Goal: Information Seeking & Learning: Learn about a topic

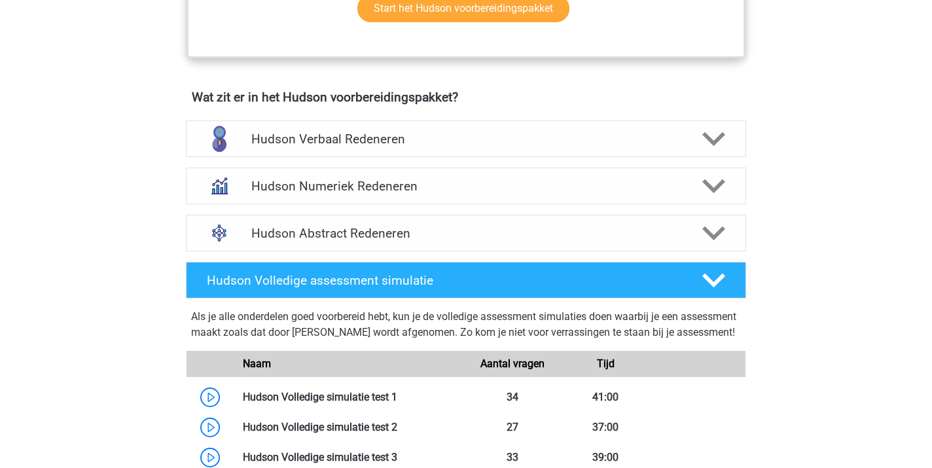
scroll to position [860, 0]
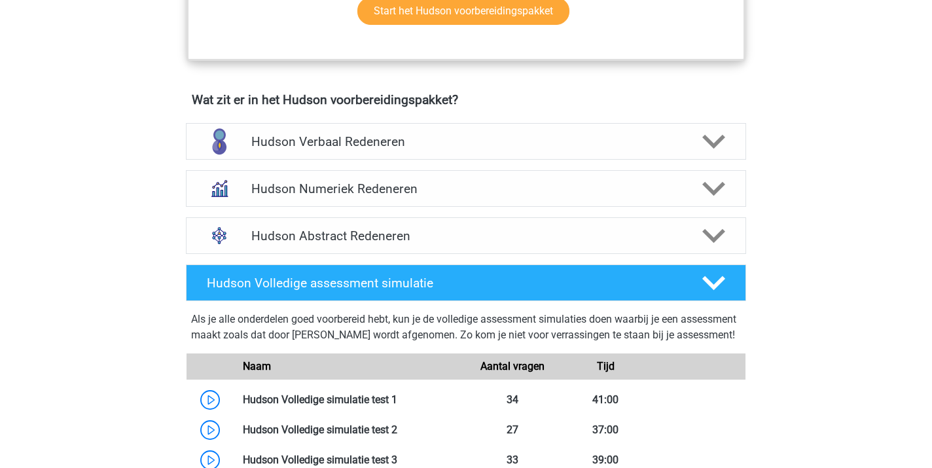
click at [119, 391] on div "Kies premium Joke joke.knockaert@hotmail.com" at bounding box center [466, 266] width 932 height 2253
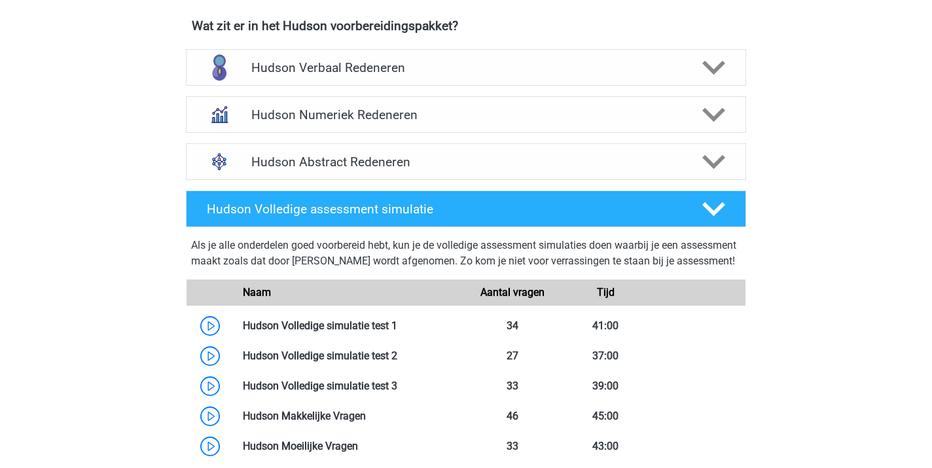
scroll to position [935, 0]
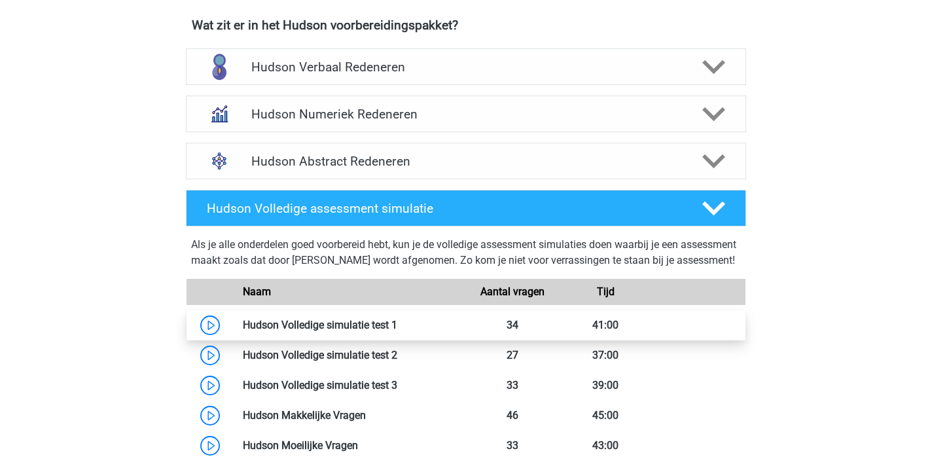
click at [397, 331] on link at bounding box center [397, 325] width 0 height 12
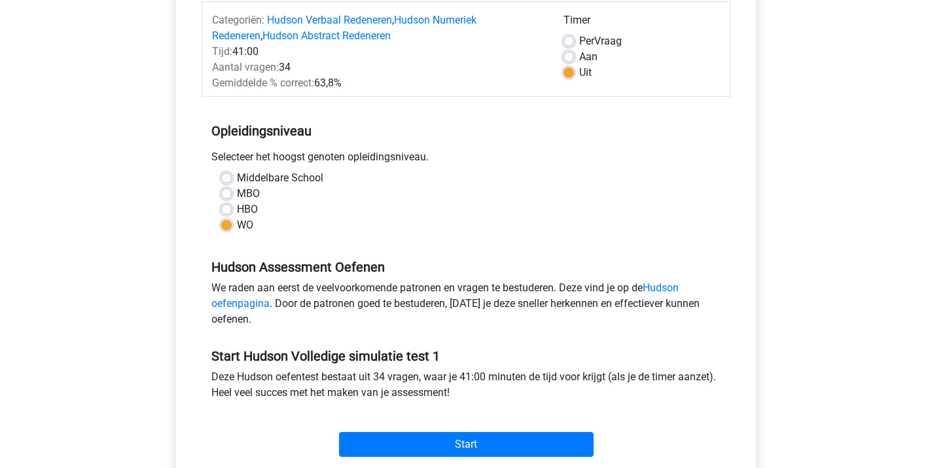
scroll to position [177, 0]
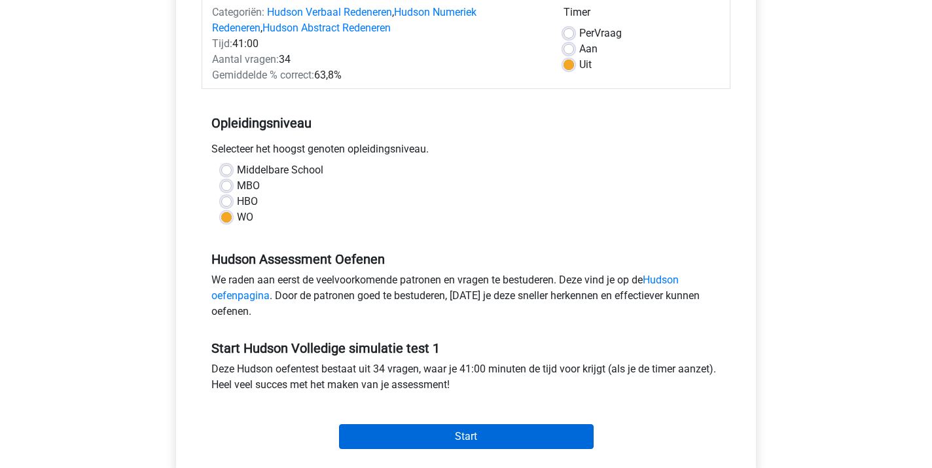
click at [480, 434] on input "Start" at bounding box center [466, 436] width 255 height 25
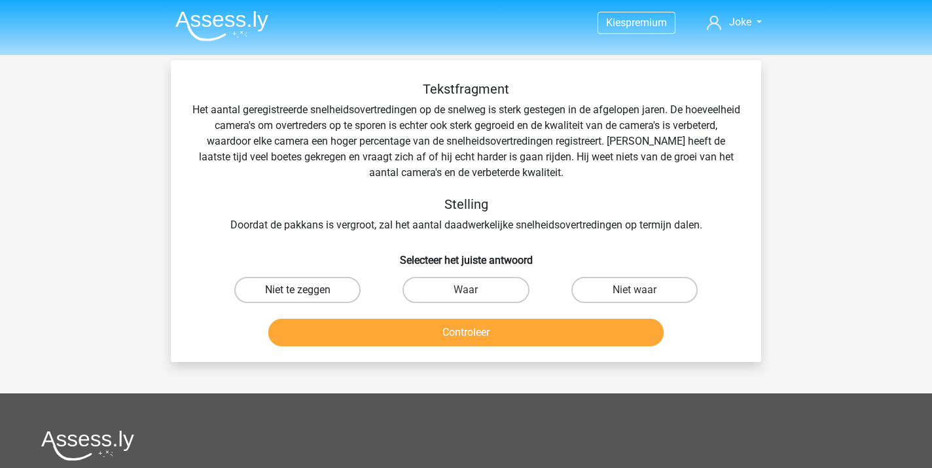
click at [313, 289] on label "Niet te zeggen" at bounding box center [297, 290] width 126 height 26
click at [306, 290] on input "Niet te zeggen" at bounding box center [302, 294] width 9 height 9
radio input "true"
click at [461, 340] on button "Controleer" at bounding box center [466, 332] width 396 height 27
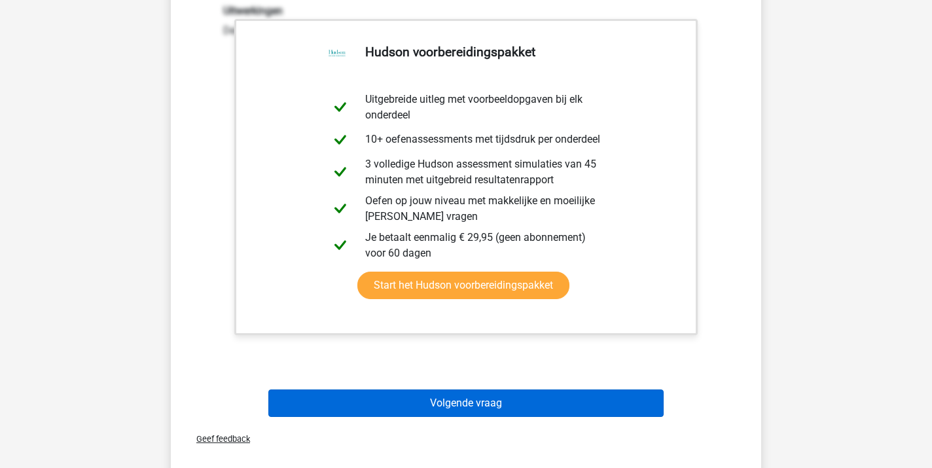
click at [447, 406] on button "Volgende vraag" at bounding box center [466, 402] width 396 height 27
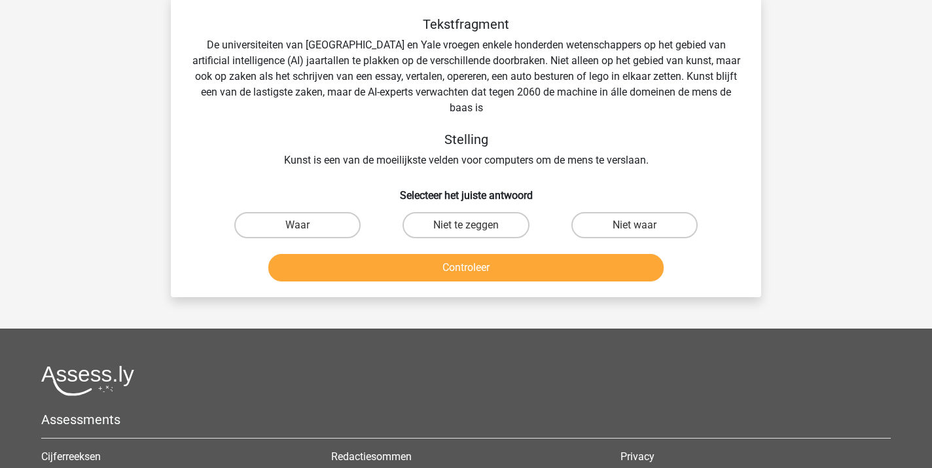
scroll to position [60, 0]
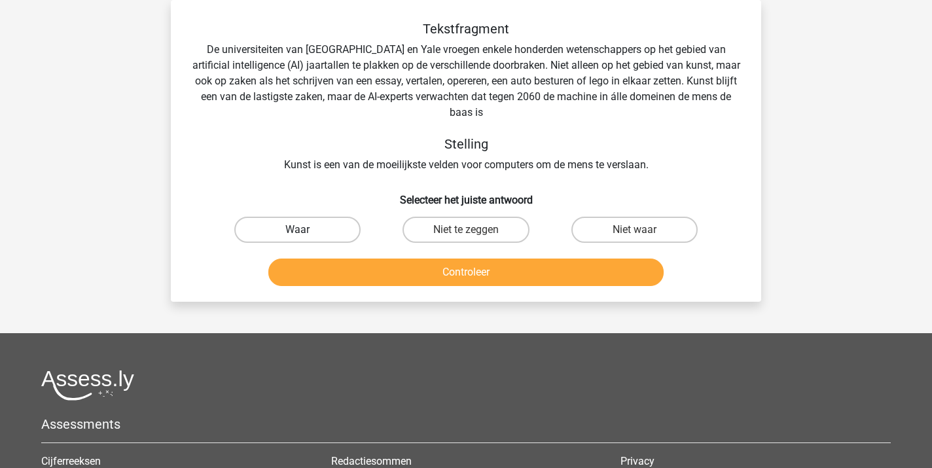
click at [293, 228] on label "Waar" at bounding box center [297, 230] width 126 height 26
click at [298, 230] on input "Waar" at bounding box center [302, 234] width 9 height 9
radio input "true"
click at [419, 271] on button "Controleer" at bounding box center [466, 271] width 396 height 27
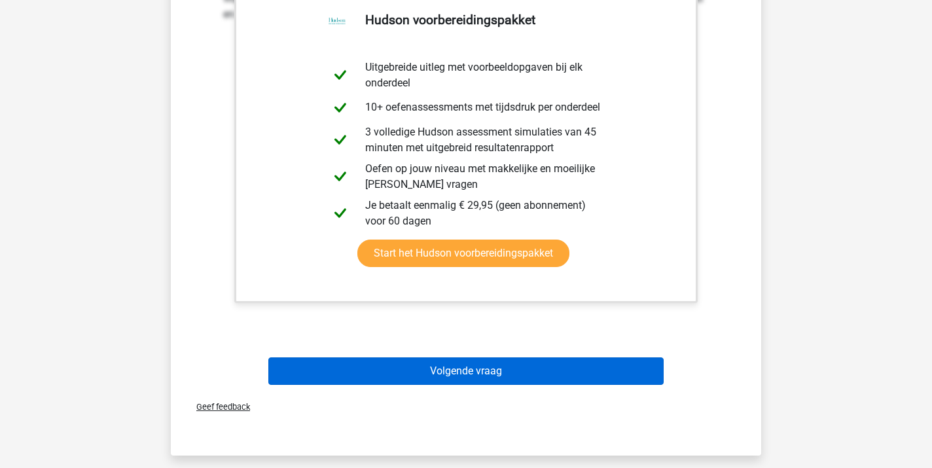
click at [472, 370] on button "Volgende vraag" at bounding box center [466, 370] width 396 height 27
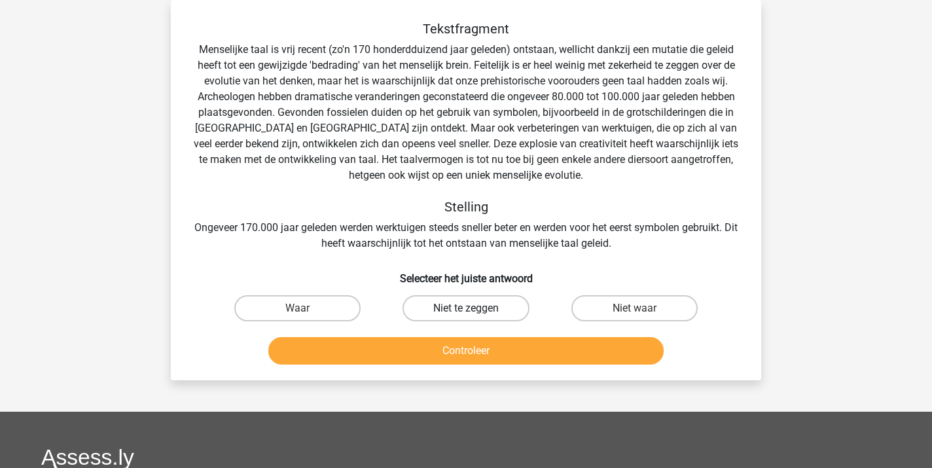
scroll to position [61, 0]
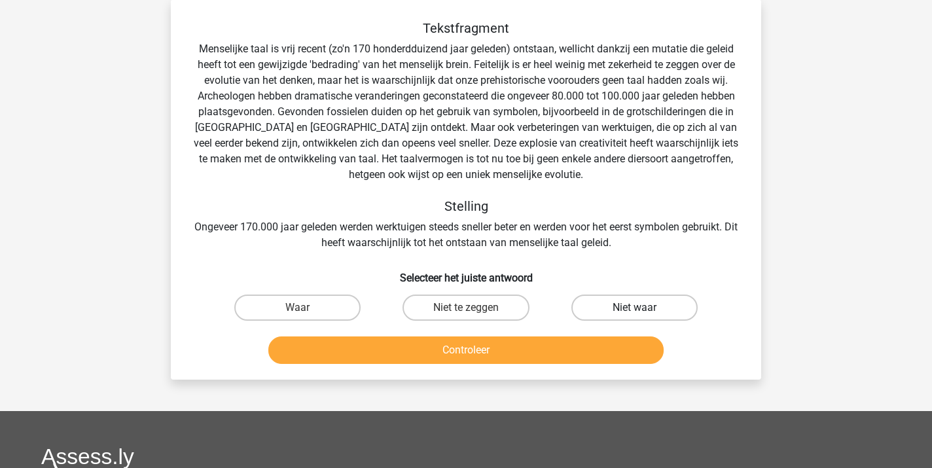
click at [623, 304] on label "Niet waar" at bounding box center [634, 307] width 126 height 26
click at [634, 308] on input "Niet waar" at bounding box center [638, 312] width 9 height 9
radio input "true"
click at [519, 346] on button "Controleer" at bounding box center [466, 349] width 396 height 27
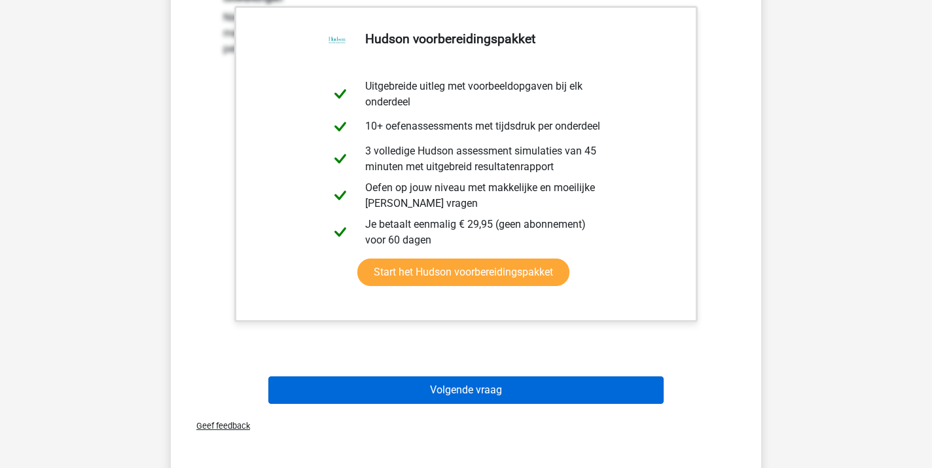
click at [503, 393] on button "Volgende vraag" at bounding box center [466, 389] width 396 height 27
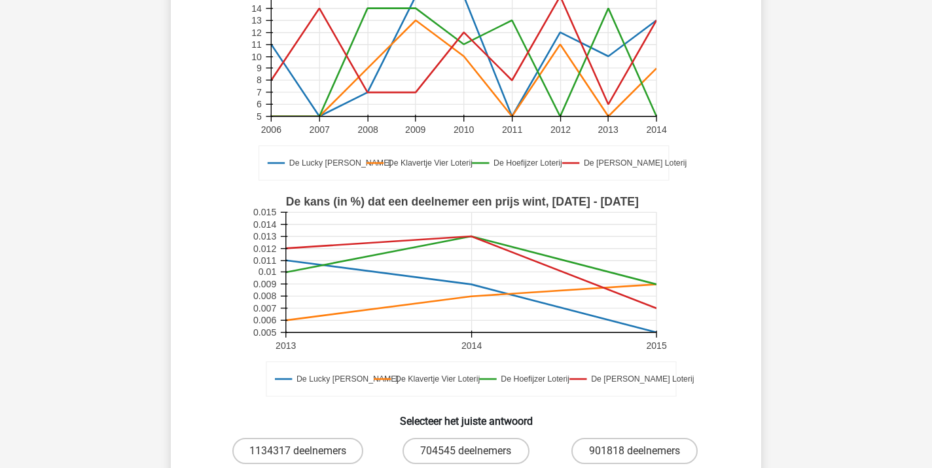
scroll to position [154, 0]
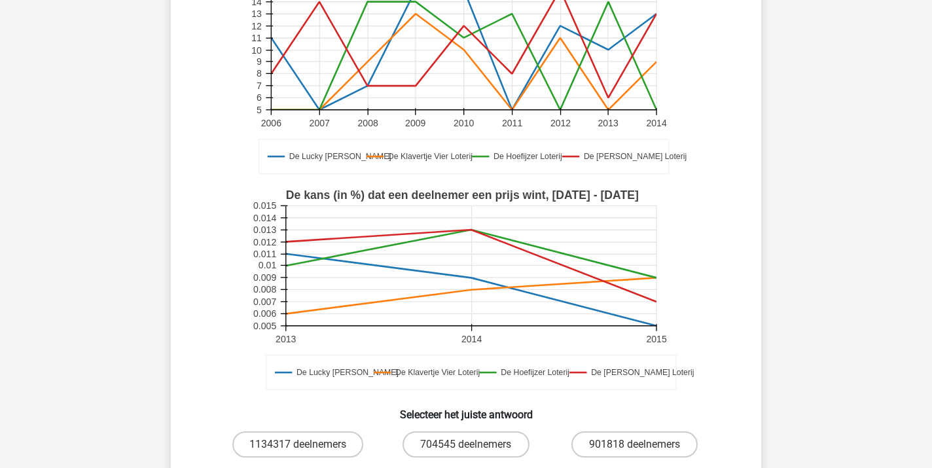
click at [340, 402] on h6 "Selecteer het juiste antwoord" at bounding box center [466, 409] width 548 height 23
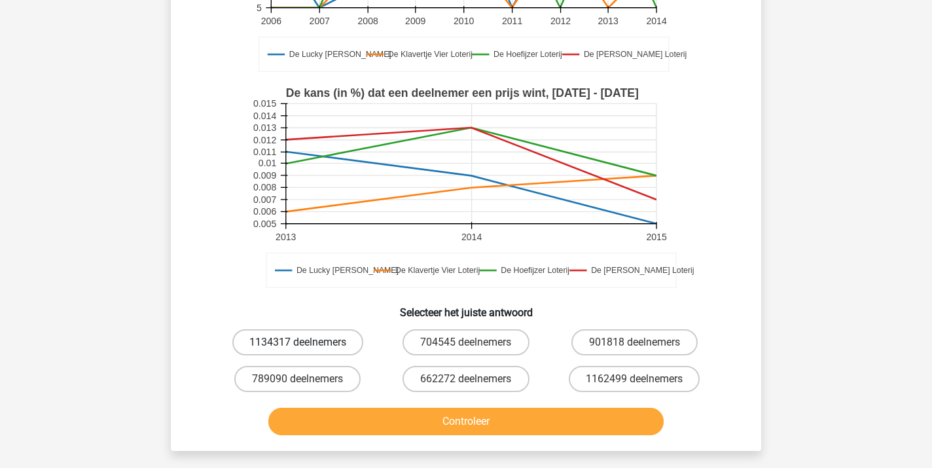
scroll to position [266, 0]
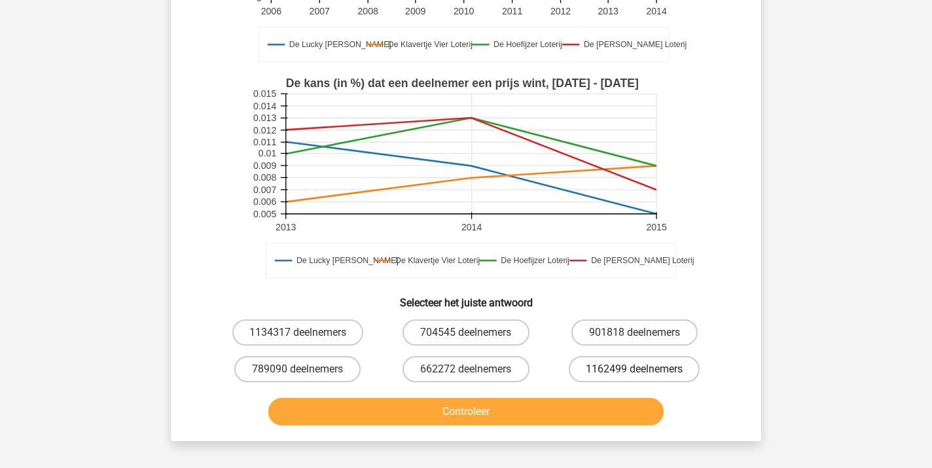
click at [604, 370] on label "1162499 deelnemers" at bounding box center [634, 369] width 131 height 26
click at [634, 370] on input "1162499 deelnemers" at bounding box center [638, 373] width 9 height 9
radio input "true"
click at [514, 415] on button "Controleer" at bounding box center [466, 411] width 396 height 27
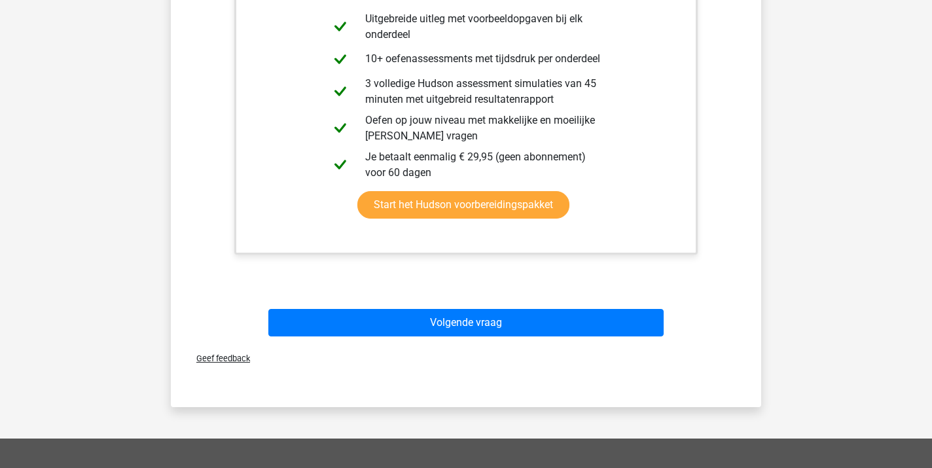
scroll to position [787, 0]
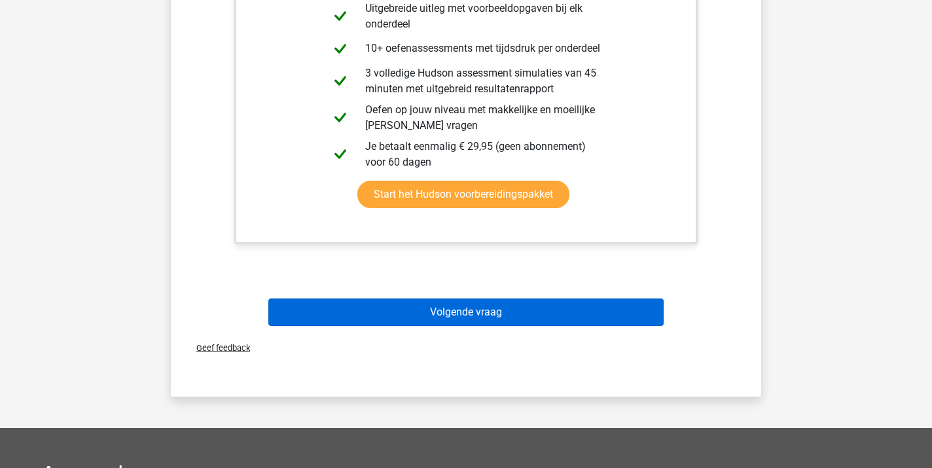
click at [468, 320] on button "Volgende vraag" at bounding box center [466, 311] width 396 height 27
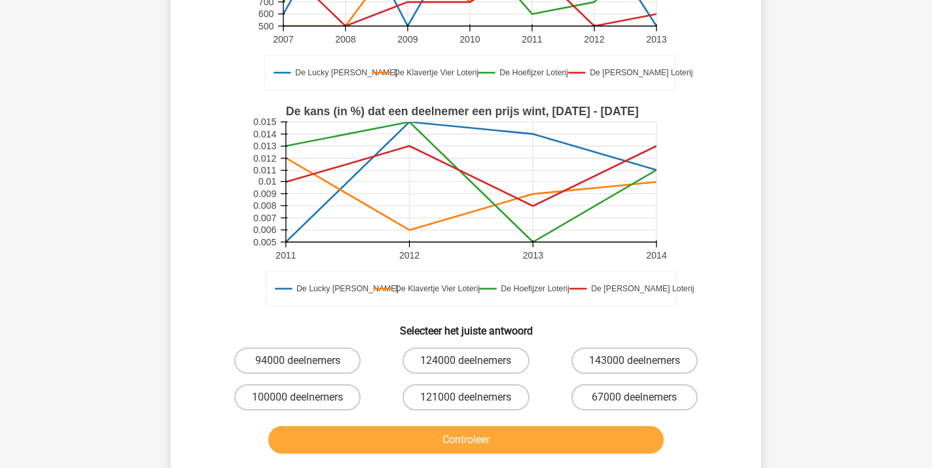
scroll to position [240, 0]
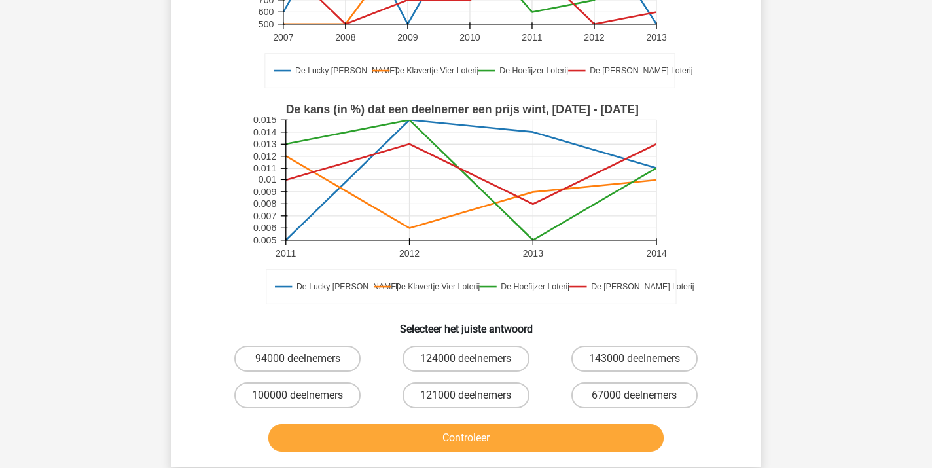
click at [299, 399] on input "100000 deelnemers" at bounding box center [302, 399] width 9 height 9
radio input "true"
click at [454, 442] on button "Controleer" at bounding box center [466, 437] width 396 height 27
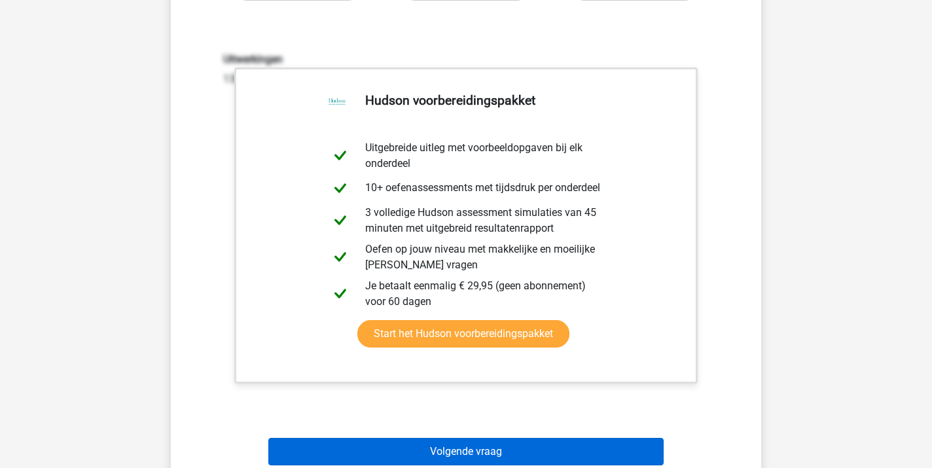
click at [449, 453] on button "Volgende vraag" at bounding box center [466, 451] width 396 height 27
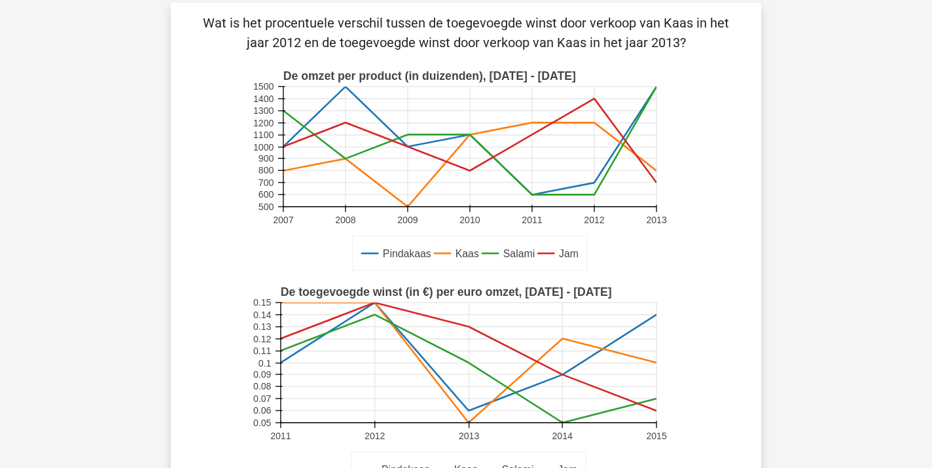
scroll to position [61, 0]
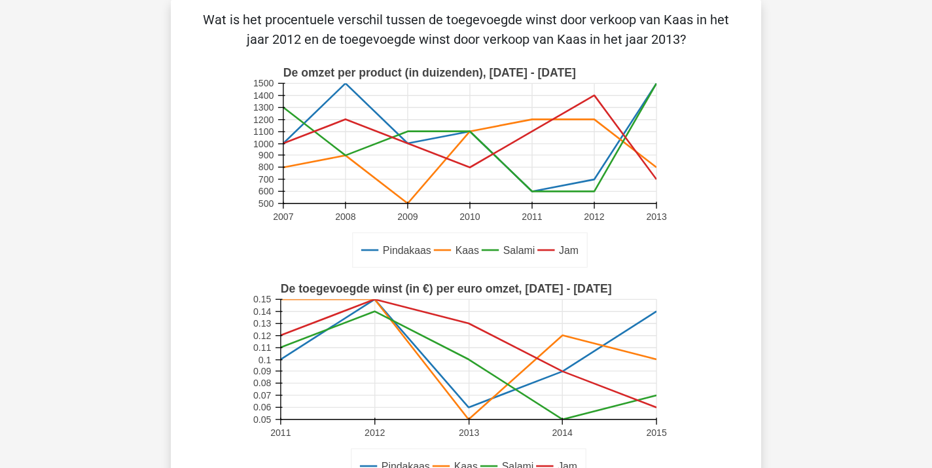
click at [232, 415] on icon "Pindakaas Kaas Salami Jam De toegevoegde winst (in €) per euro omzet, 2011 - 20…" at bounding box center [465, 383] width 527 height 216
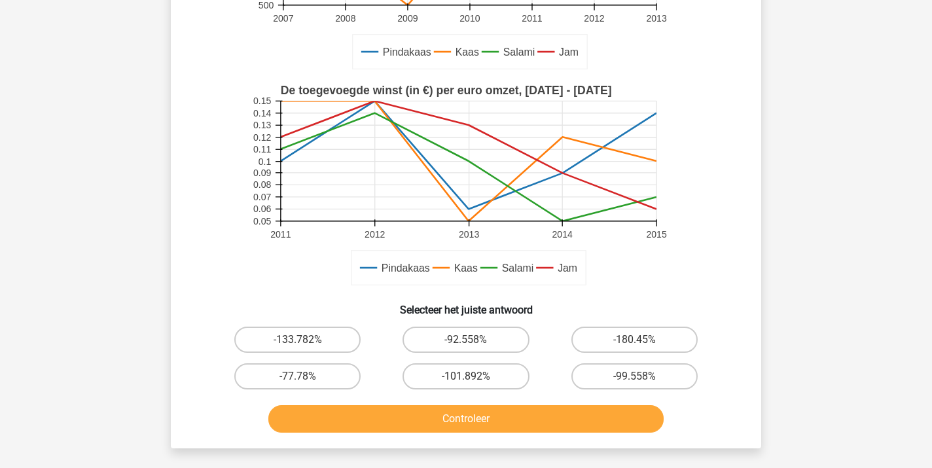
scroll to position [261, 0]
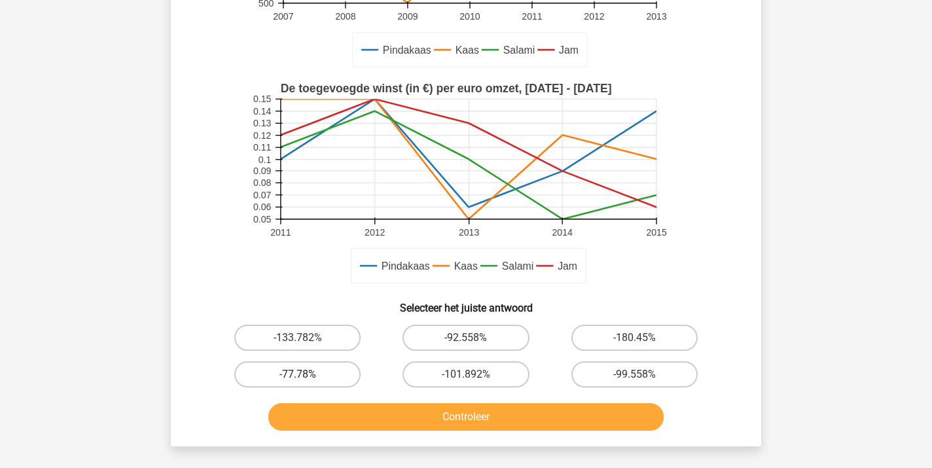
click at [278, 377] on label "-77.78%" at bounding box center [297, 374] width 126 height 26
click at [298, 377] on input "-77.78%" at bounding box center [302, 378] width 9 height 9
radio input "true"
click at [481, 417] on button "Controleer" at bounding box center [466, 416] width 396 height 27
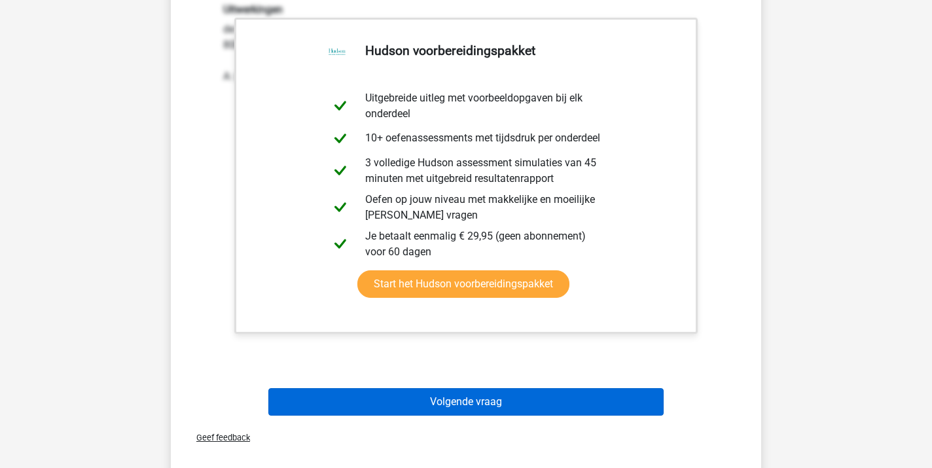
click at [460, 402] on button "Volgende vraag" at bounding box center [466, 401] width 396 height 27
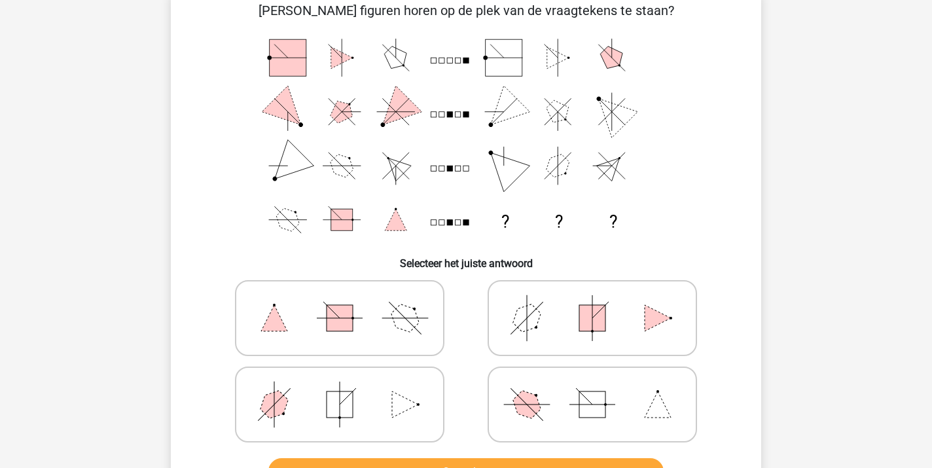
scroll to position [98, 0]
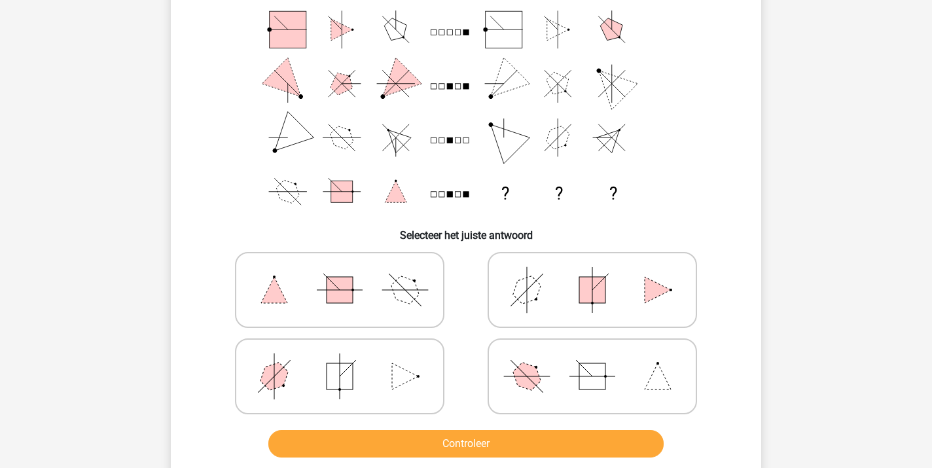
click at [300, 374] on icon at bounding box center [339, 375] width 196 height 65
click at [340, 360] on input "radio" at bounding box center [344, 355] width 9 height 9
radio input "true"
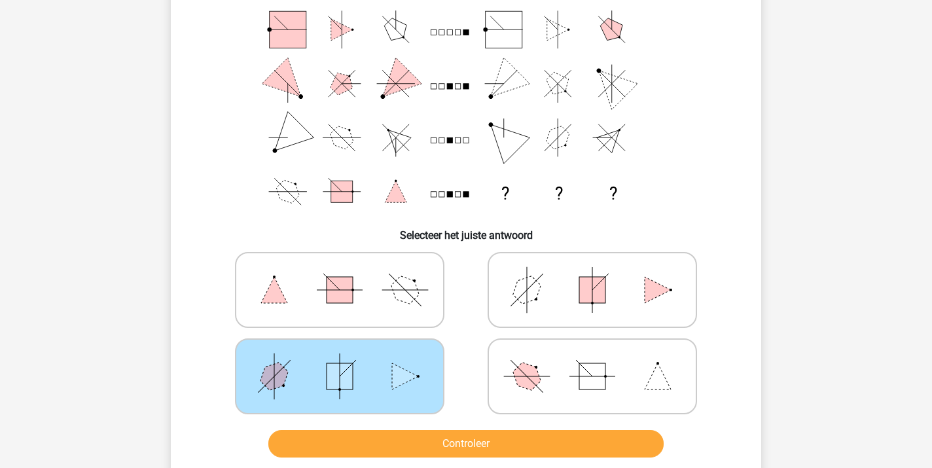
click at [408, 442] on button "Controleer" at bounding box center [466, 443] width 396 height 27
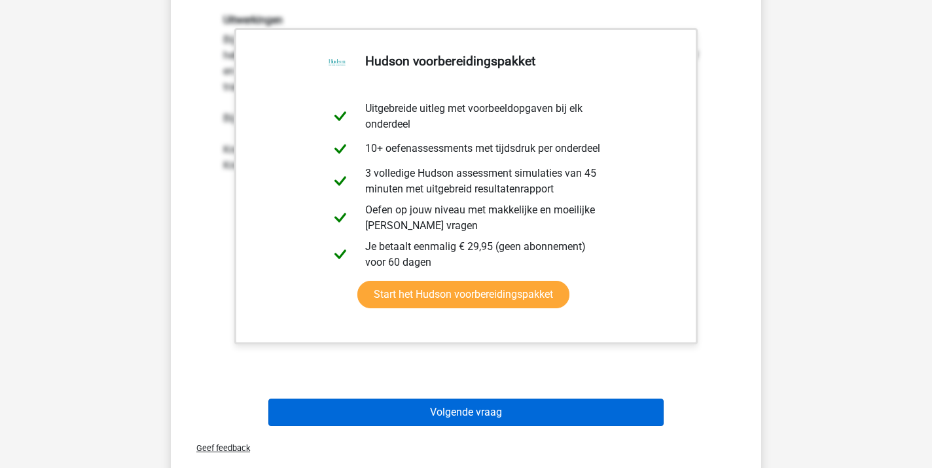
click at [421, 415] on button "Volgende vraag" at bounding box center [466, 411] width 396 height 27
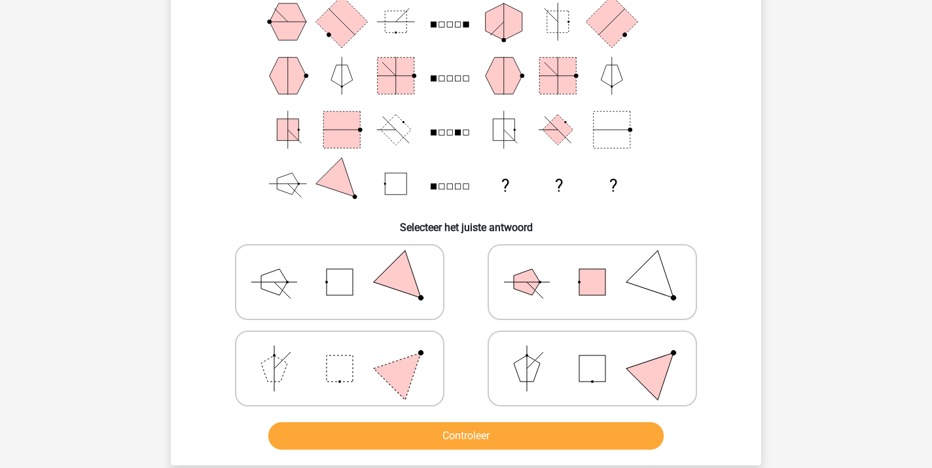
scroll to position [114, 0]
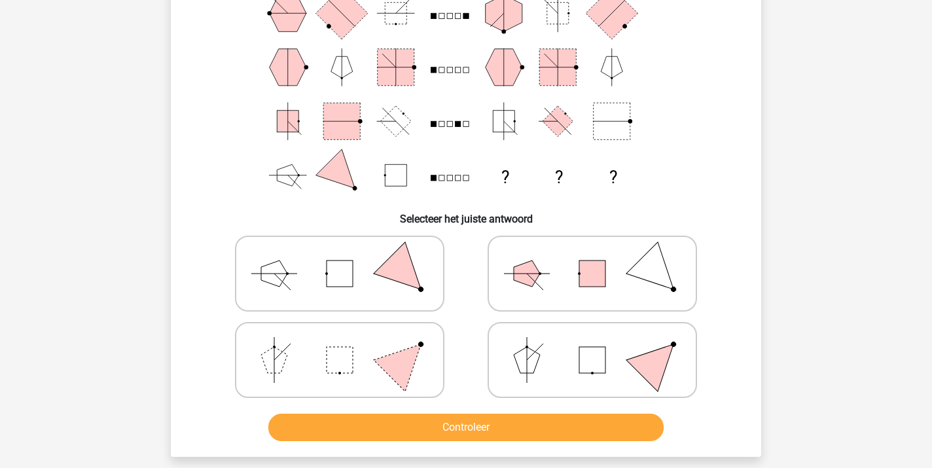
click at [353, 283] on rect at bounding box center [339, 273] width 26 height 26
click at [348, 257] on input "radio" at bounding box center [344, 253] width 9 height 9
radio input "true"
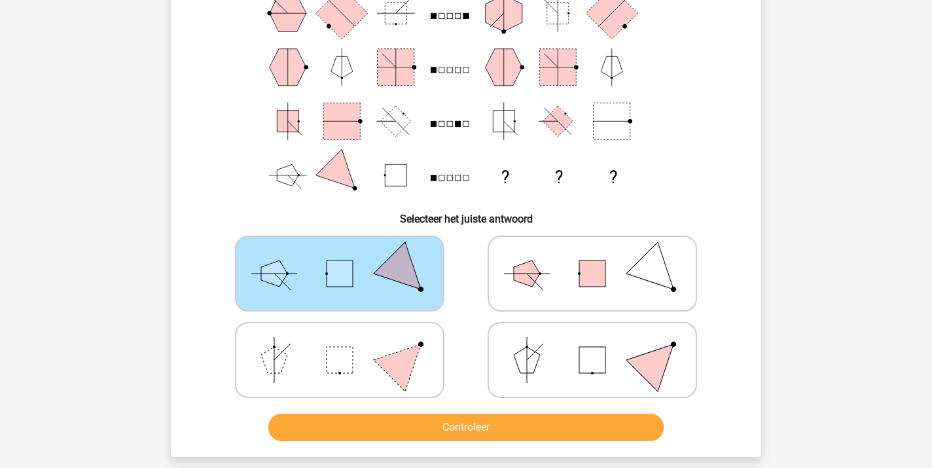
click at [446, 430] on button "Controleer" at bounding box center [466, 426] width 396 height 27
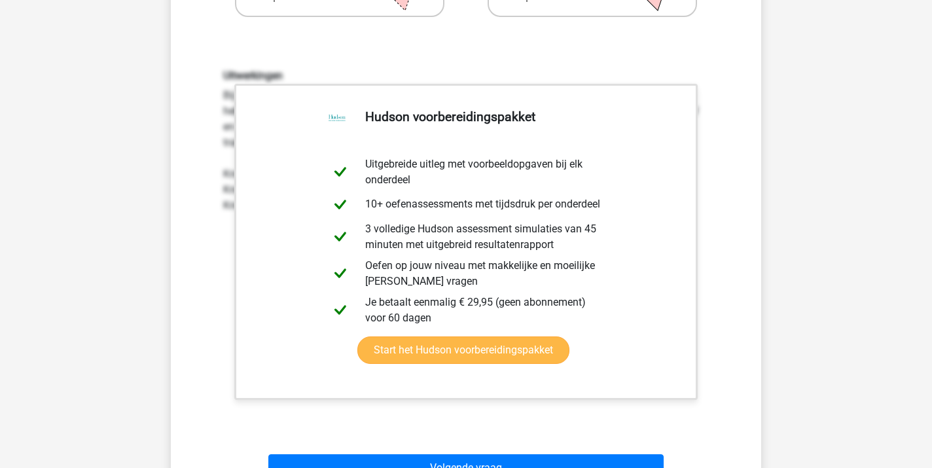
scroll to position [515, 0]
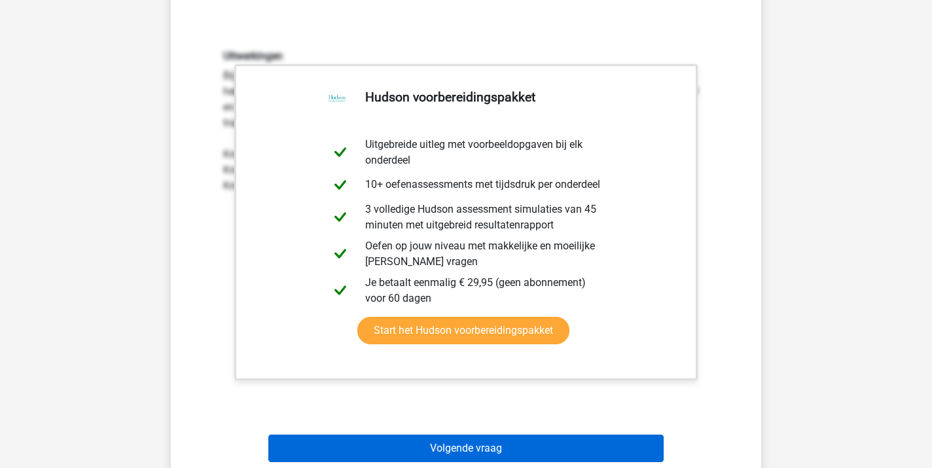
click at [455, 446] on button "Volgende vraag" at bounding box center [466, 447] width 396 height 27
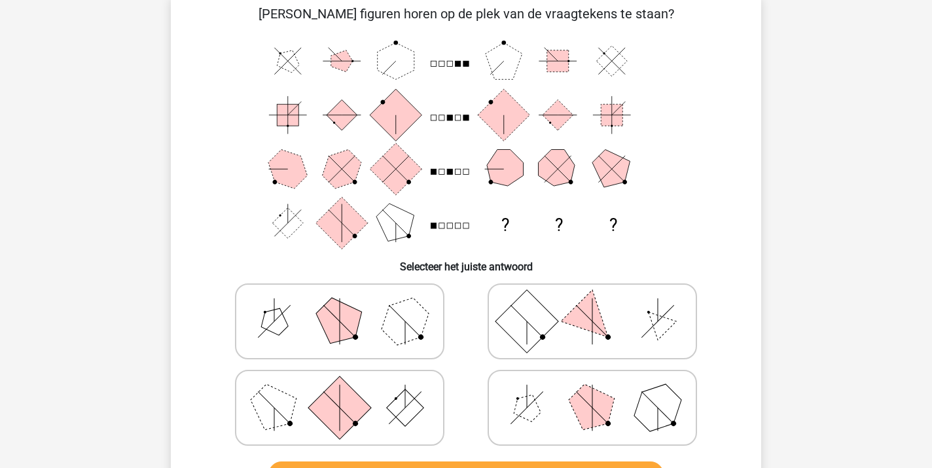
scroll to position [60, 0]
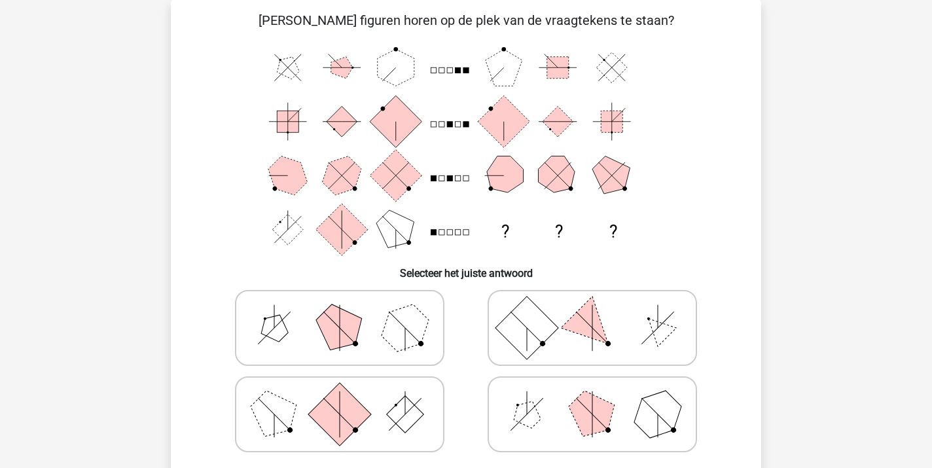
click at [552, 429] on icon at bounding box center [592, 413] width 196 height 65
click at [592, 398] on input "radio" at bounding box center [596, 393] width 9 height 9
radio input "true"
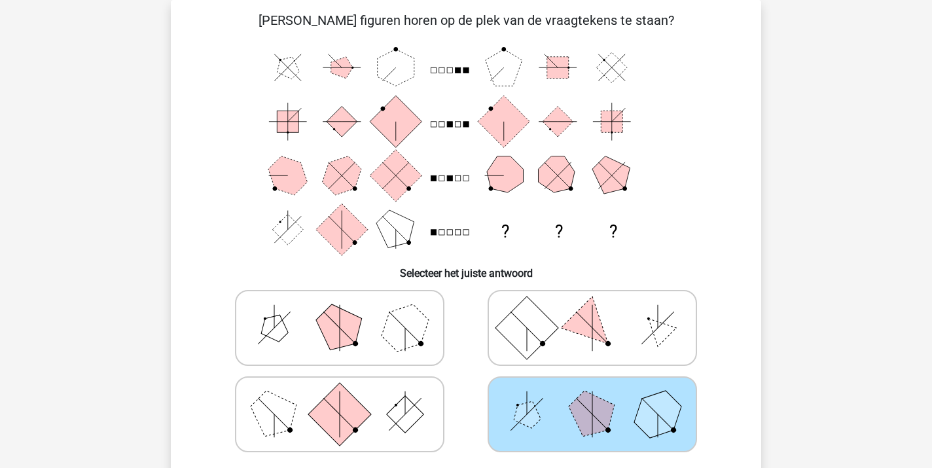
click at [725, 421] on div at bounding box center [466, 371] width 548 height 173
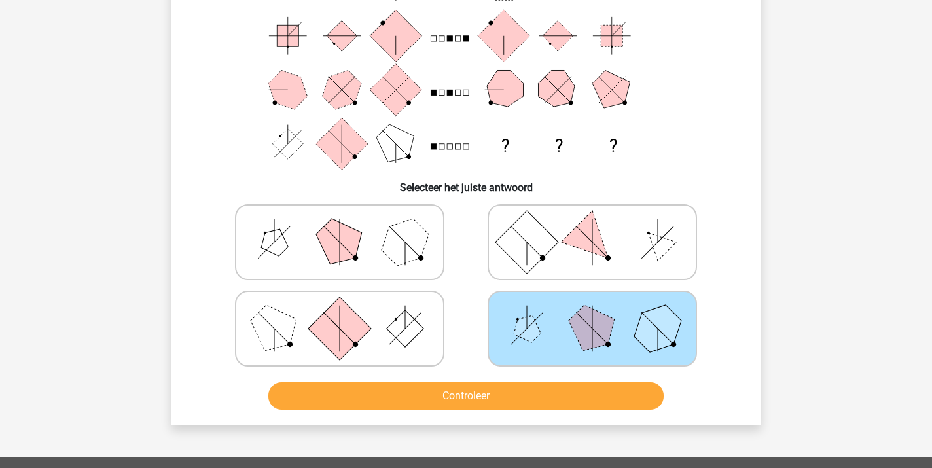
scroll to position [147, 0]
click at [521, 392] on button "Controleer" at bounding box center [466, 394] width 396 height 27
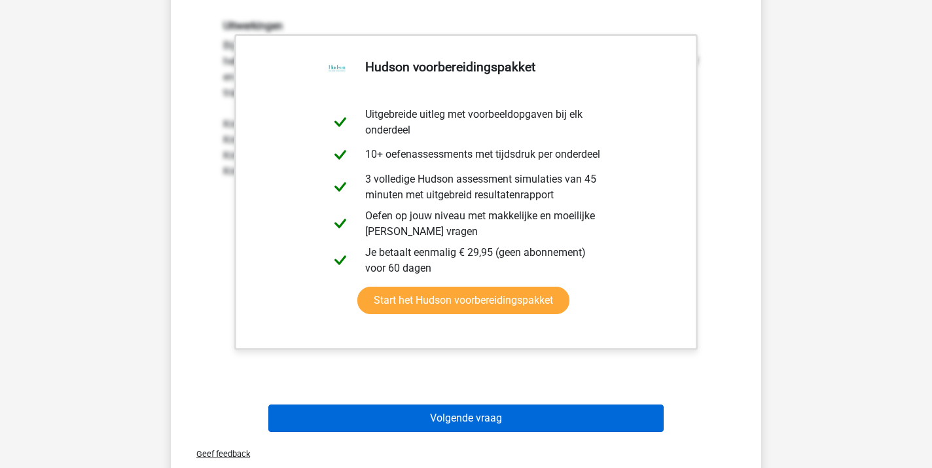
click at [485, 423] on button "Volgende vraag" at bounding box center [466, 417] width 396 height 27
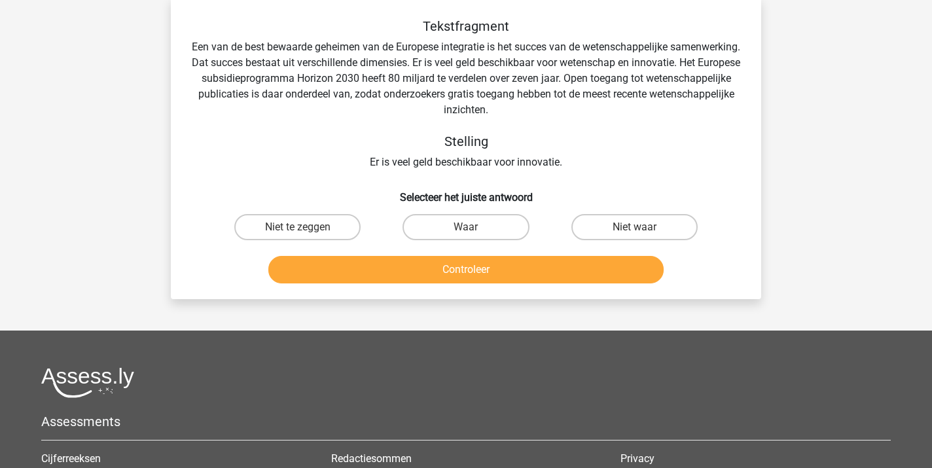
scroll to position [60, 0]
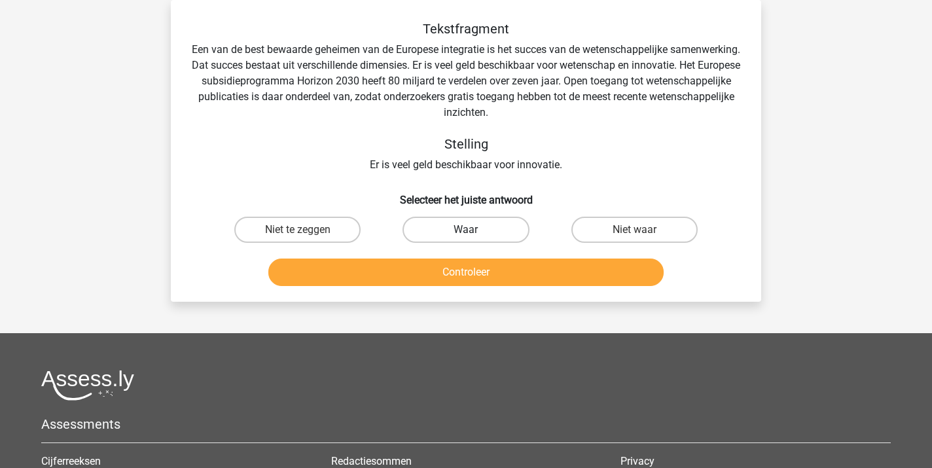
click at [461, 227] on label "Waar" at bounding box center [465, 230] width 126 height 26
click at [466, 230] on input "Waar" at bounding box center [470, 234] width 9 height 9
radio input "true"
click at [453, 282] on button "Controleer" at bounding box center [466, 271] width 396 height 27
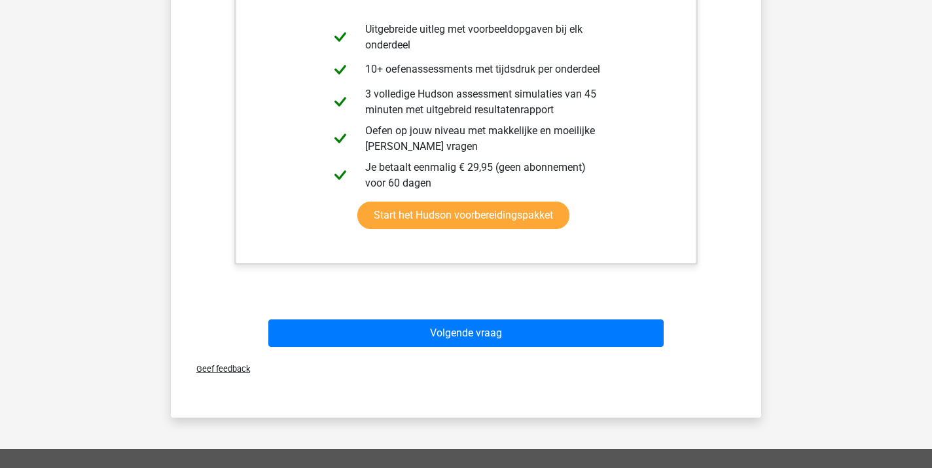
scroll to position [429, 0]
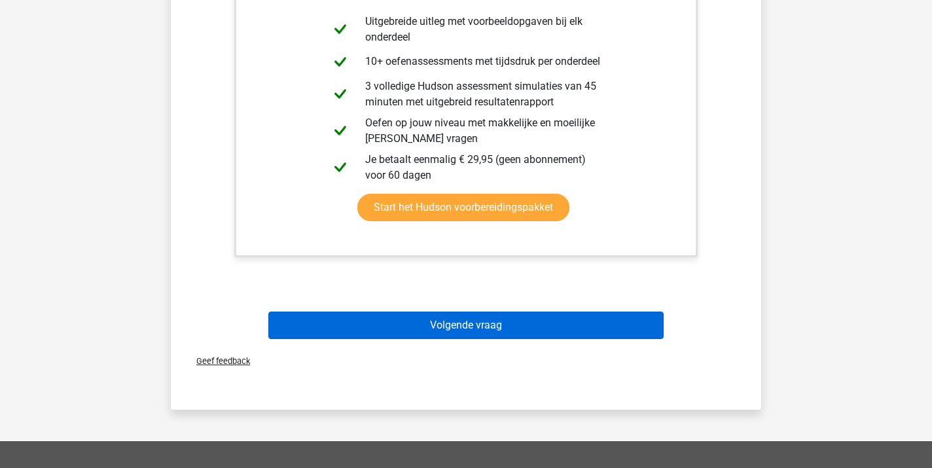
click at [452, 330] on button "Volgende vraag" at bounding box center [466, 324] width 396 height 27
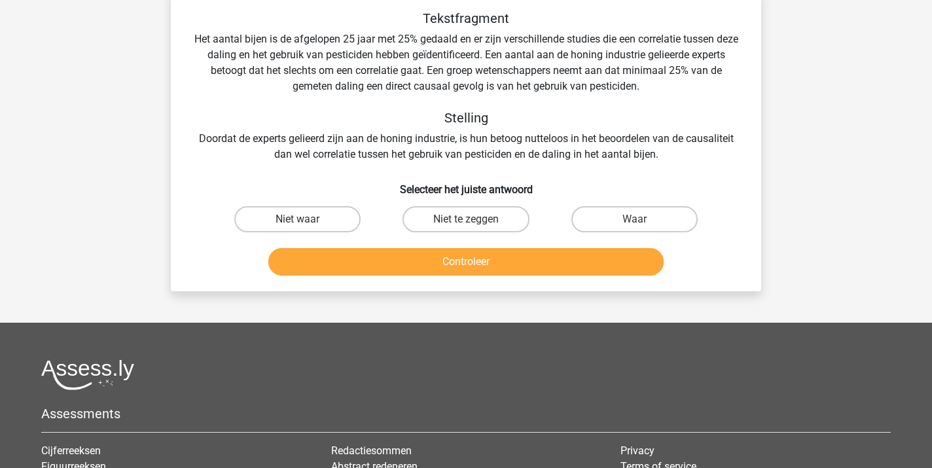
scroll to position [60, 0]
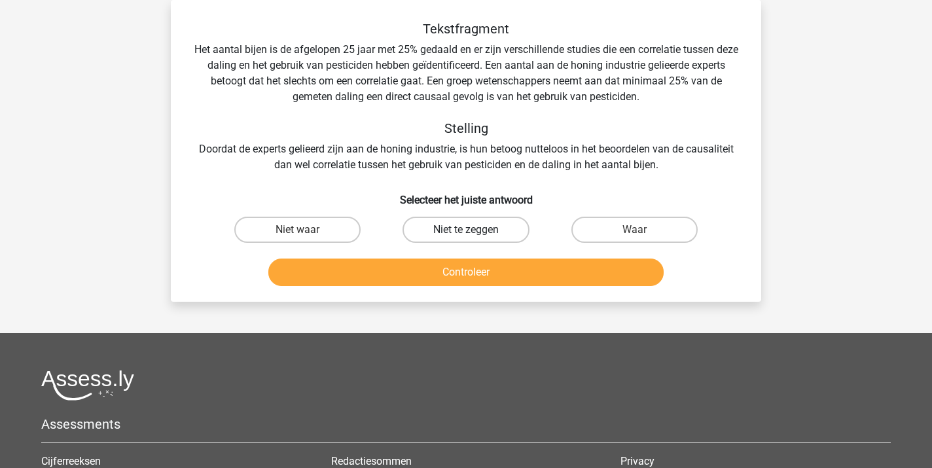
click at [450, 225] on label "Niet te zeggen" at bounding box center [465, 230] width 126 height 26
click at [466, 230] on input "Niet te zeggen" at bounding box center [470, 234] width 9 height 9
radio input "true"
click at [460, 279] on button "Controleer" at bounding box center [466, 271] width 396 height 27
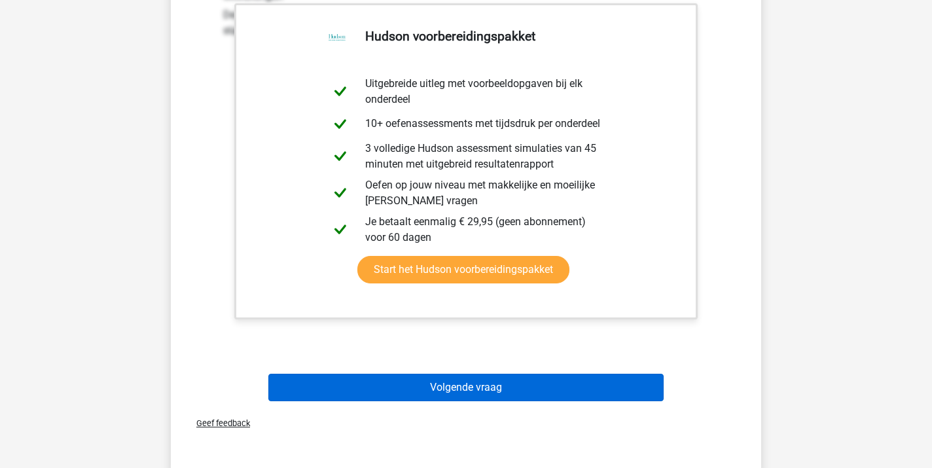
click at [419, 391] on button "Volgende vraag" at bounding box center [466, 387] width 396 height 27
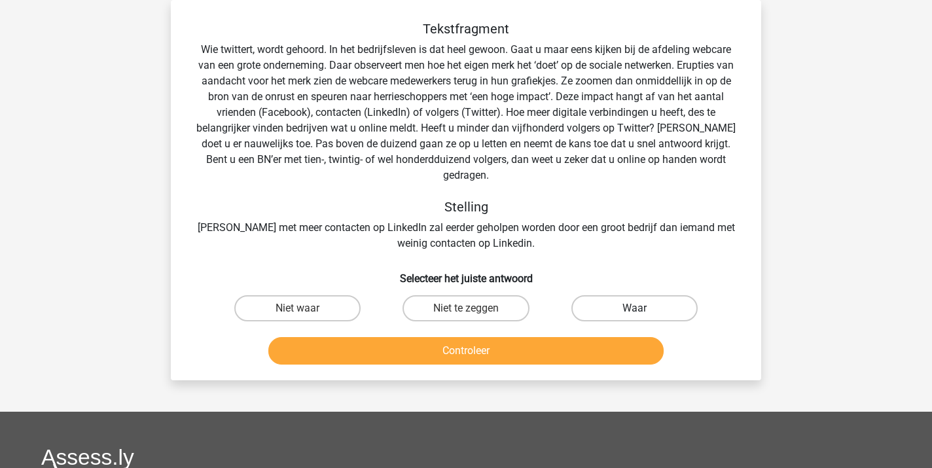
click at [599, 295] on label "Waar" at bounding box center [634, 308] width 126 height 26
click at [634, 308] on input "Waar" at bounding box center [638, 312] width 9 height 9
radio input "true"
click at [480, 341] on button "Controleer" at bounding box center [466, 350] width 396 height 27
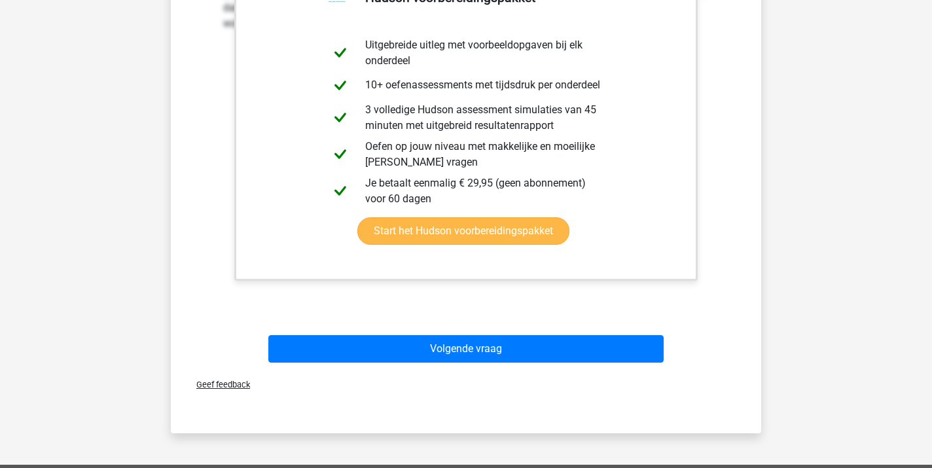
scroll to position [516, 0]
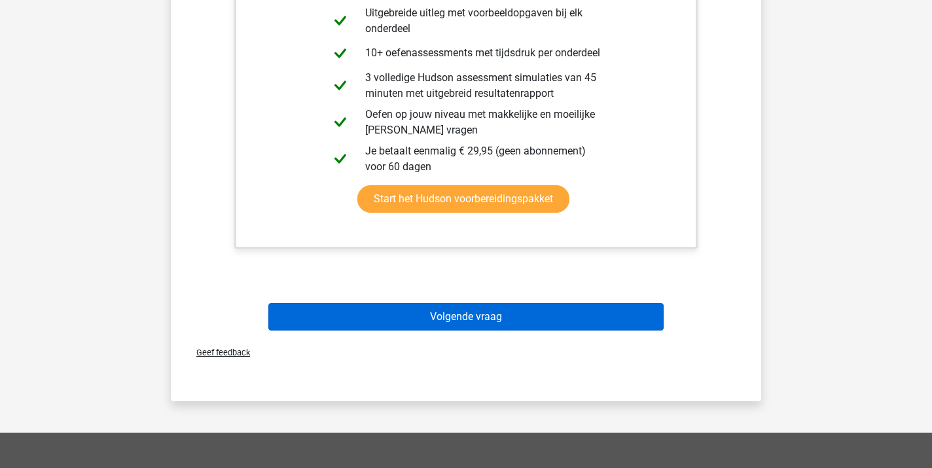
click at [463, 303] on button "Volgende vraag" at bounding box center [466, 316] width 396 height 27
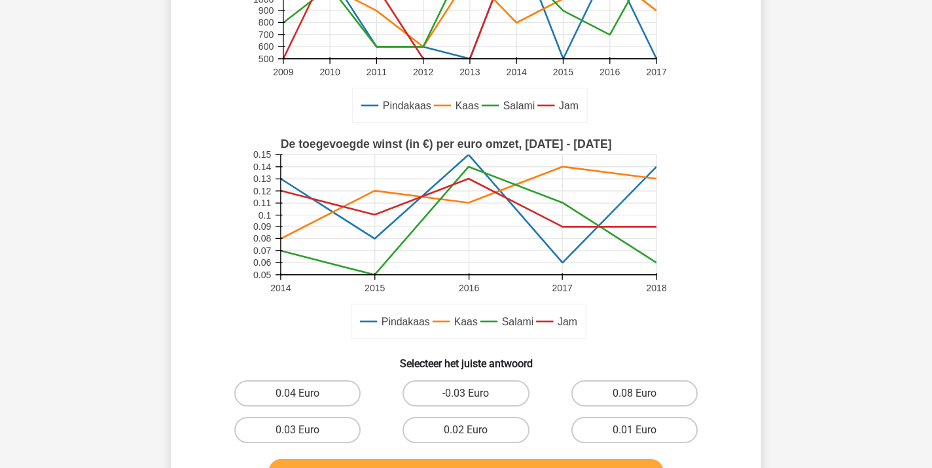
scroll to position [207, 0]
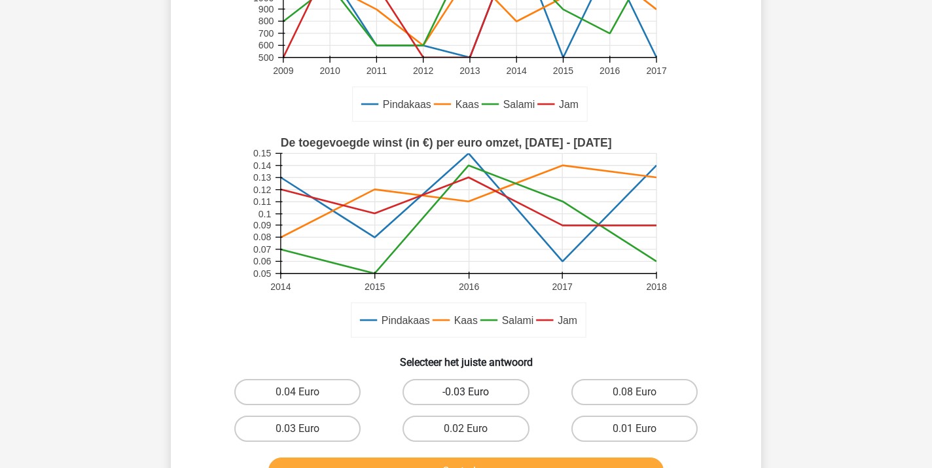
click at [459, 396] on label "-0.03 Euro" at bounding box center [465, 392] width 126 height 26
click at [466, 396] on input "-0.03 Euro" at bounding box center [470, 396] width 9 height 9
radio input "true"
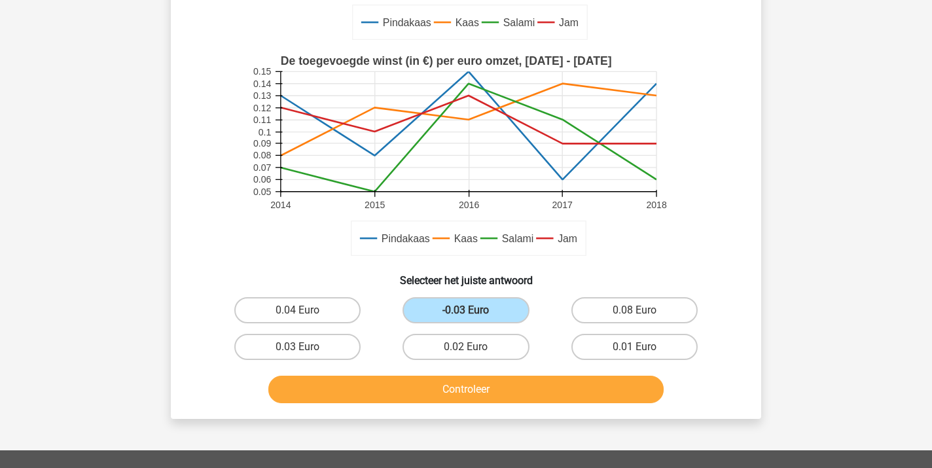
scroll to position [292, 0]
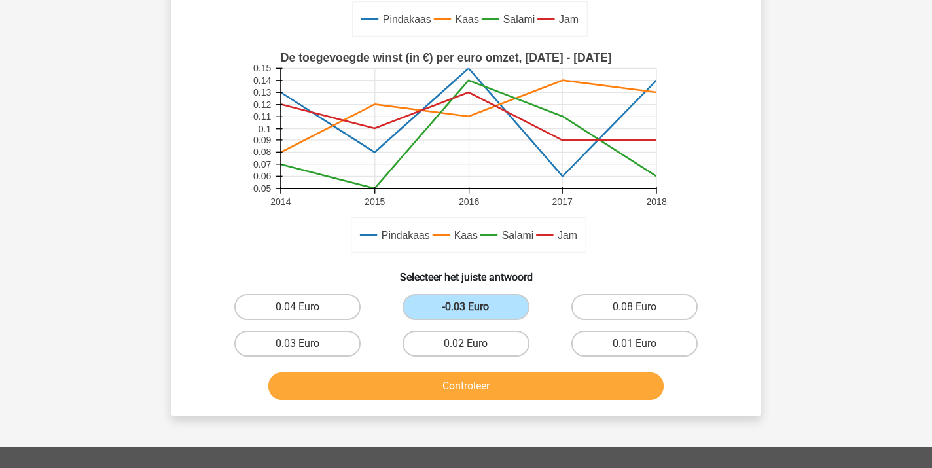
click at [434, 385] on button "Controleer" at bounding box center [466, 385] width 396 height 27
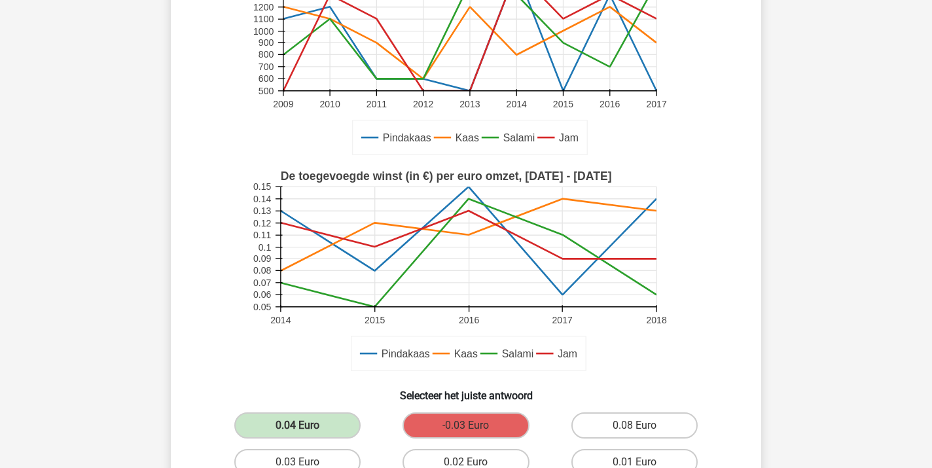
scroll to position [175, 0]
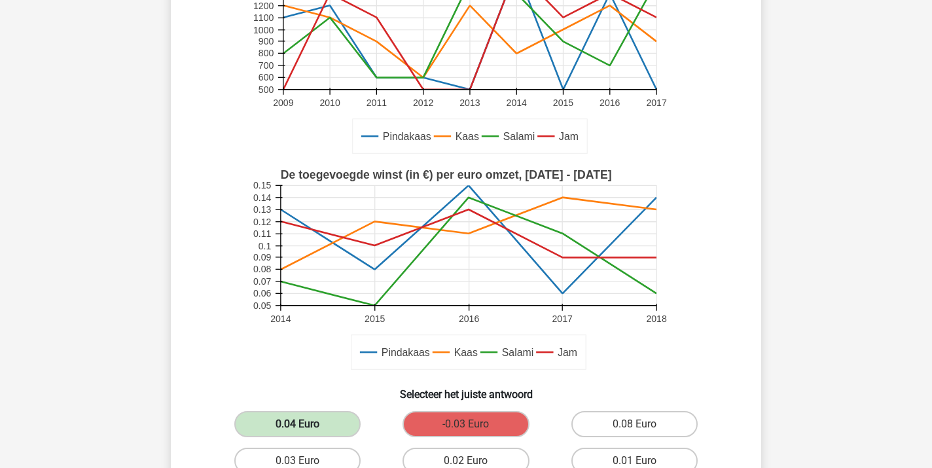
click at [303, 422] on label "0.04 Euro" at bounding box center [297, 424] width 126 height 26
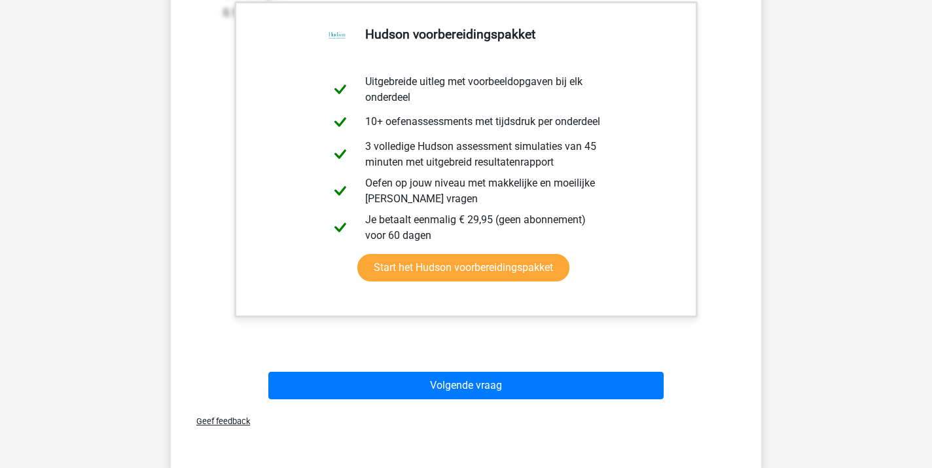
scroll to position [728, 0]
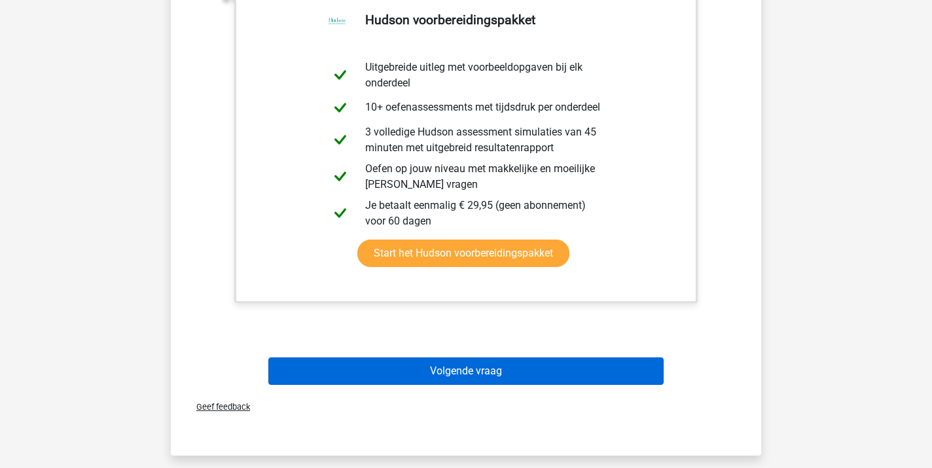
click at [446, 373] on button "Volgende vraag" at bounding box center [466, 370] width 396 height 27
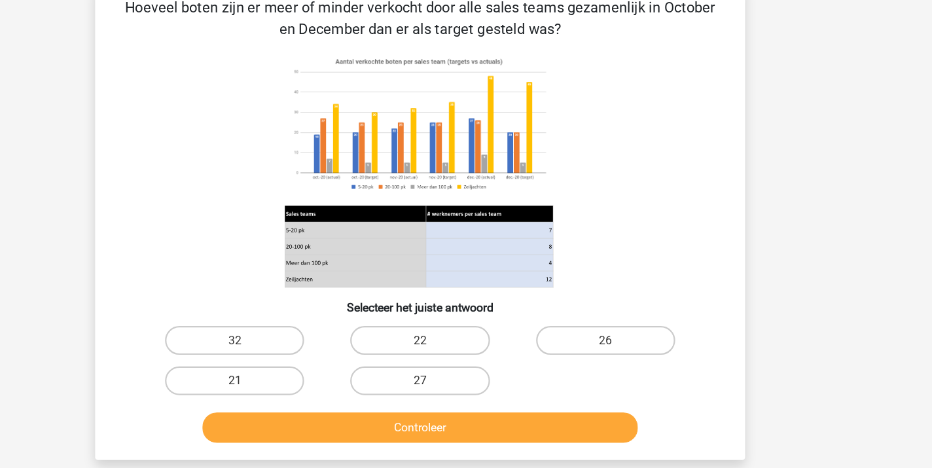
scroll to position [34, 0]
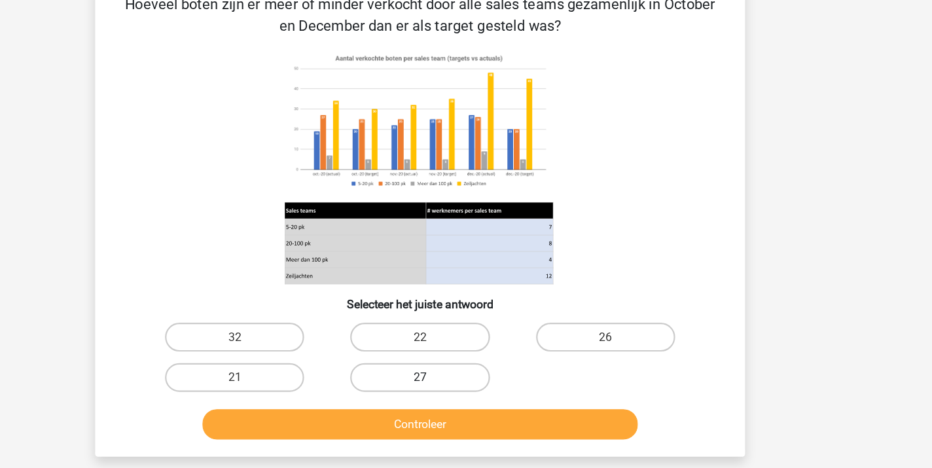
click at [402, 372] on label "27" at bounding box center [465, 385] width 126 height 26
click at [466, 385] on input "27" at bounding box center [470, 389] width 9 height 9
radio input "true"
click at [365, 414] on button "Controleer" at bounding box center [466, 427] width 396 height 27
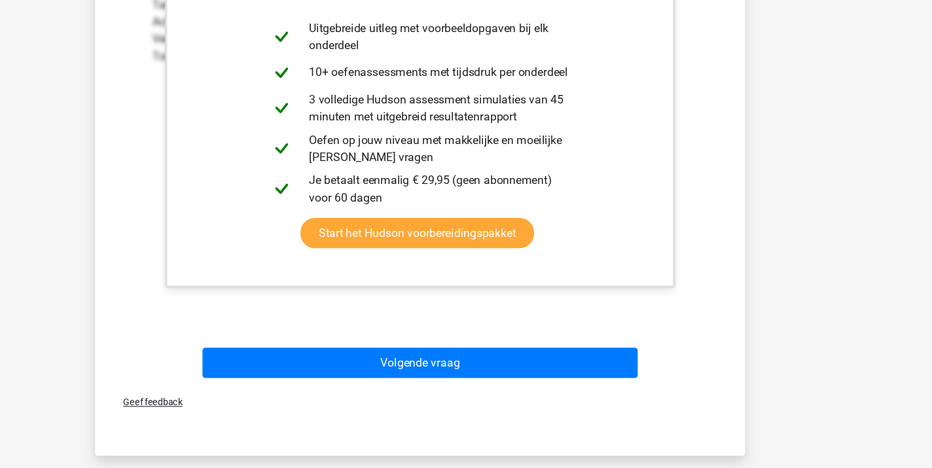
scroll to position [525, 0]
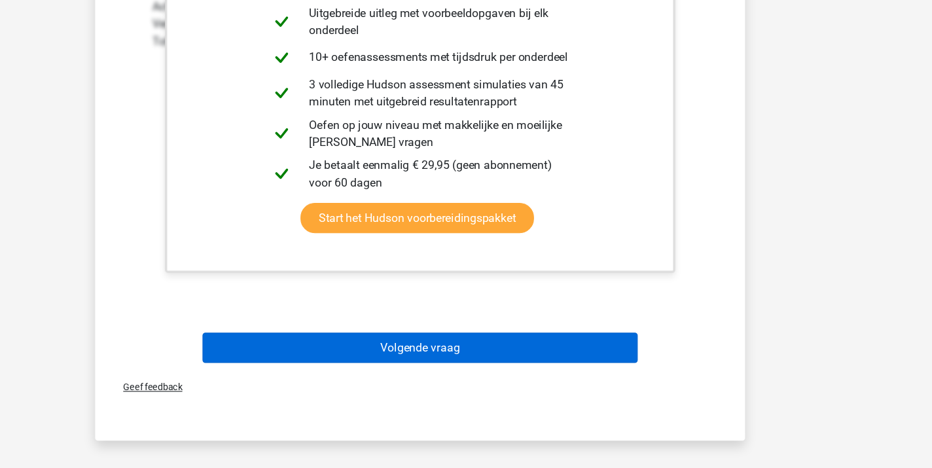
click at [381, 345] on button "Volgende vraag" at bounding box center [466, 358] width 396 height 27
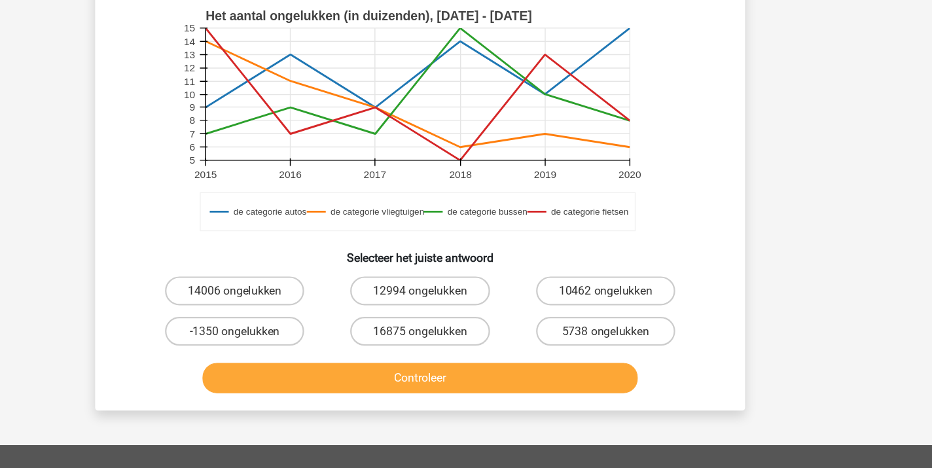
scroll to position [316, 0]
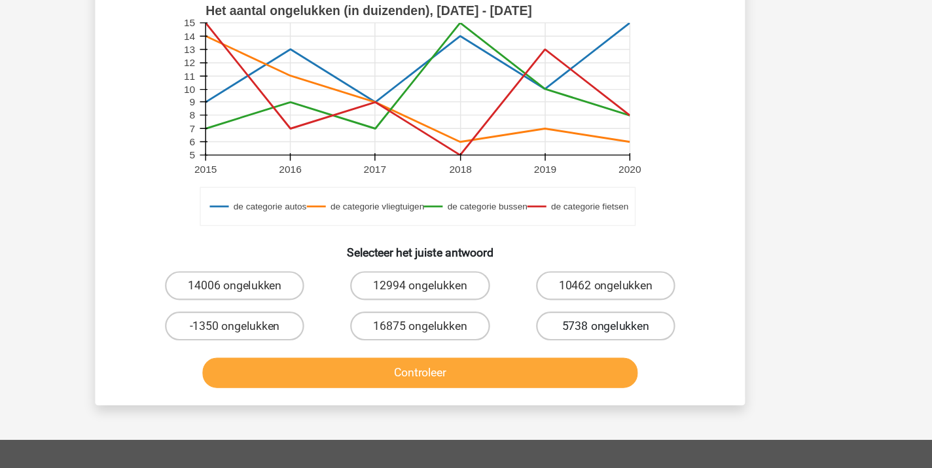
click at [571, 326] on label "5738 ongelukken" at bounding box center [634, 339] width 126 height 26
click at [634, 339] on input "5738 ongelukken" at bounding box center [638, 343] width 9 height 9
radio input "true"
click at [389, 368] on button "Controleer" at bounding box center [466, 381] width 396 height 27
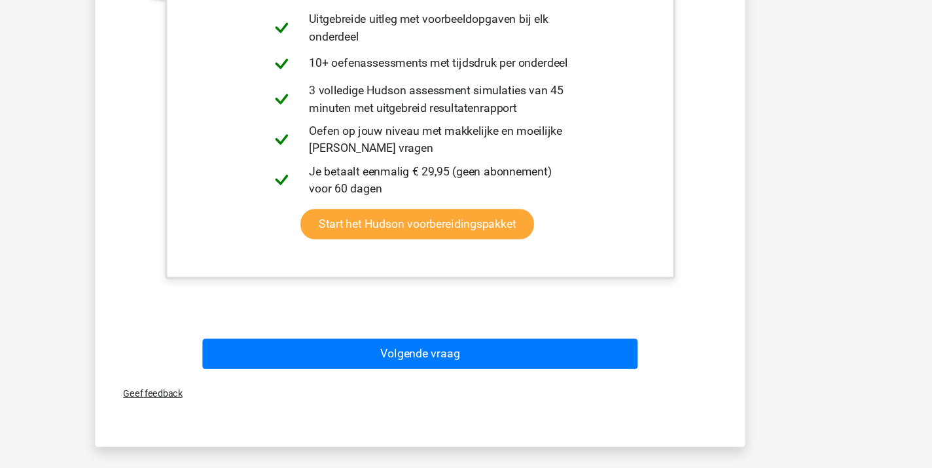
scroll to position [755, 0]
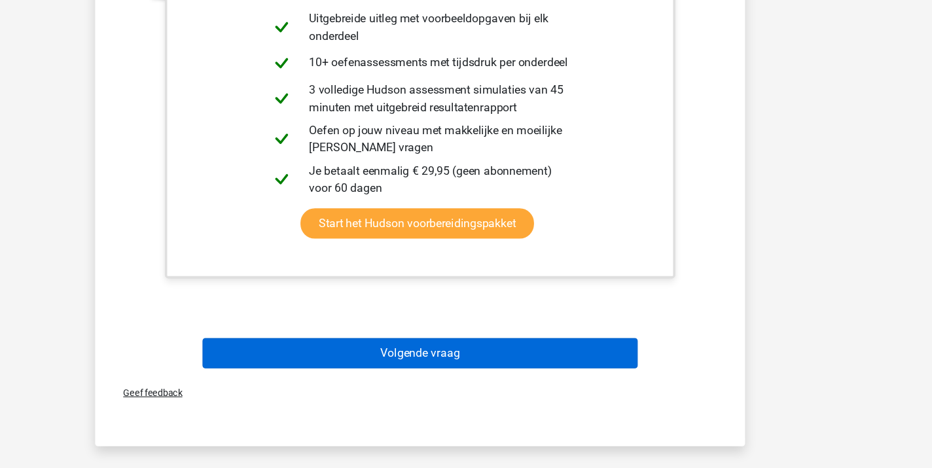
click at [398, 350] on button "Volgende vraag" at bounding box center [466, 363] width 396 height 27
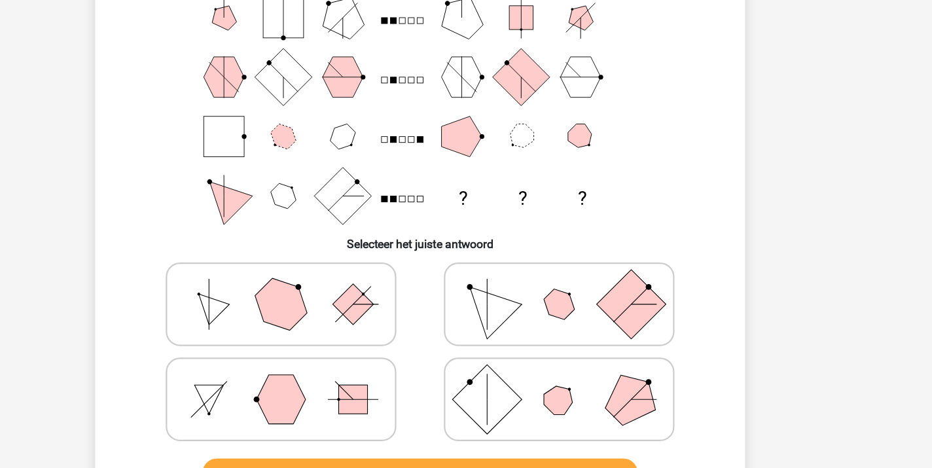
scroll to position [105, 0]
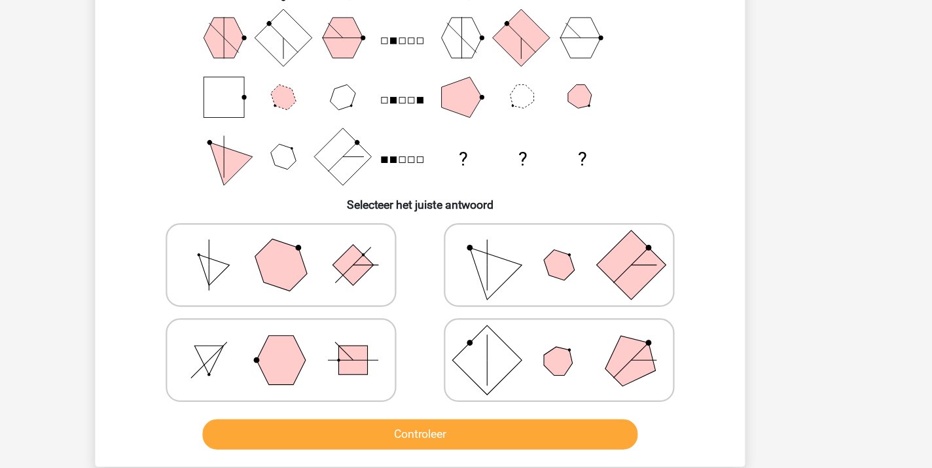
click at [494, 265] on icon at bounding box center [592, 283] width 196 height 65
click at [592, 265] on input "radio" at bounding box center [596, 262] width 9 height 9
radio input "true"
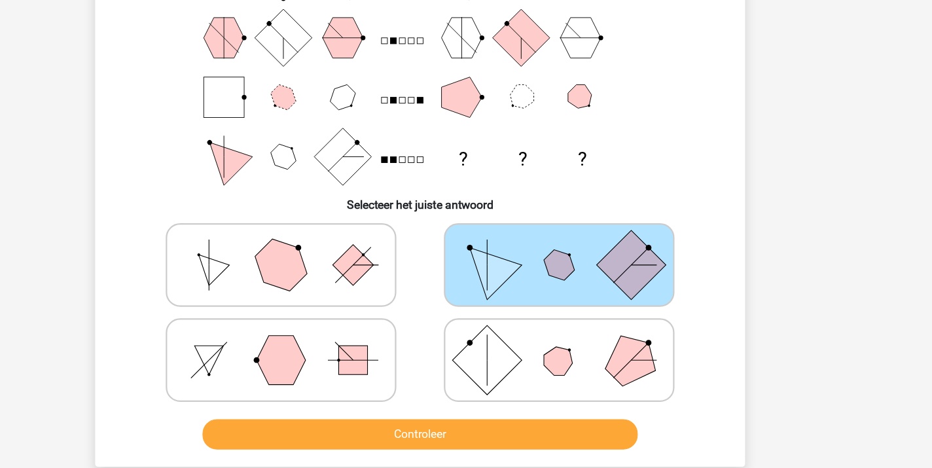
click at [376, 423] on button "Controleer" at bounding box center [466, 436] width 396 height 27
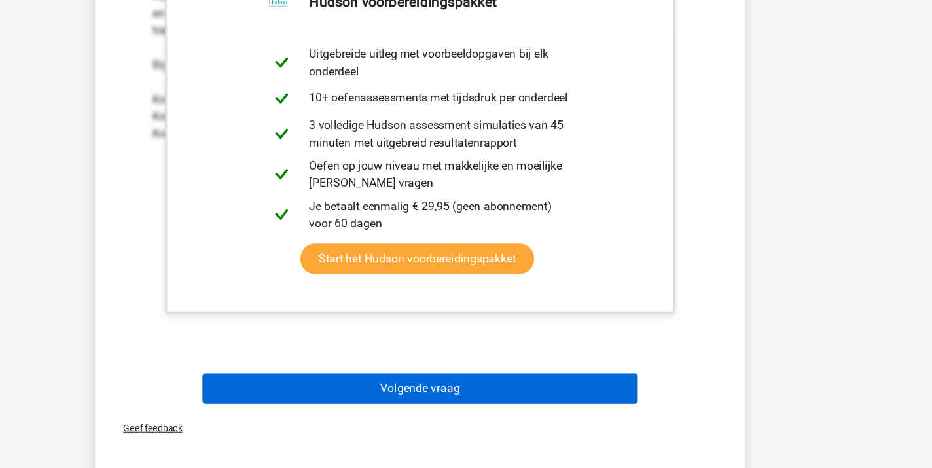
scroll to position [572, 0]
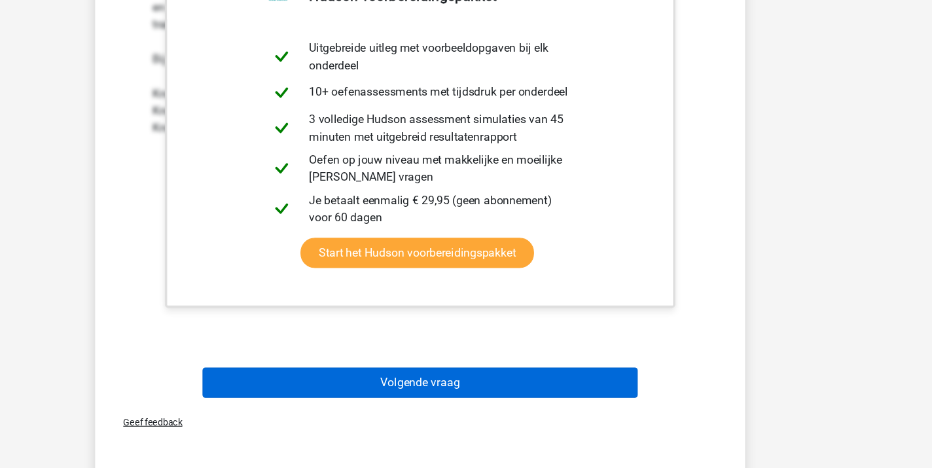
click at [395, 377] on button "Volgende vraag" at bounding box center [466, 390] width 396 height 27
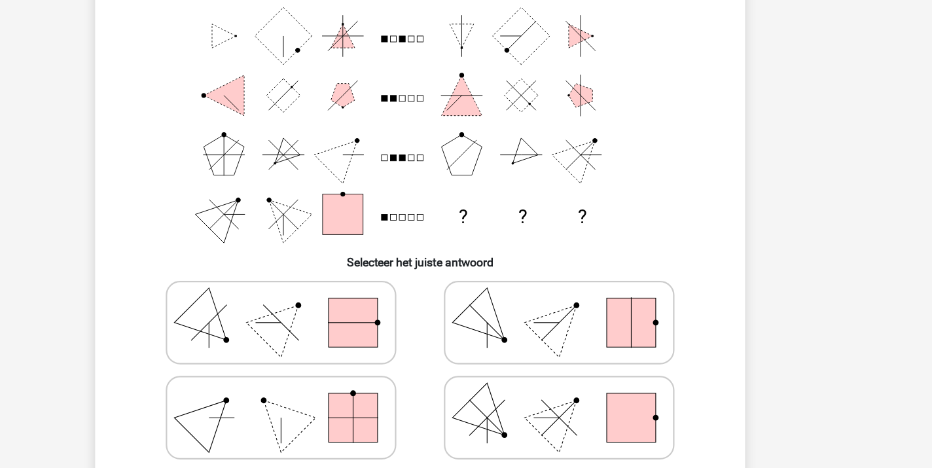
scroll to position [57, 0]
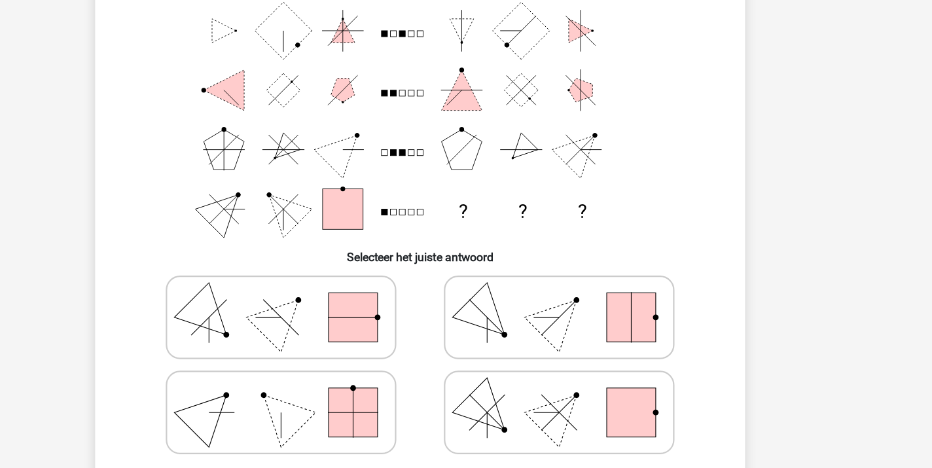
click at [308, 300] on polygon at bounding box center [339, 331] width 63 height 63
click at [340, 306] on input "radio" at bounding box center [344, 310] width 9 height 9
radio input "true"
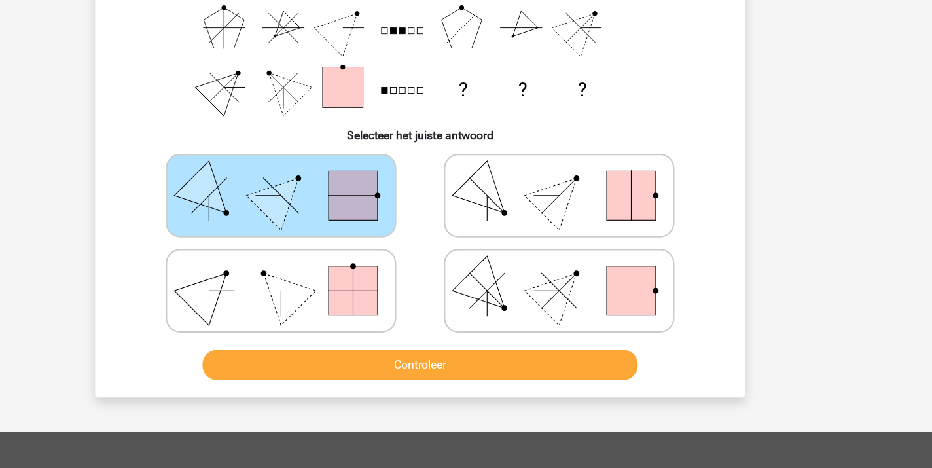
scroll to position [174, 0]
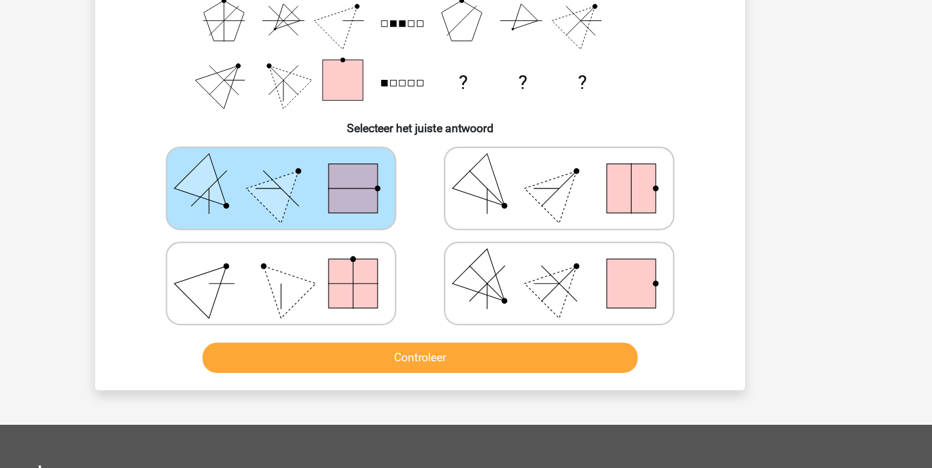
click at [317, 354] on button "Controleer" at bounding box center [466, 367] width 396 height 27
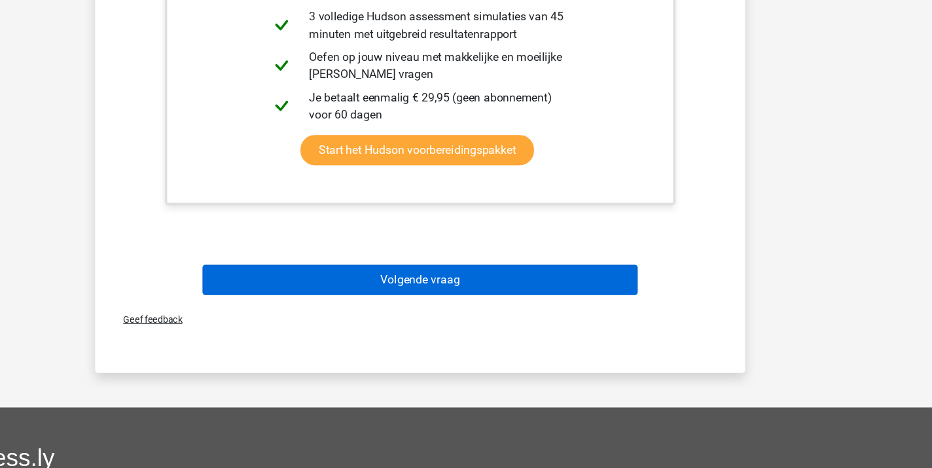
click at [365, 283] on button "Volgende vraag" at bounding box center [466, 296] width 396 height 27
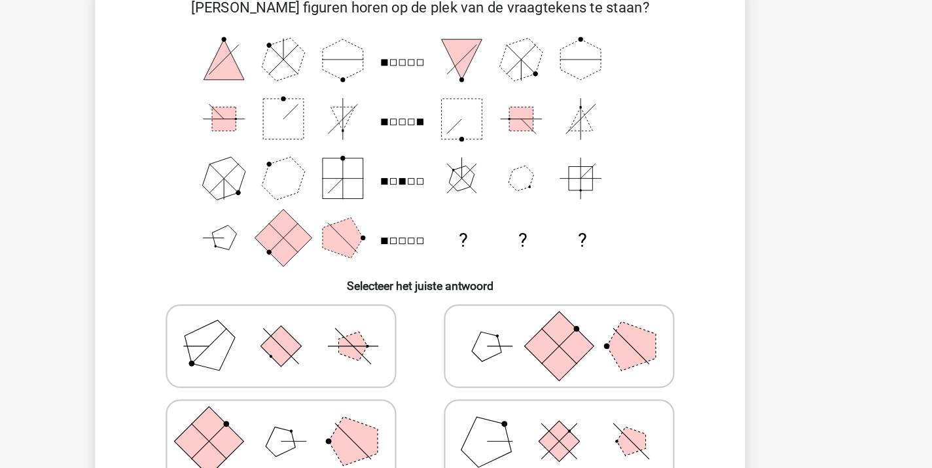
scroll to position [60, 0]
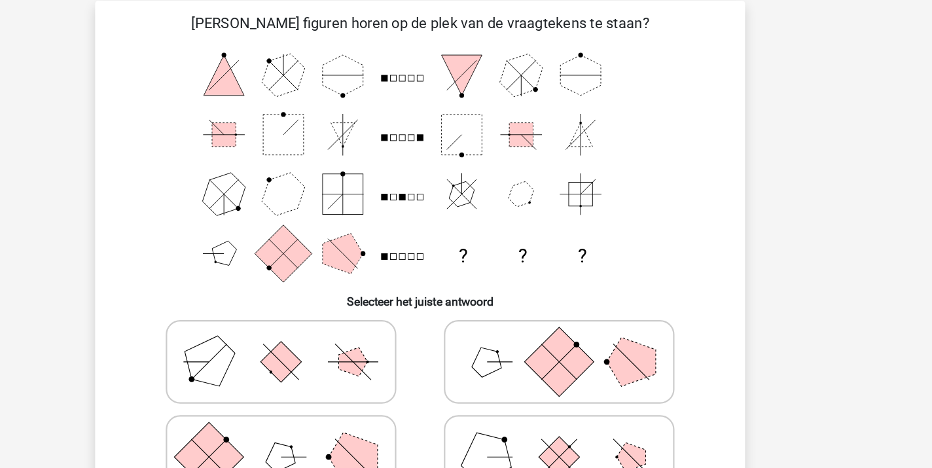
click at [494, 329] on icon at bounding box center [592, 328] width 196 height 65
click at [592, 312] on input "radio" at bounding box center [596, 308] width 9 height 9
radio input "true"
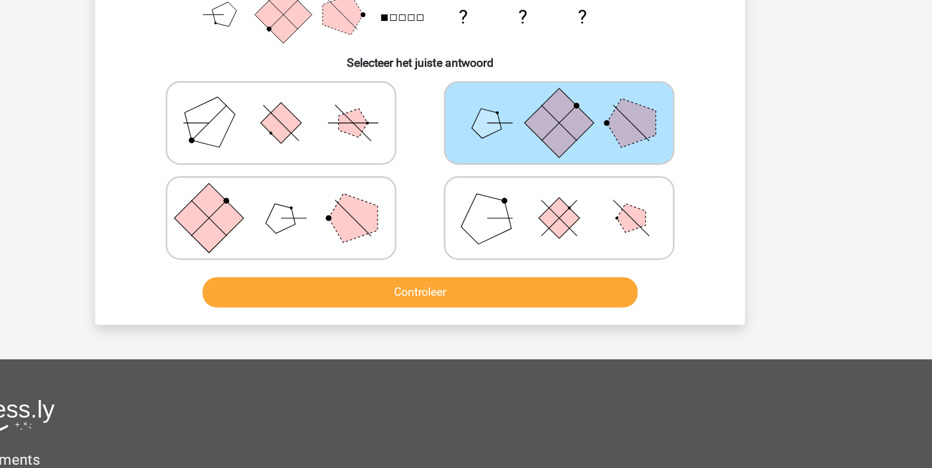
scroll to position [238, 0]
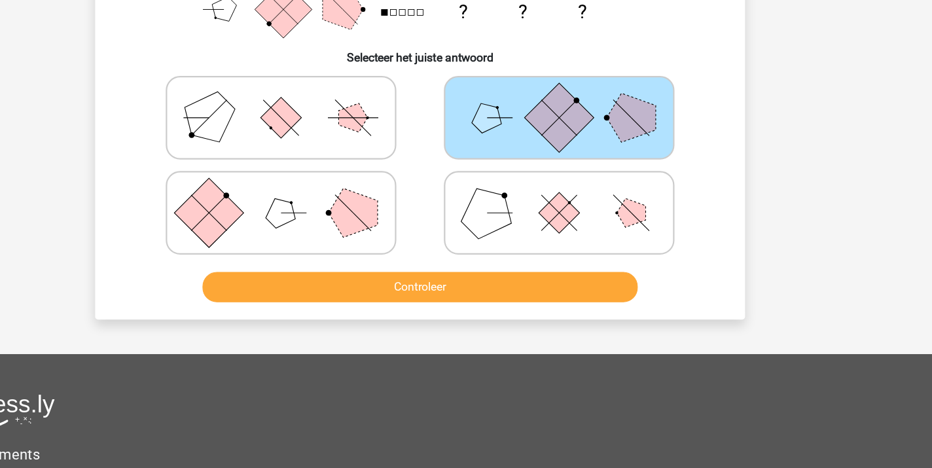
click at [404, 290] on button "Controleer" at bounding box center [466, 303] width 396 height 27
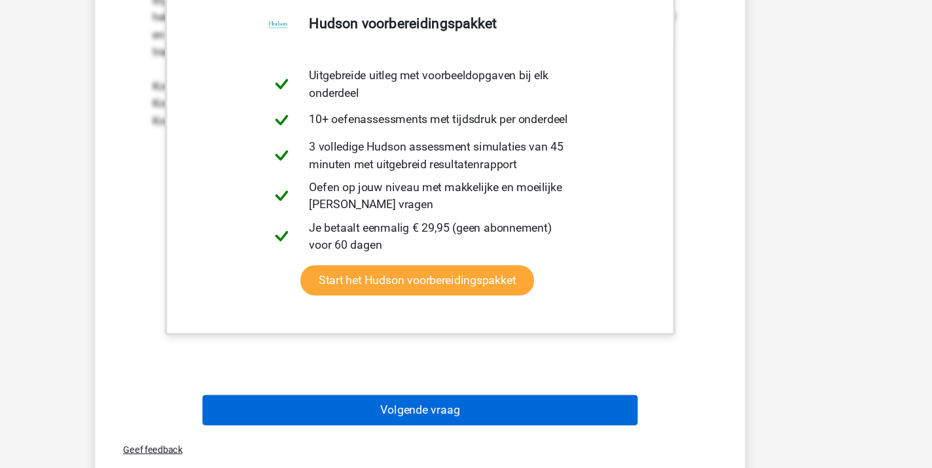
click at [403, 402] on button "Volgende vraag" at bounding box center [466, 415] width 396 height 27
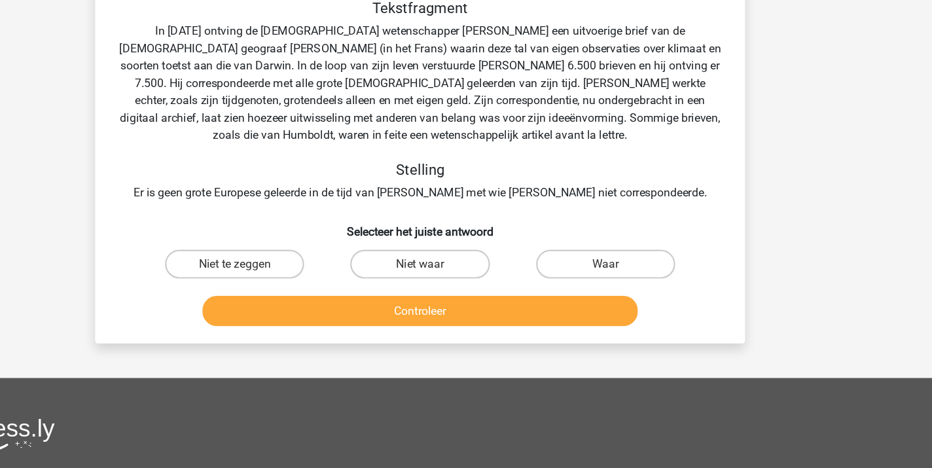
scroll to position [60, 0]
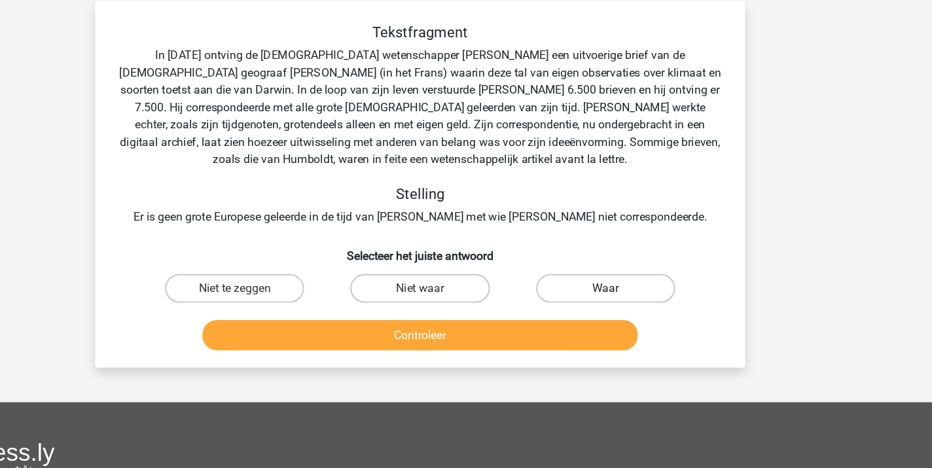
click at [571, 253] on label "Waar" at bounding box center [634, 262] width 126 height 26
click at [634, 262] on input "Waar" at bounding box center [638, 266] width 9 height 9
radio input "true"
click at [440, 302] on button "Controleer" at bounding box center [466, 303] width 396 height 27
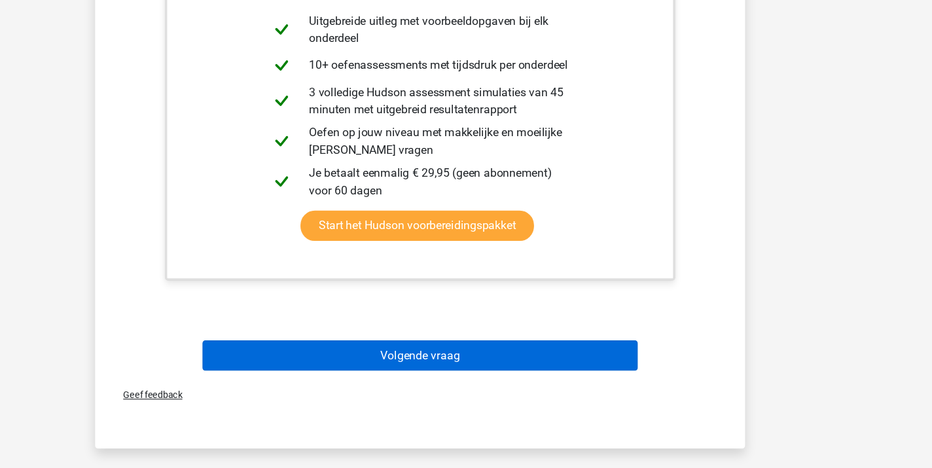
click at [419, 352] on button "Volgende vraag" at bounding box center [466, 365] width 396 height 27
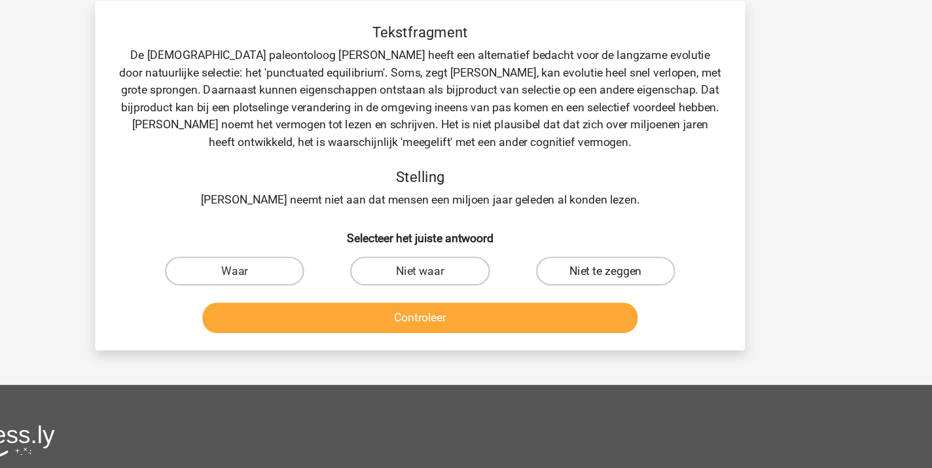
click at [571, 233] on label "Niet te zeggen" at bounding box center [634, 246] width 126 height 26
click at [634, 246] on input "Niet te zeggen" at bounding box center [638, 250] width 9 height 9
radio input "true"
click at [234, 246] on label "Waar" at bounding box center [297, 246] width 126 height 26
click at [298, 246] on input "Waar" at bounding box center [302, 250] width 9 height 9
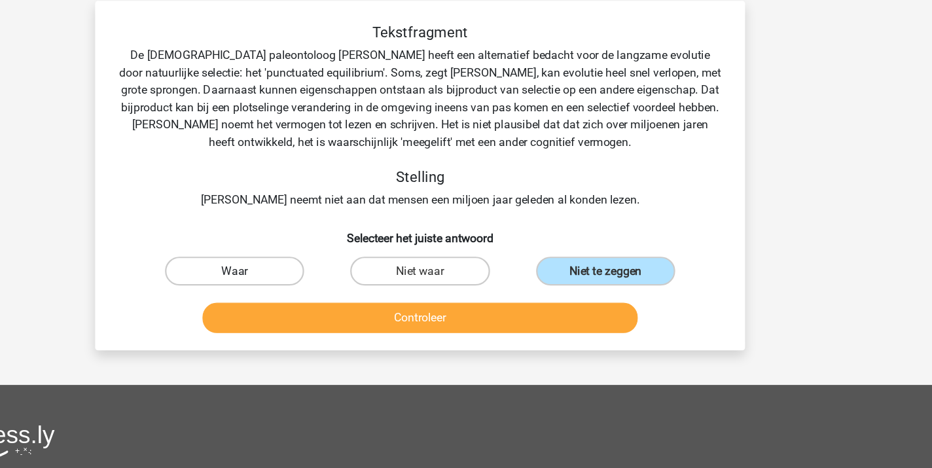
radio input "true"
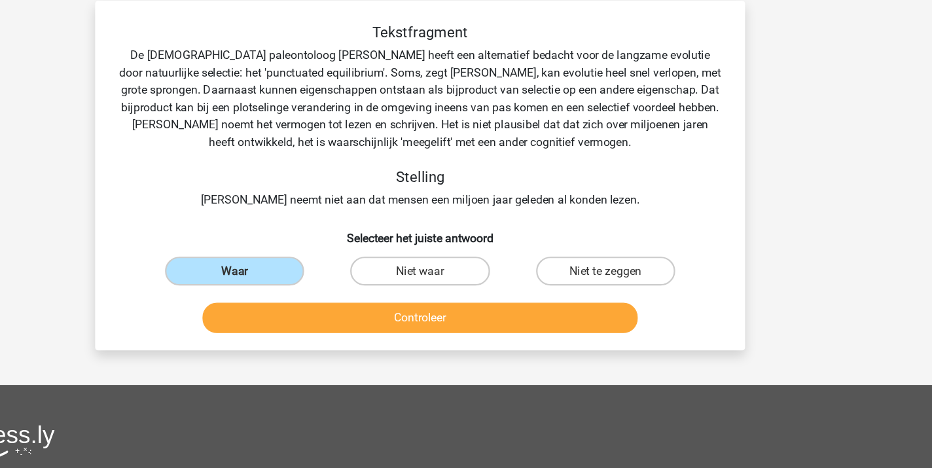
click at [349, 285] on button "Controleer" at bounding box center [466, 288] width 396 height 27
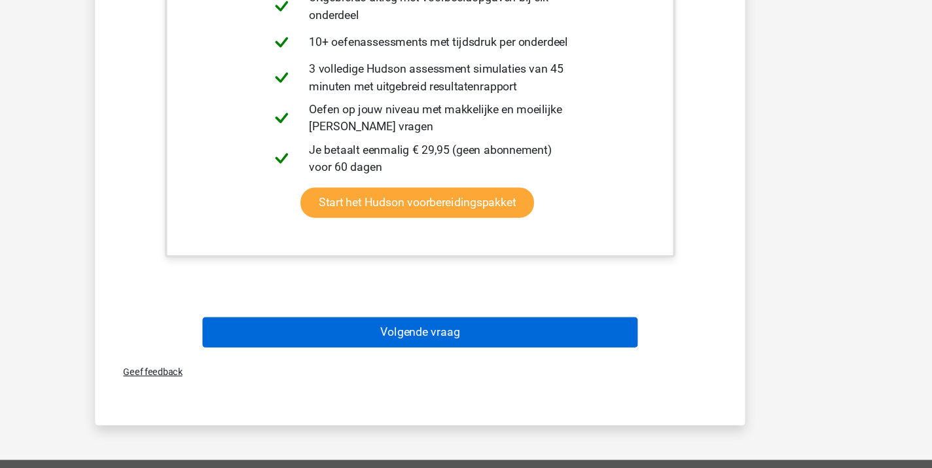
click at [415, 331] on button "Volgende vraag" at bounding box center [466, 344] width 396 height 27
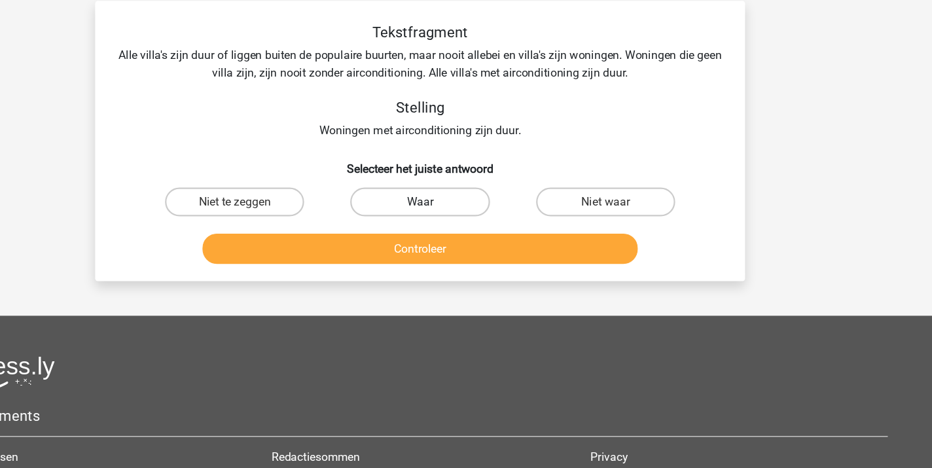
click at [402, 179] on label "Waar" at bounding box center [465, 183] width 126 height 26
click at [466, 183] on input "Waar" at bounding box center [470, 187] width 9 height 9
radio input "true"
click at [396, 224] on button "Controleer" at bounding box center [466, 225] width 396 height 27
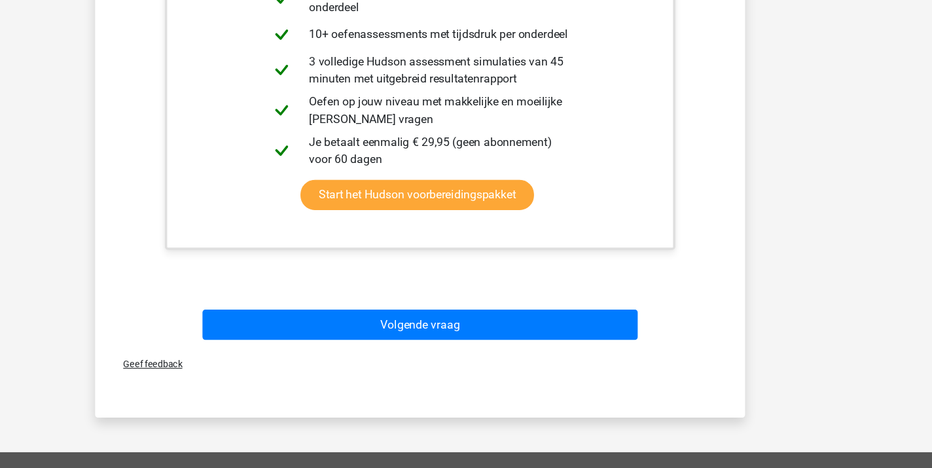
scroll to position [372, 0]
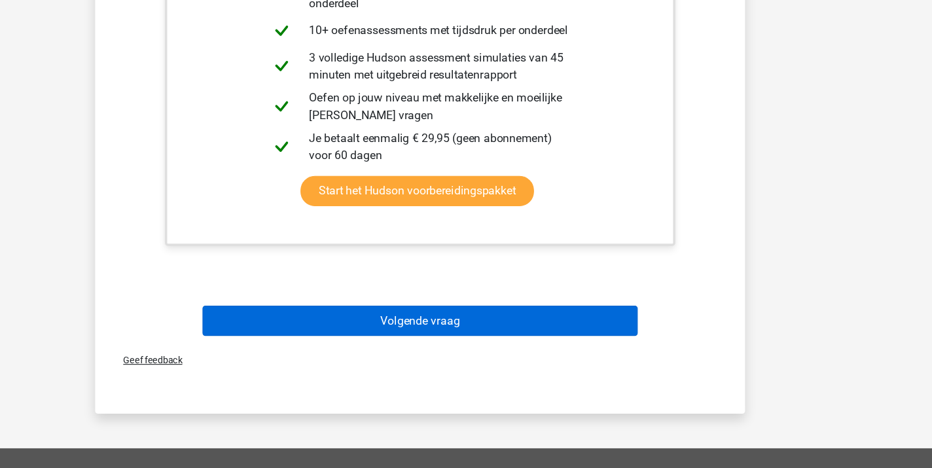
click at [381, 321] on button "Volgende vraag" at bounding box center [466, 334] width 396 height 27
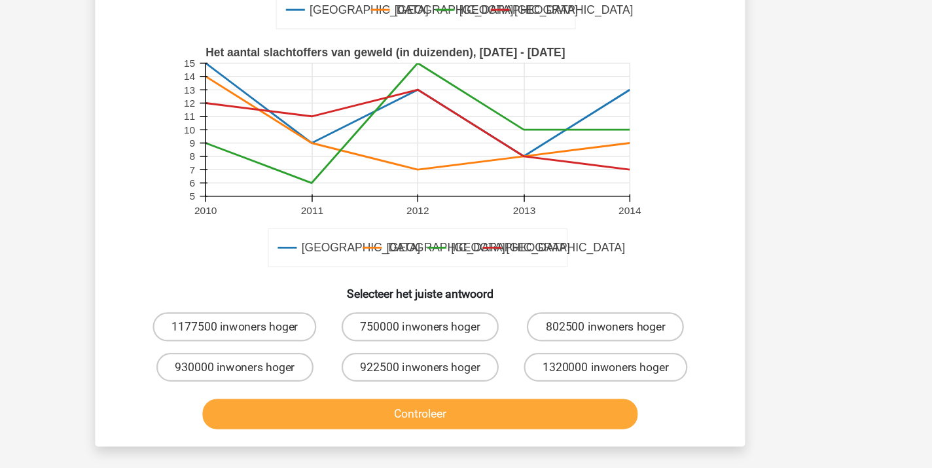
scroll to position [260, 0]
click at [395, 326] on label "750000 inwoners hoger" at bounding box center [466, 339] width 143 height 26
click at [466, 339] on input "750000 inwoners hoger" at bounding box center [470, 343] width 9 height 9
radio input "true"
click at [347, 404] on button "Controleer" at bounding box center [466, 417] width 396 height 27
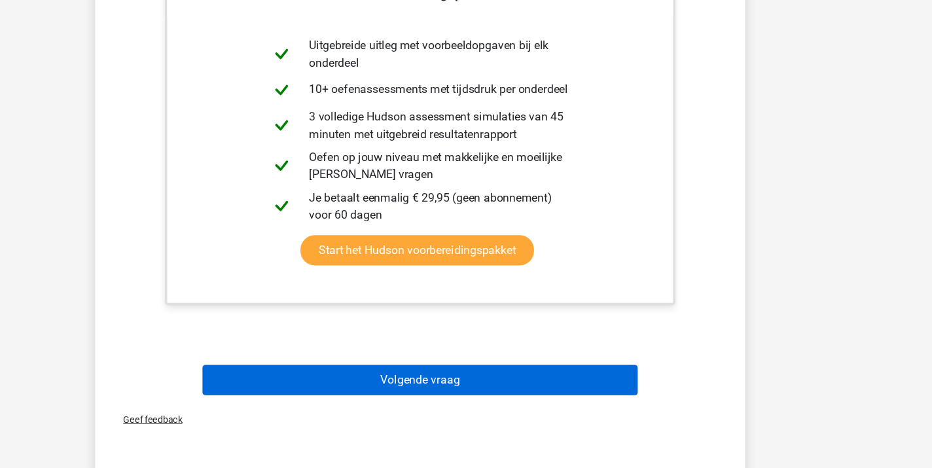
click at [376, 374] on button "Volgende vraag" at bounding box center [466, 387] width 396 height 27
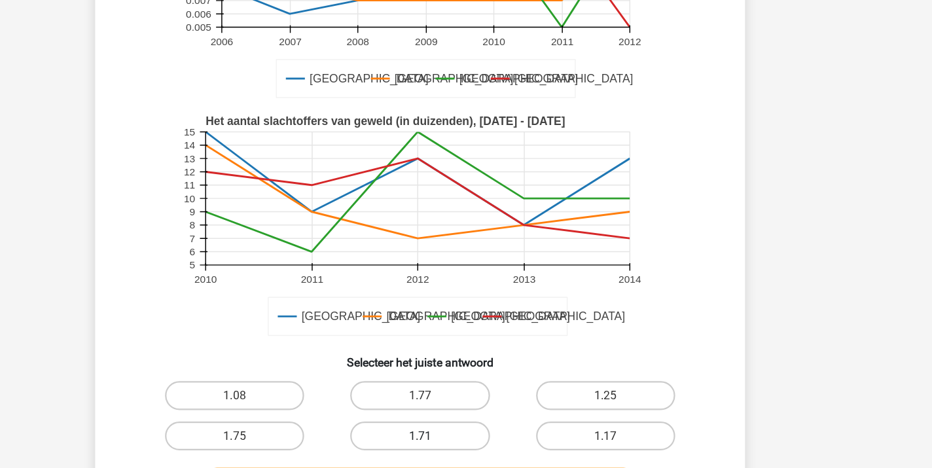
scroll to position [235, 0]
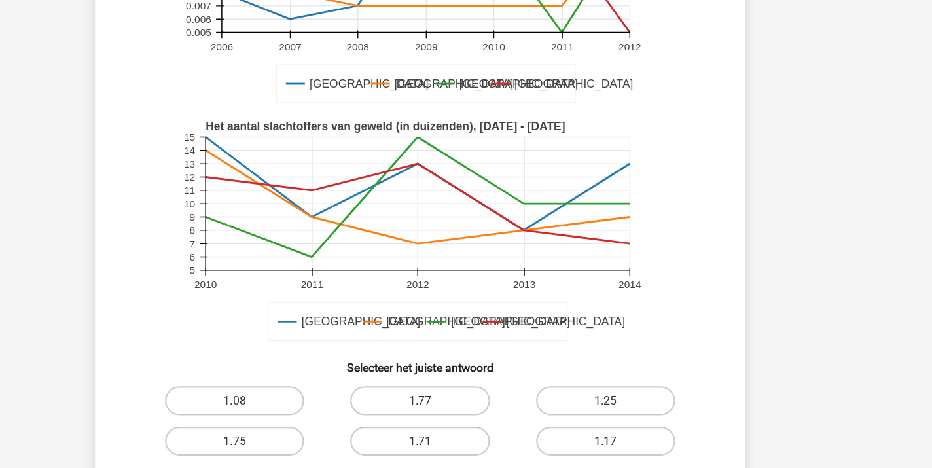
click at [634, 366] on input "1.25" at bounding box center [638, 368] width 9 height 9
radio input "true"
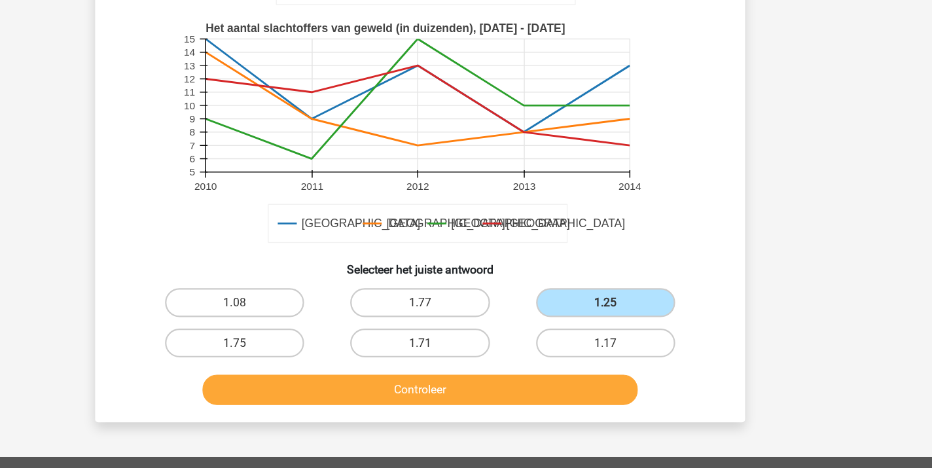
scroll to position [284, 0]
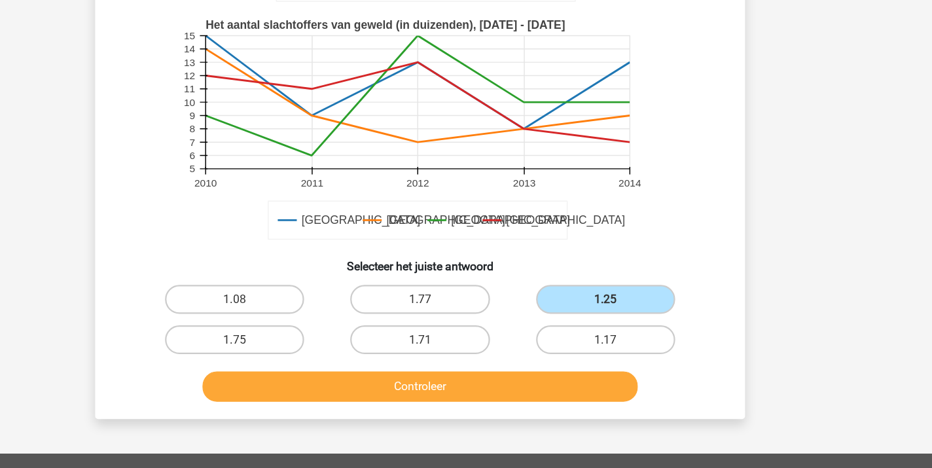
click at [501, 380] on button "Controleer" at bounding box center [466, 393] width 396 height 27
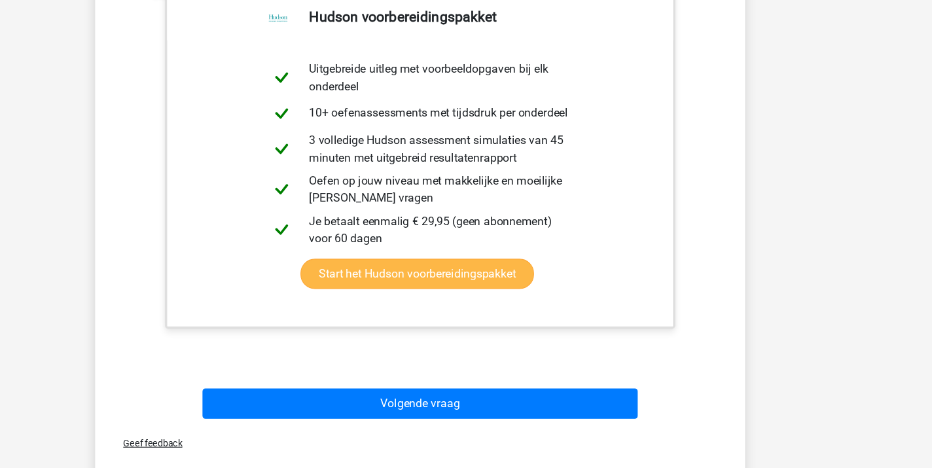
scroll to position [696, 0]
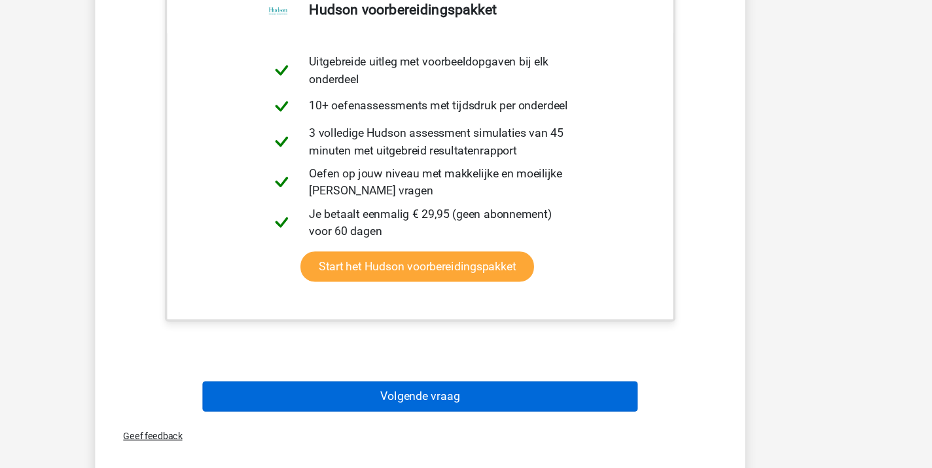
click at [475, 389] on button "Volgende vraag" at bounding box center [466, 402] width 396 height 27
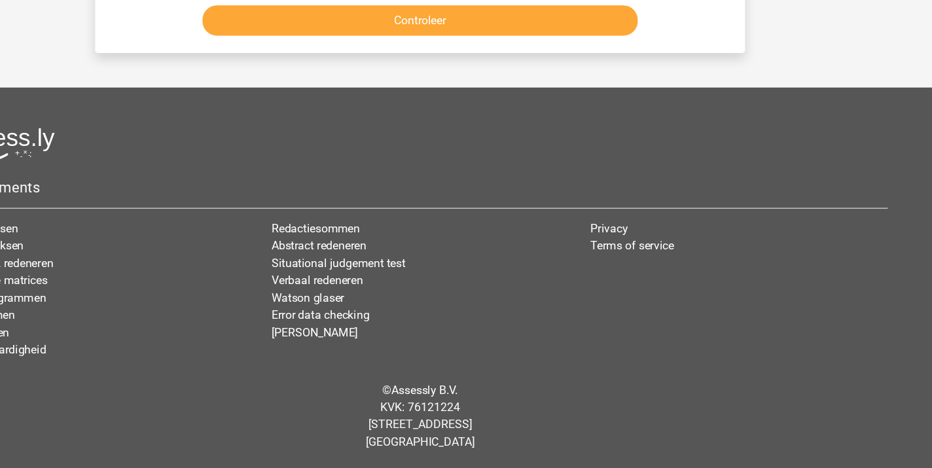
scroll to position [60, 0]
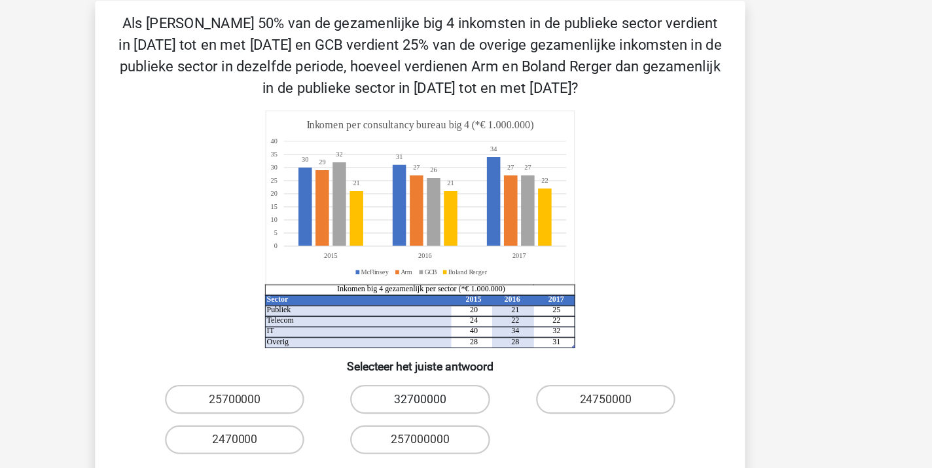
click at [402, 362] on label "32700000" at bounding box center [465, 362] width 126 height 26
click at [466, 362] on input "32700000" at bounding box center [470, 366] width 9 height 9
radio input "true"
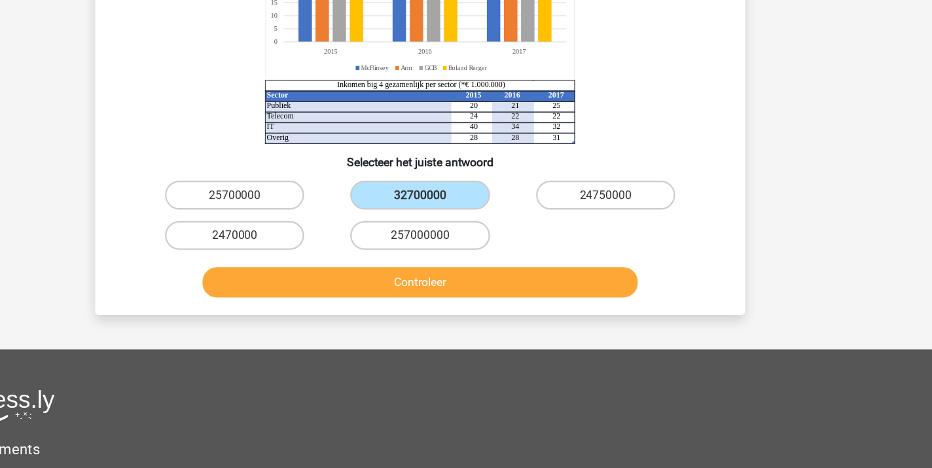
scroll to position [205, 0]
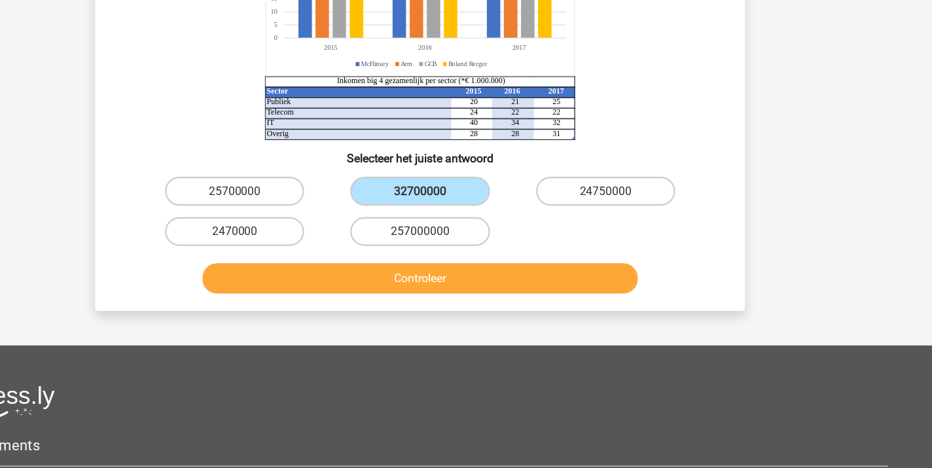
click at [382, 282] on button "Controleer" at bounding box center [466, 295] width 396 height 27
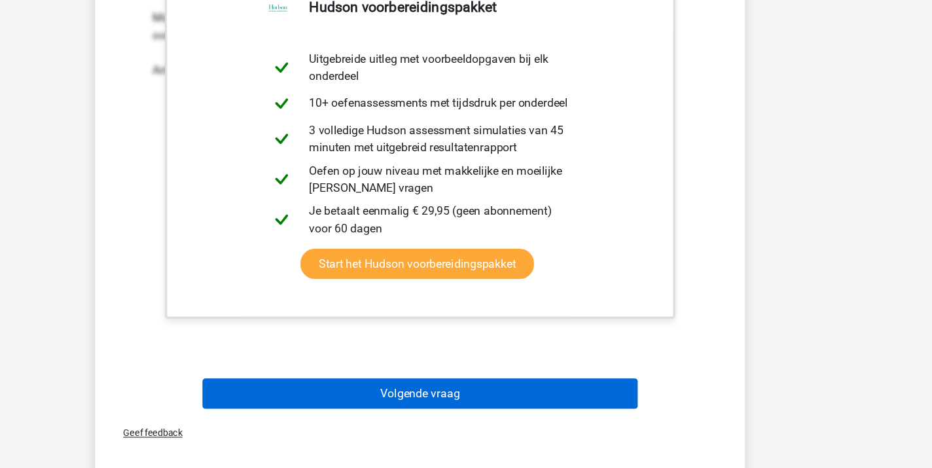
scroll to position [569, 0]
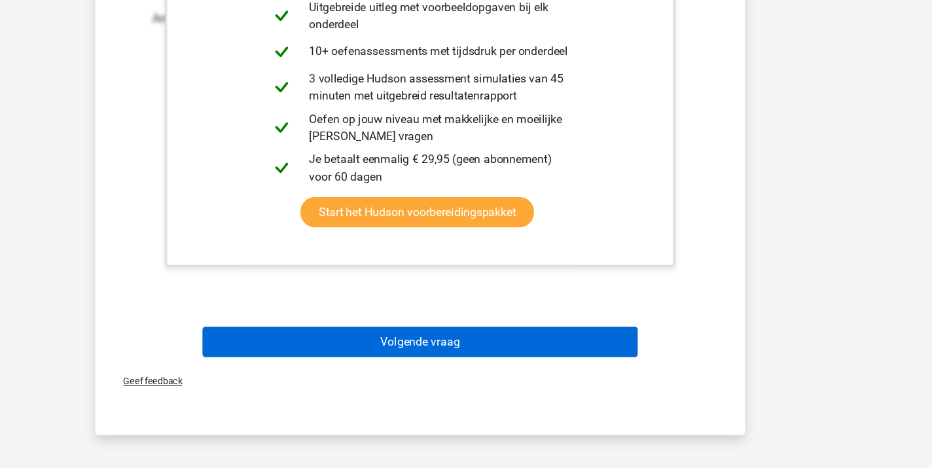
click at [380, 340] on button "Volgende vraag" at bounding box center [466, 353] width 396 height 27
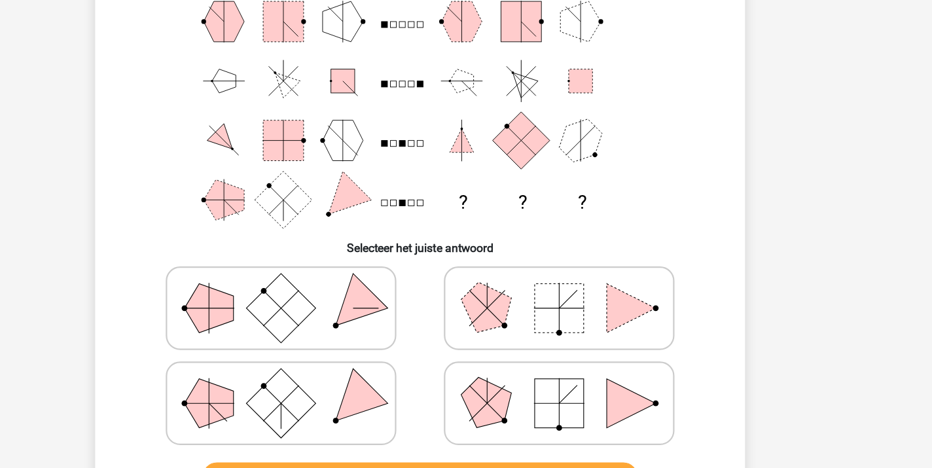
scroll to position [66, 0]
click at [494, 293] on icon at bounding box center [592, 321] width 196 height 65
click at [592, 297] on input "radio" at bounding box center [596, 301] width 9 height 9
radio input "true"
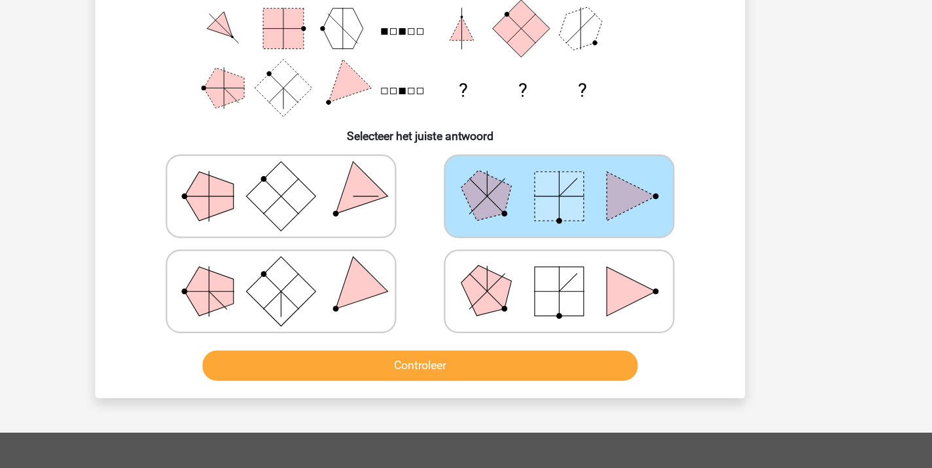
scroll to position [168, 0]
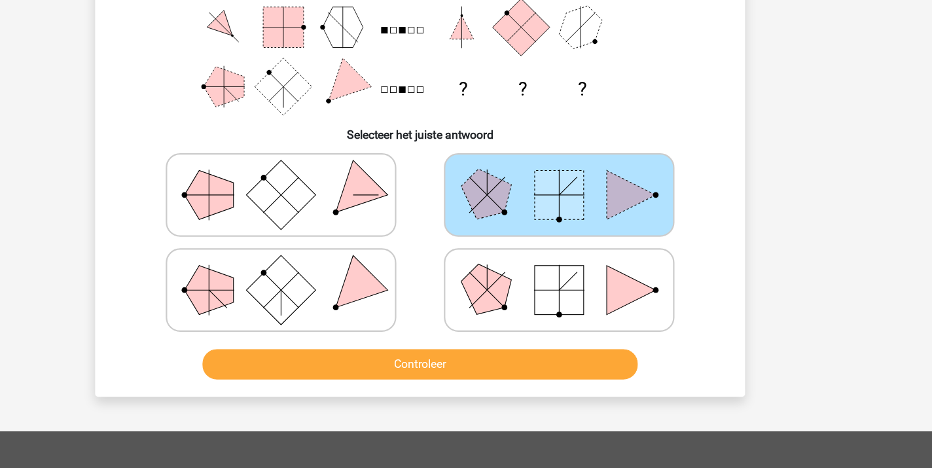
click at [376, 360] on button "Controleer" at bounding box center [466, 373] width 396 height 27
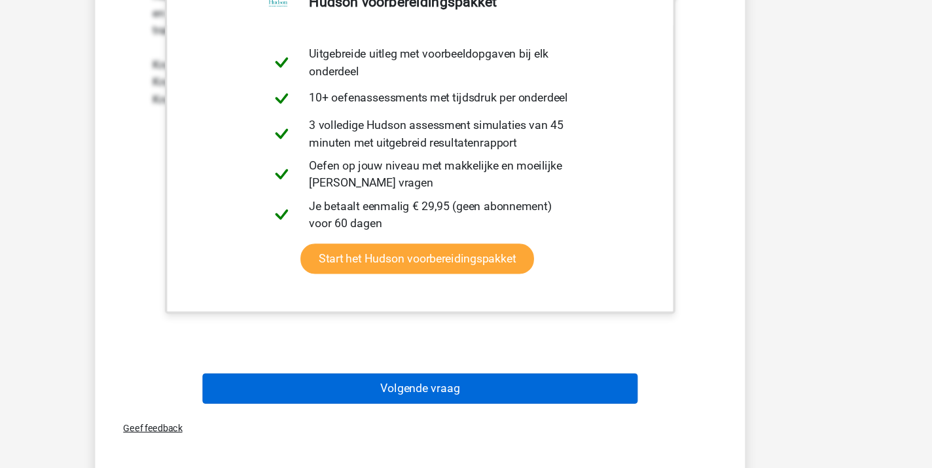
click at [379, 382] on button "Volgende vraag" at bounding box center [466, 395] width 396 height 27
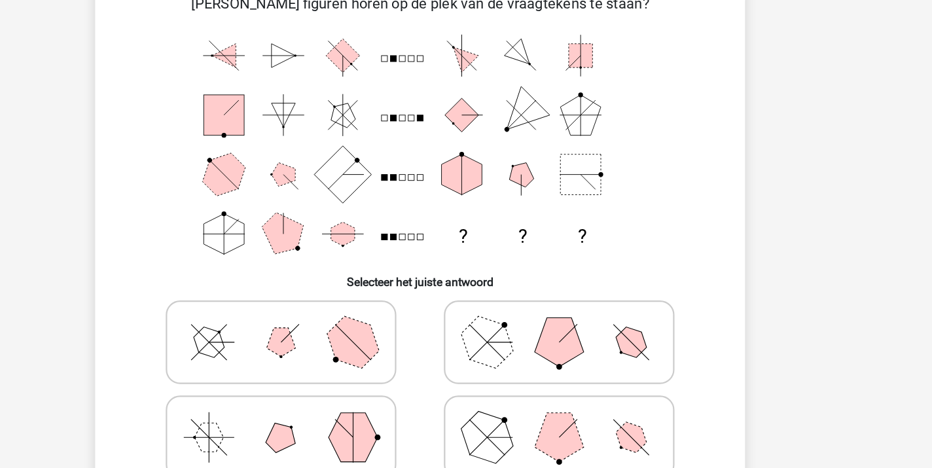
scroll to position [60, 0]
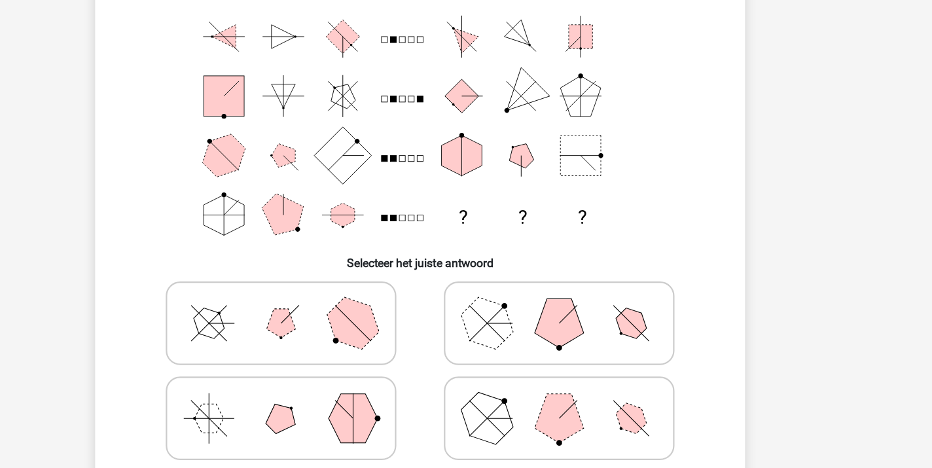
click at [494, 315] on icon at bounding box center [592, 328] width 196 height 65
click at [592, 312] on input "radio" at bounding box center [596, 308] width 9 height 9
radio input "true"
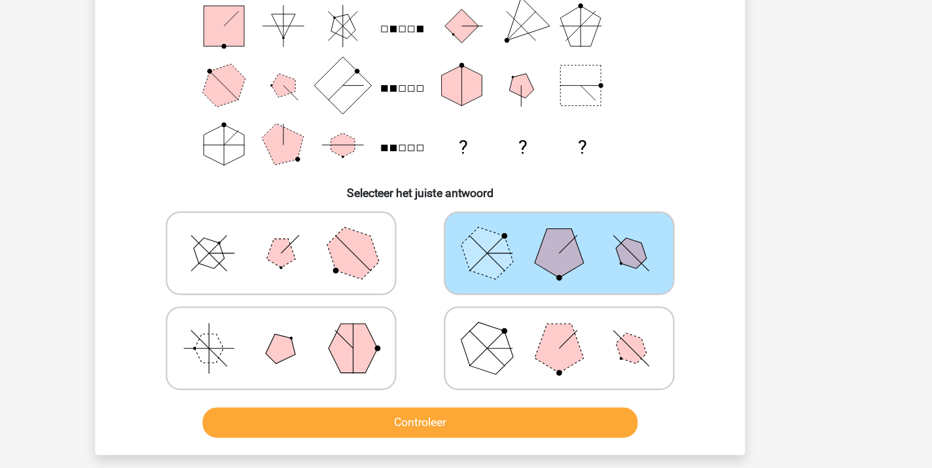
scroll to position [117, 0]
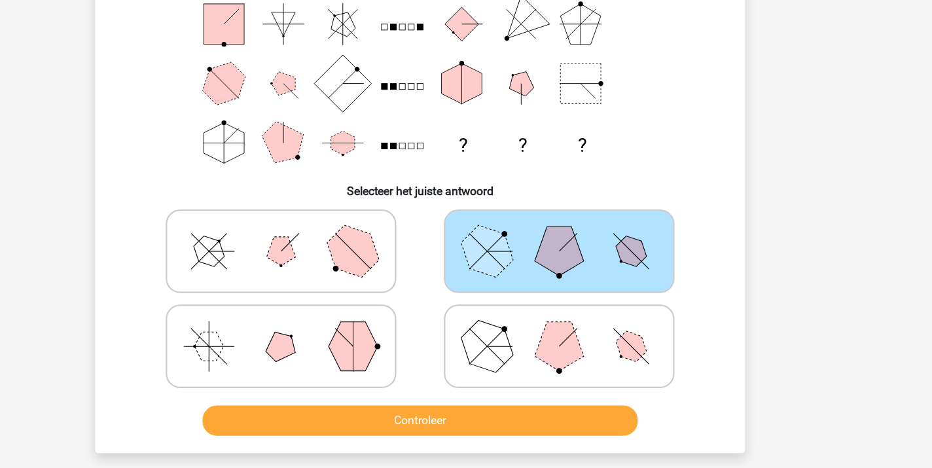
click at [437, 411] on button "Controleer" at bounding box center [466, 424] width 396 height 27
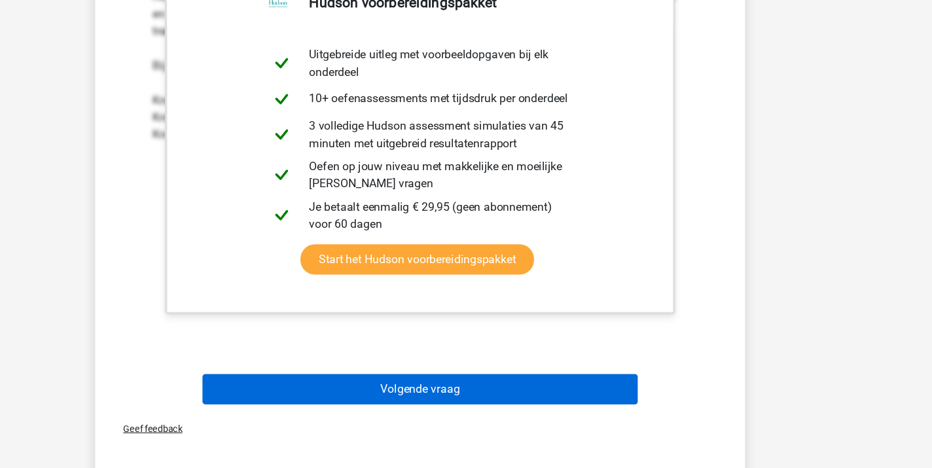
click at [432, 383] on button "Volgende vraag" at bounding box center [466, 396] width 396 height 27
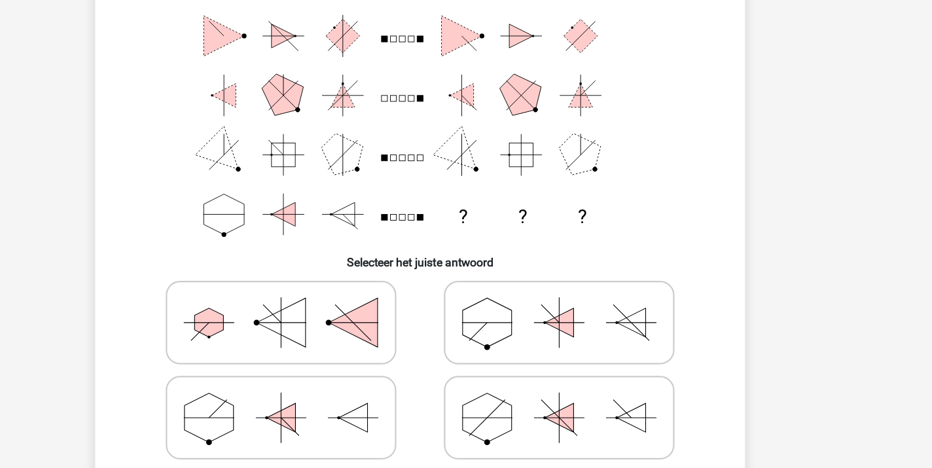
scroll to position [58, 0]
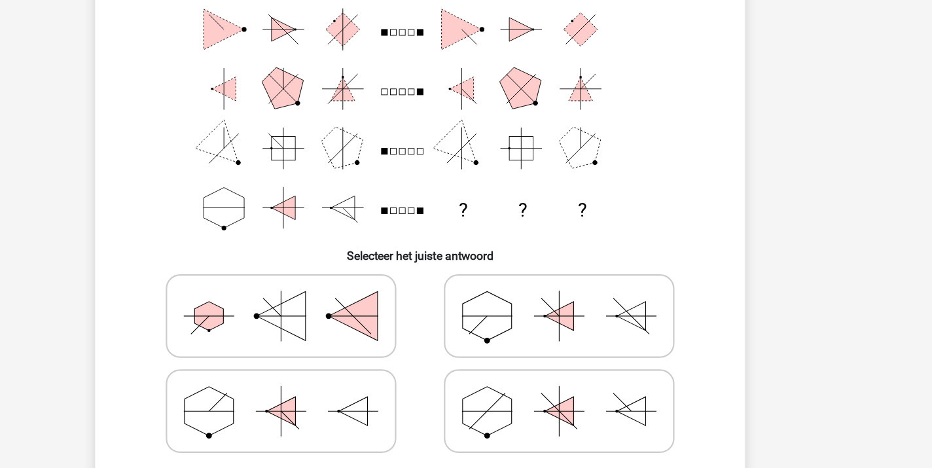
click at [565, 383] on icon at bounding box center [592, 415] width 196 height 65
click at [592, 391] on input "radio" at bounding box center [596, 395] width 9 height 9
radio input "true"
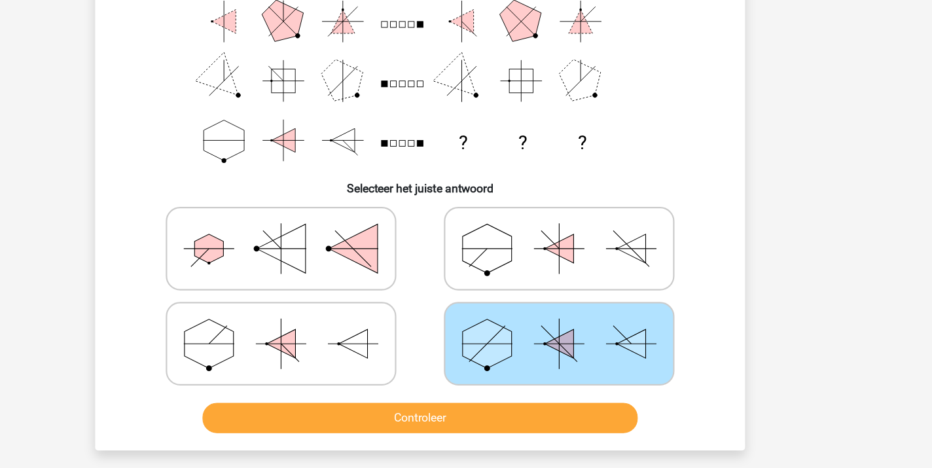
scroll to position [122, 0]
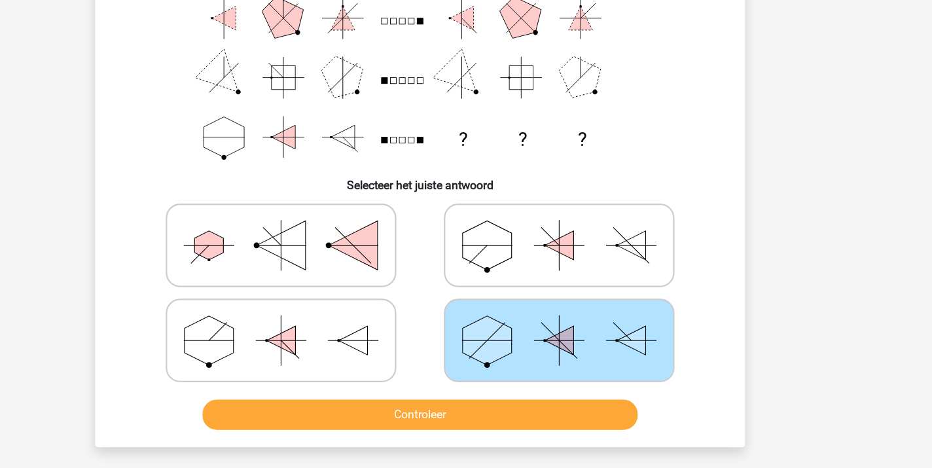
click at [466, 406] on button "Controleer" at bounding box center [466, 419] width 396 height 27
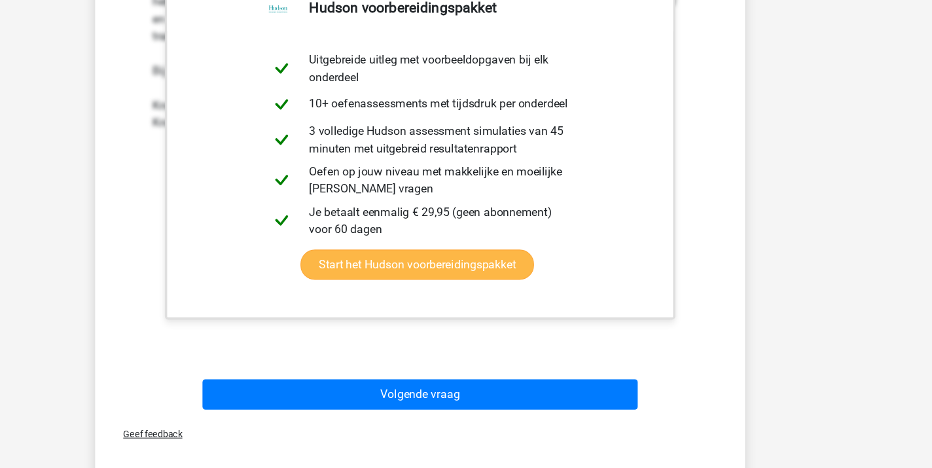
scroll to position [571, 0]
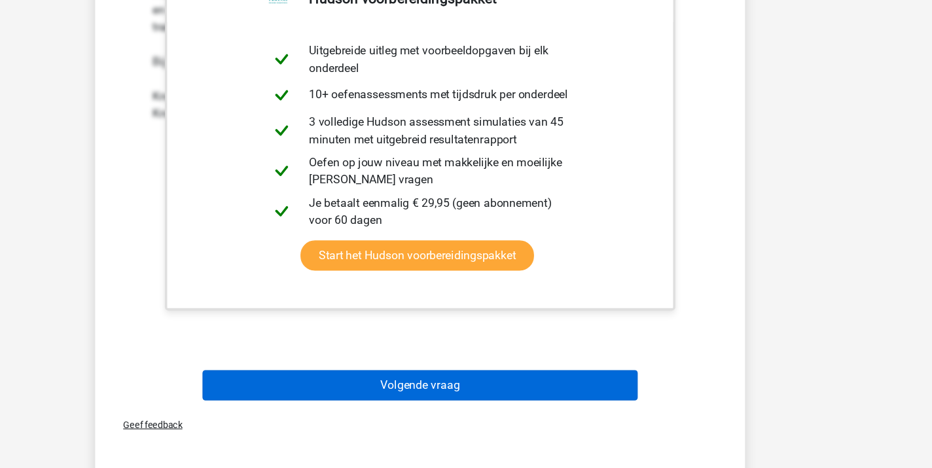
click at [404, 379] on button "Volgende vraag" at bounding box center [466, 392] width 396 height 27
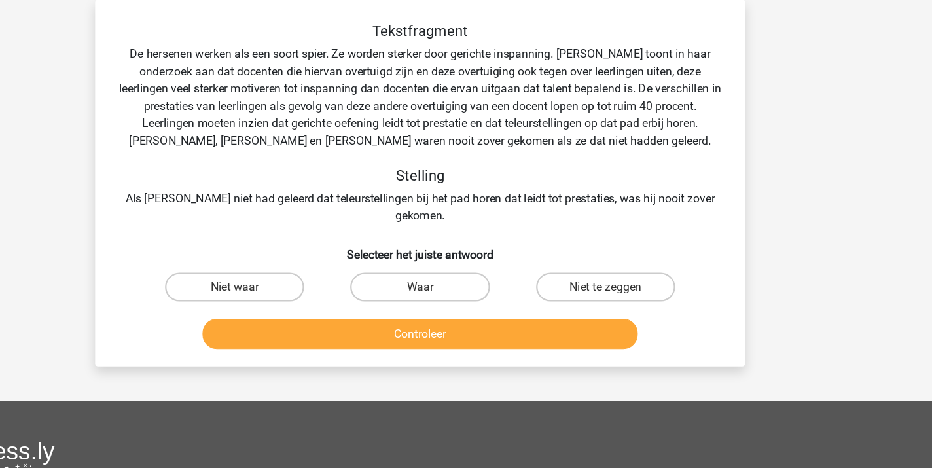
scroll to position [60, 0]
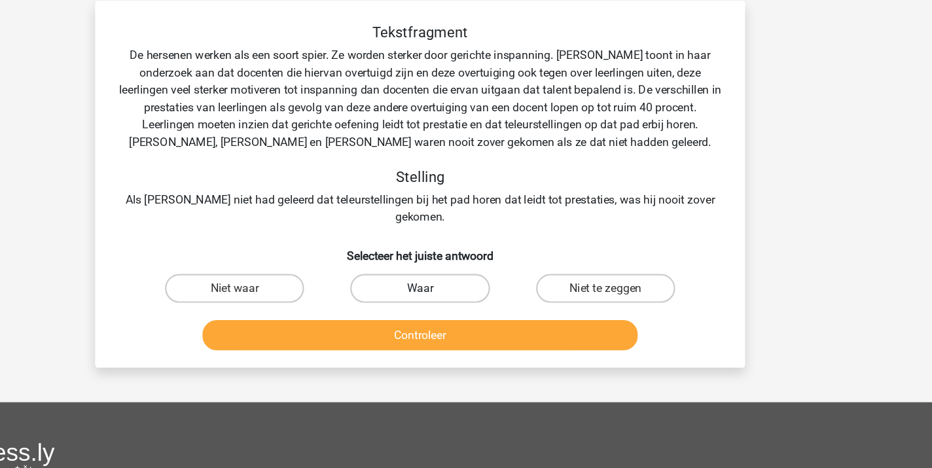
click at [402, 249] on label "Waar" at bounding box center [465, 262] width 126 height 26
click at [466, 262] on input "Waar" at bounding box center [470, 266] width 9 height 9
radio input "true"
click at [367, 290] on button "Controleer" at bounding box center [466, 303] width 396 height 27
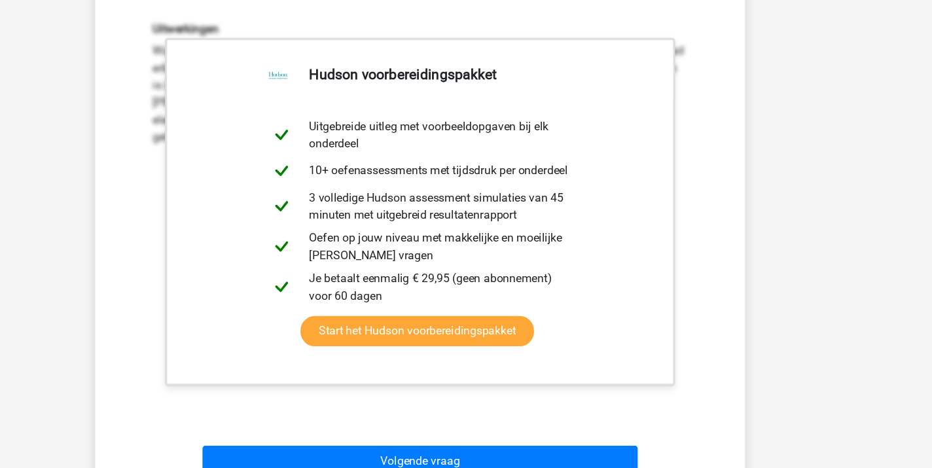
scroll to position [337, 0]
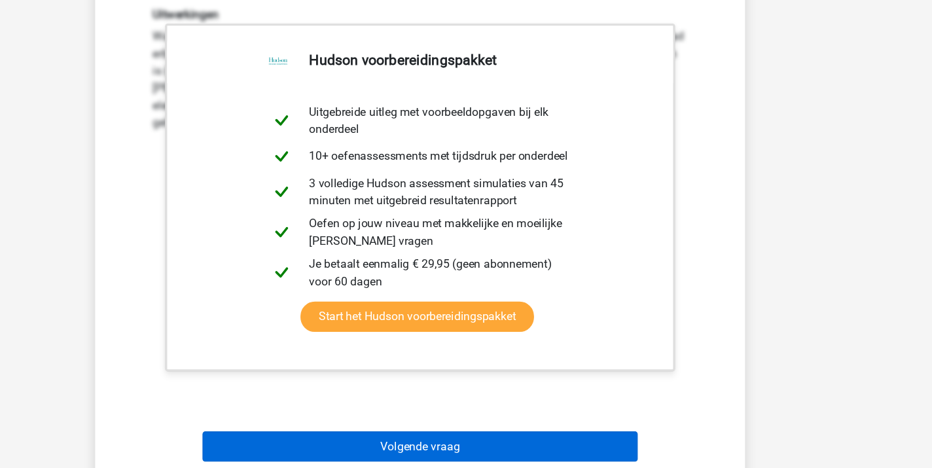
click at [377, 434] on button "Volgende vraag" at bounding box center [466, 447] width 396 height 27
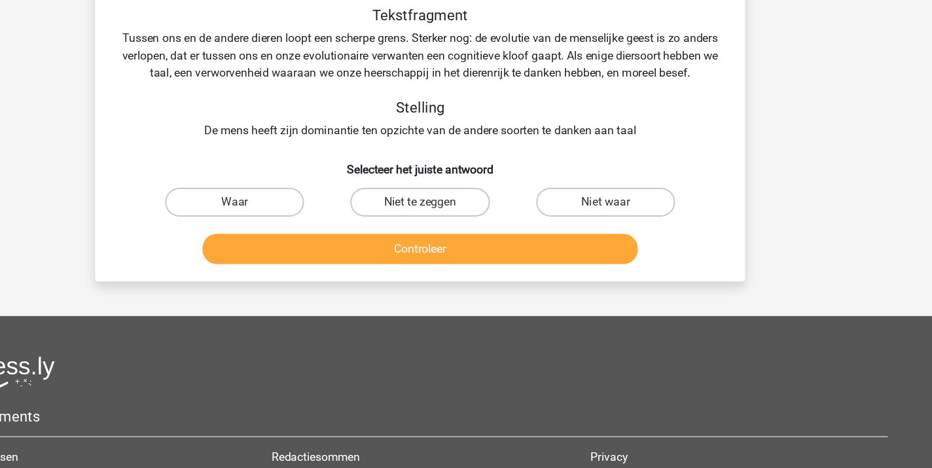
scroll to position [60, 0]
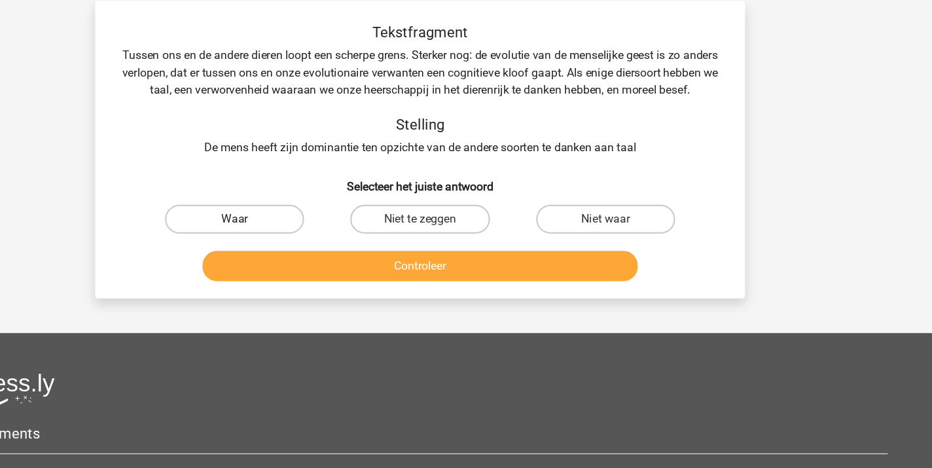
click at [234, 212] on label "Waar" at bounding box center [297, 199] width 126 height 26
click at [298, 207] on input "Waar" at bounding box center [302, 203] width 9 height 9
radio input "true"
click at [356, 255] on button "Controleer" at bounding box center [466, 241] width 396 height 27
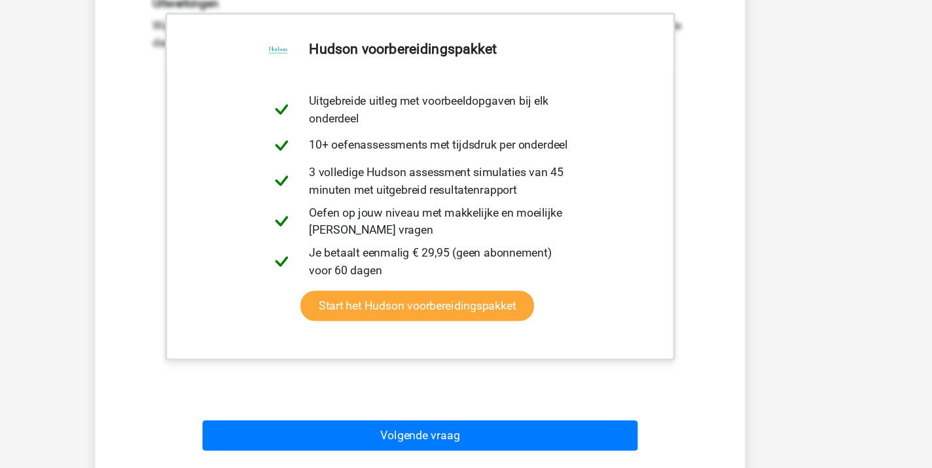
scroll to position [289, 0]
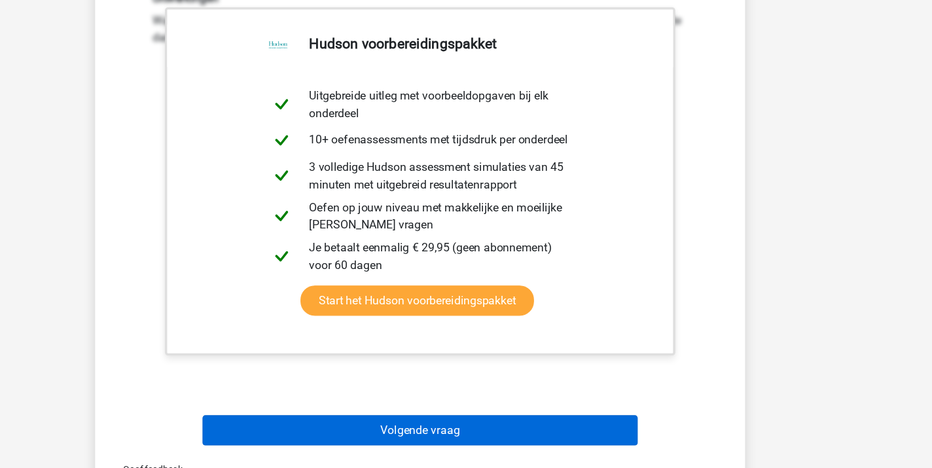
click at [341, 420] on button "Volgende vraag" at bounding box center [466, 433] width 396 height 27
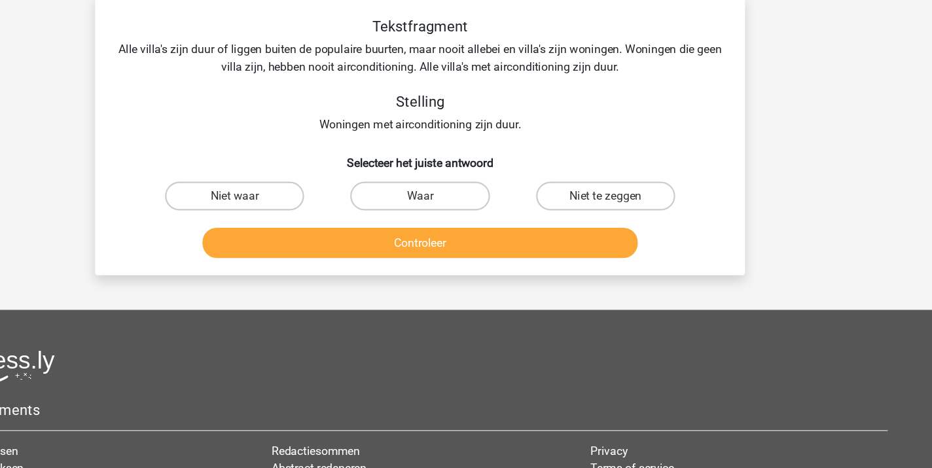
scroll to position [60, 0]
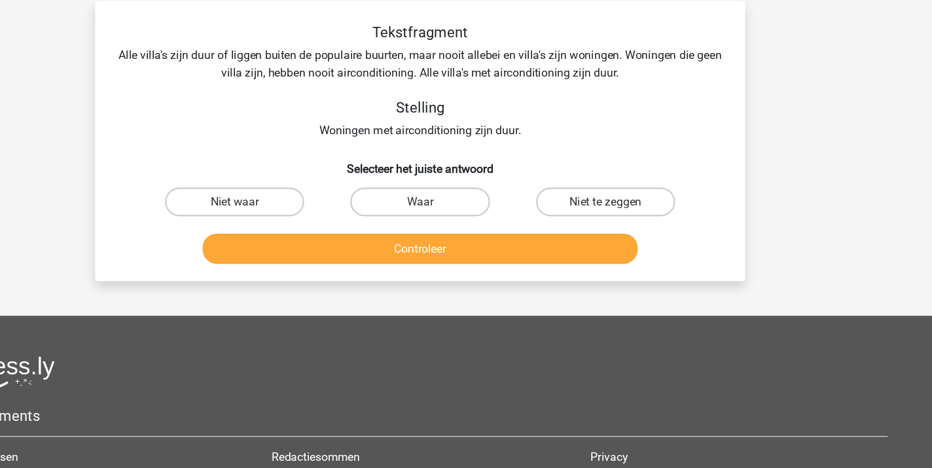
click at [466, 183] on input "Waar" at bounding box center [470, 187] width 9 height 9
radio input "true"
click at [378, 226] on button "Controleer" at bounding box center [466, 225] width 396 height 27
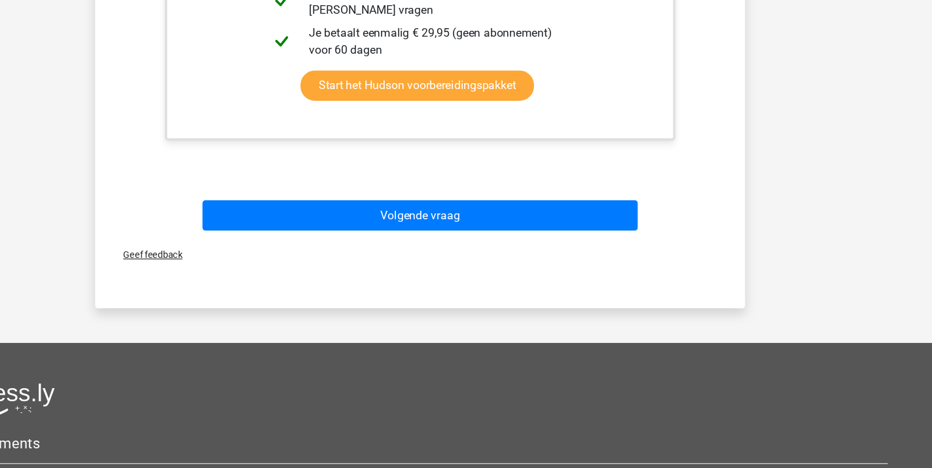
scroll to position [470, 0]
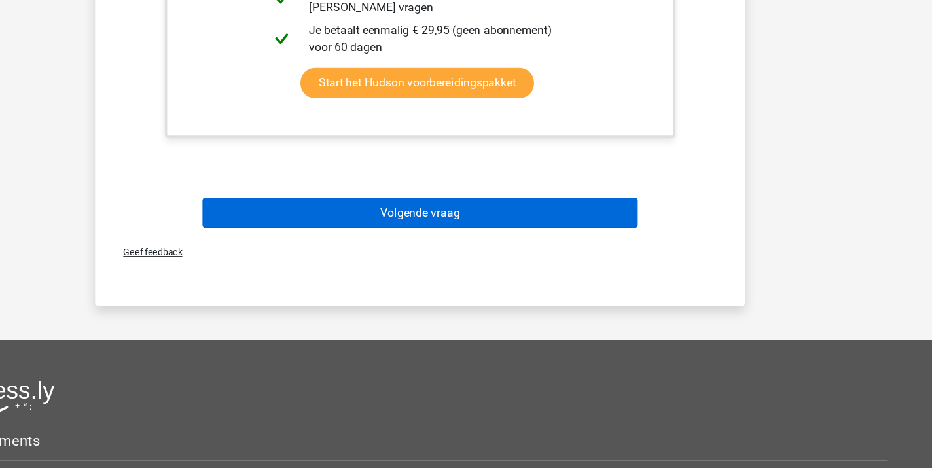
click at [395, 222] on button "Volgende vraag" at bounding box center [466, 235] width 396 height 27
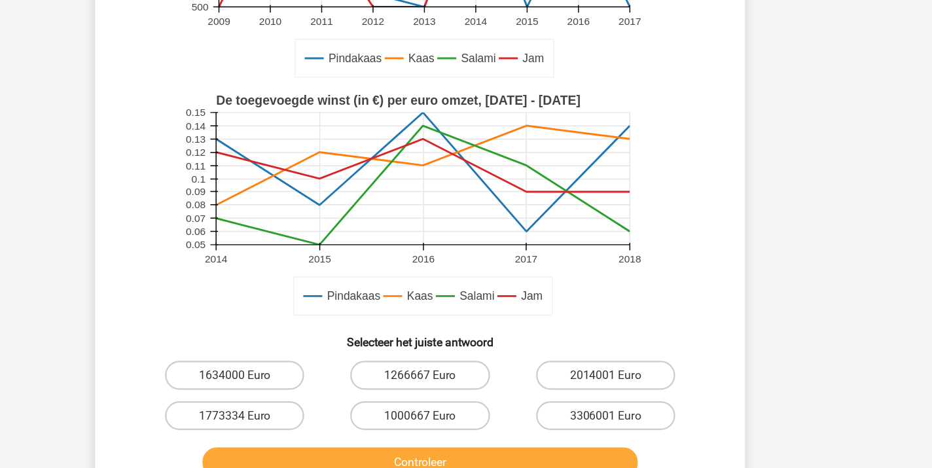
scroll to position [222, 0]
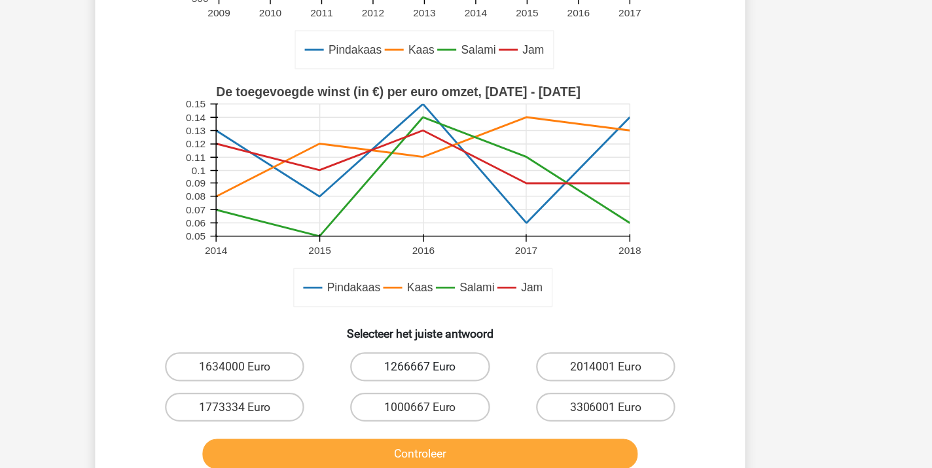
click at [402, 363] on label "1266667 Euro" at bounding box center [465, 376] width 126 height 26
click at [466, 376] on input "1266667 Euro" at bounding box center [470, 380] width 9 height 9
radio input "true"
click at [366, 442] on button "Controleer" at bounding box center [466, 455] width 396 height 27
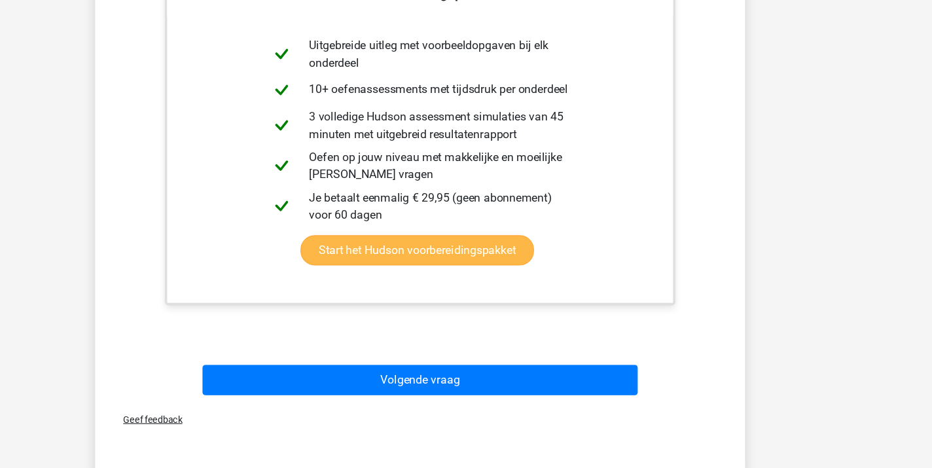
scroll to position [714, 0]
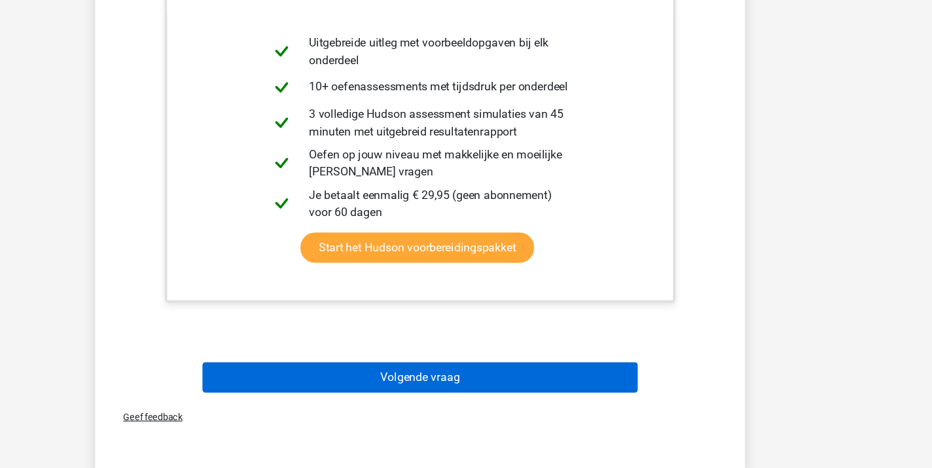
click at [385, 372] on button "Volgende vraag" at bounding box center [466, 385] width 396 height 27
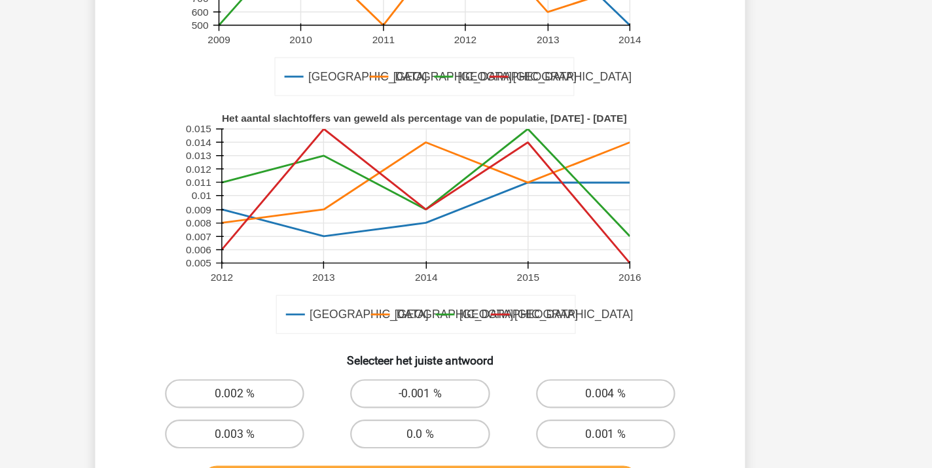
scroll to position [224, 0]
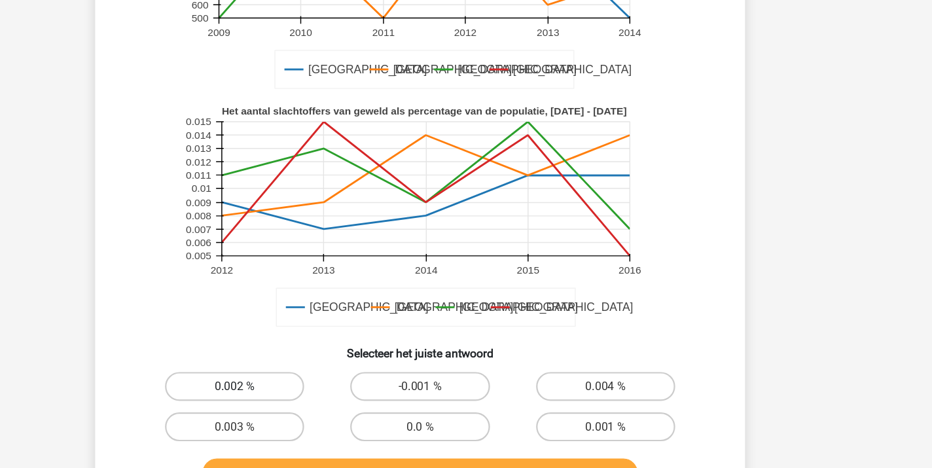
click at [234, 381] on label "0.002 %" at bounding box center [297, 394] width 126 height 26
click at [298, 394] on input "0.002 %" at bounding box center [302, 398] width 9 height 9
radio input "true"
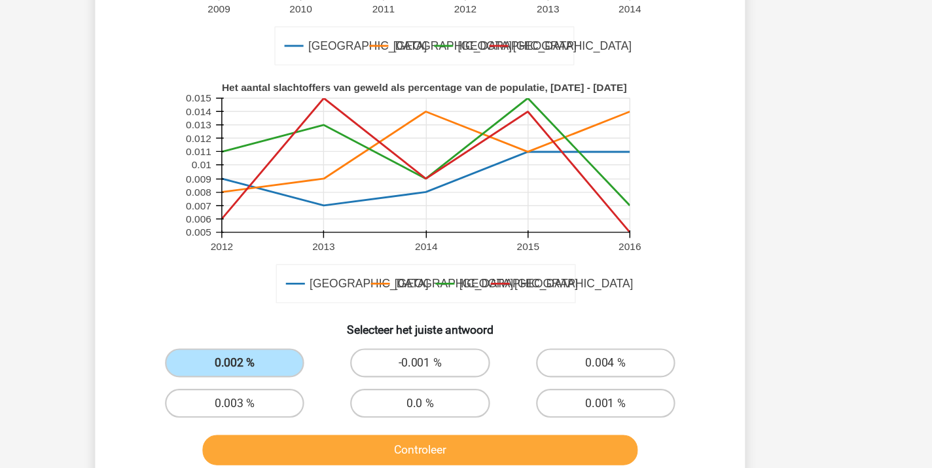
scroll to position [248, 0]
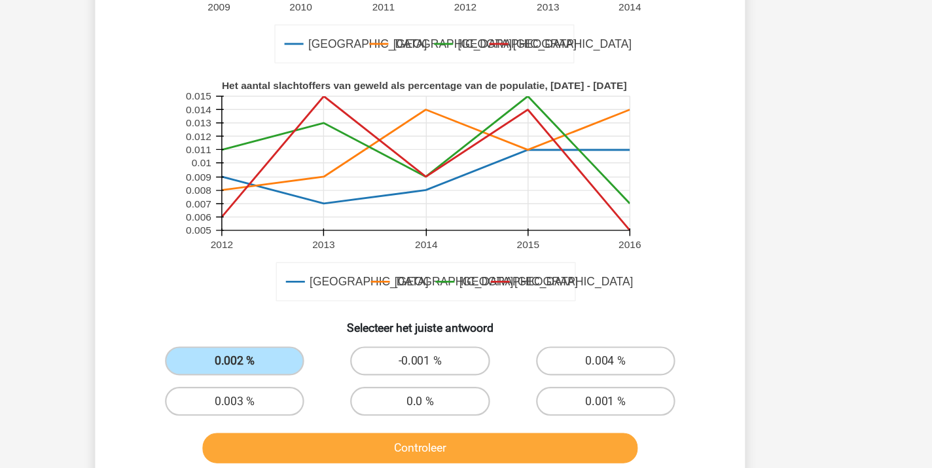
click at [349, 436] on button "Controleer" at bounding box center [466, 449] width 396 height 27
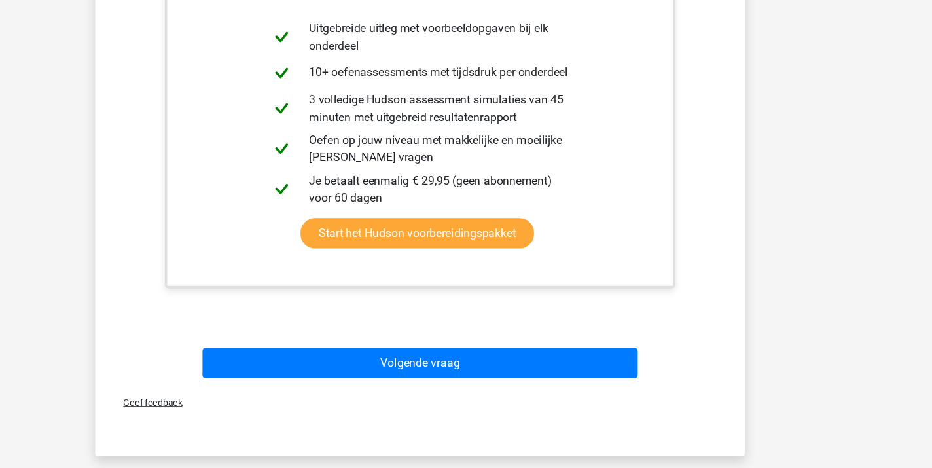
scroll to position [748, 0]
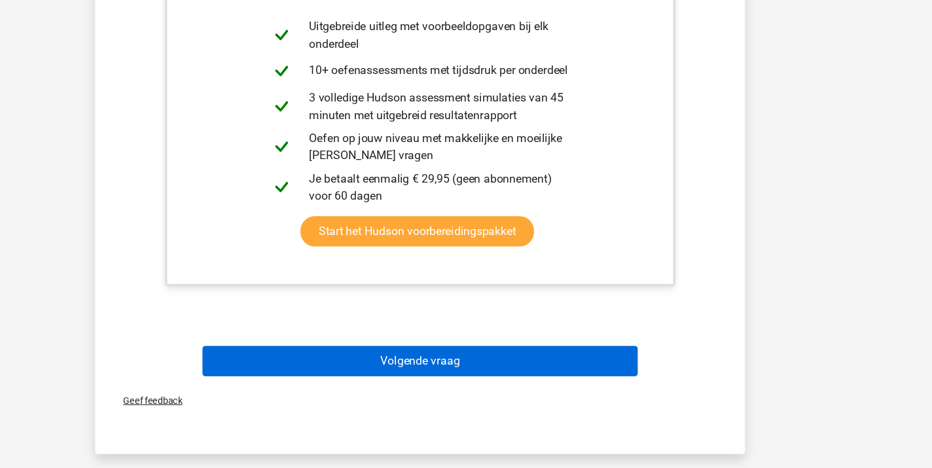
click at [390, 357] on button "Volgende vraag" at bounding box center [466, 370] width 396 height 27
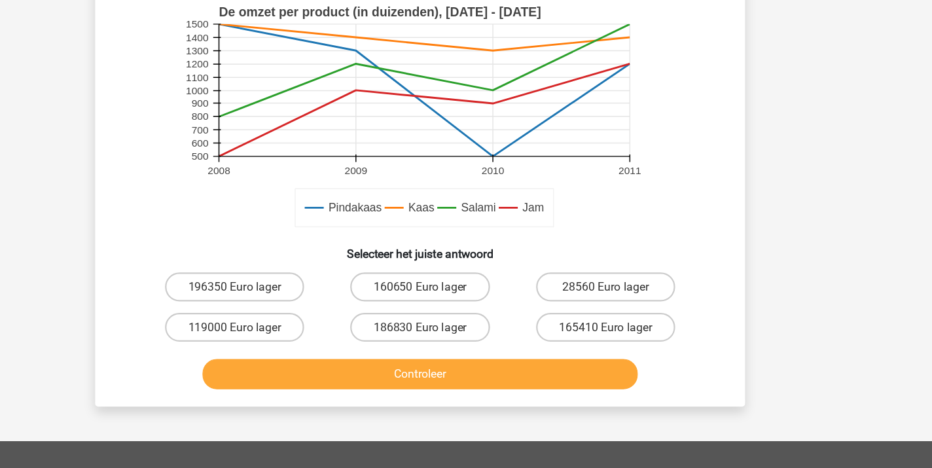
scroll to position [296, 0]
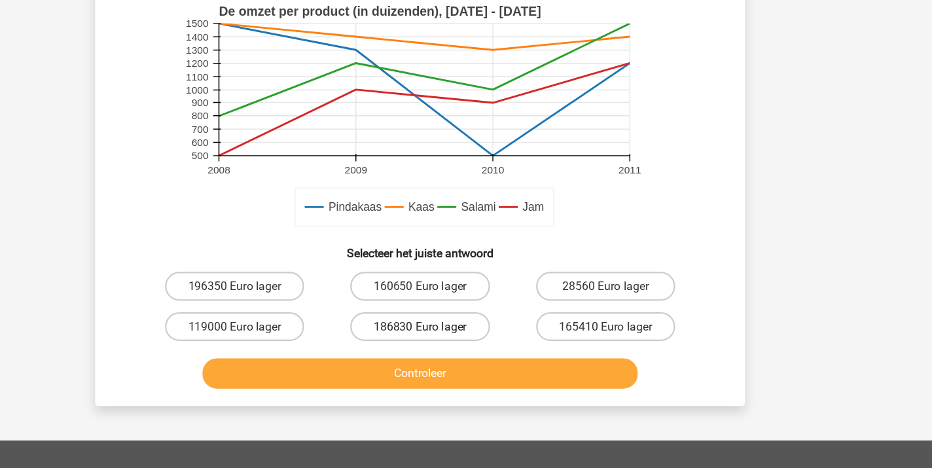
click at [402, 326] on label "186830 Euro lager" at bounding box center [465, 339] width 126 height 26
click at [466, 340] on input "186830 Euro lager" at bounding box center [470, 344] width 9 height 9
radio input "true"
click at [360, 368] on button "Controleer" at bounding box center [466, 381] width 396 height 27
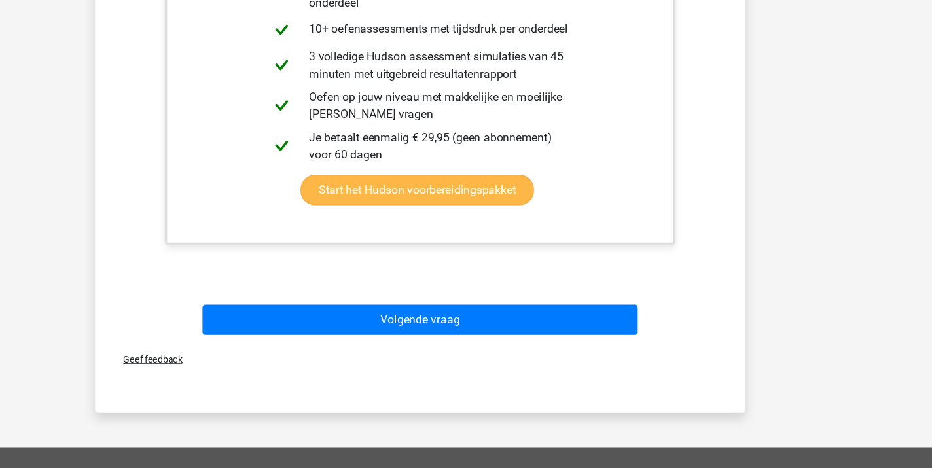
scroll to position [767, 0]
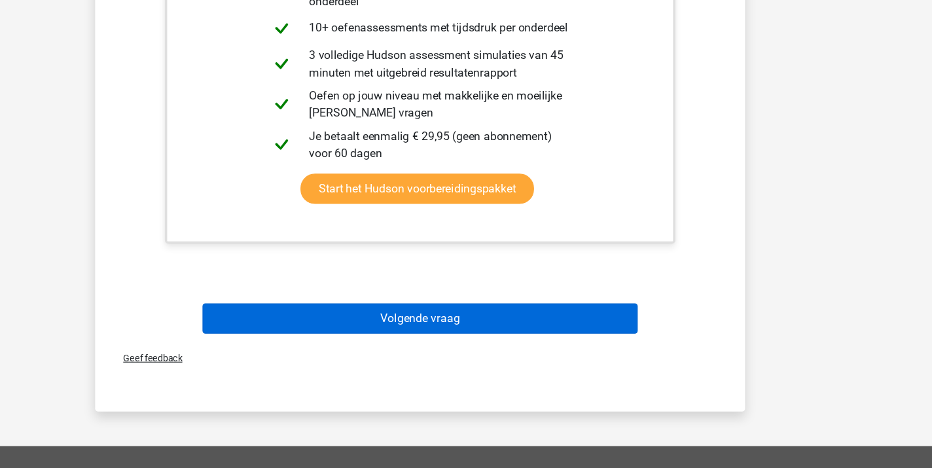
click at [383, 319] on button "Volgende vraag" at bounding box center [466, 332] width 396 height 27
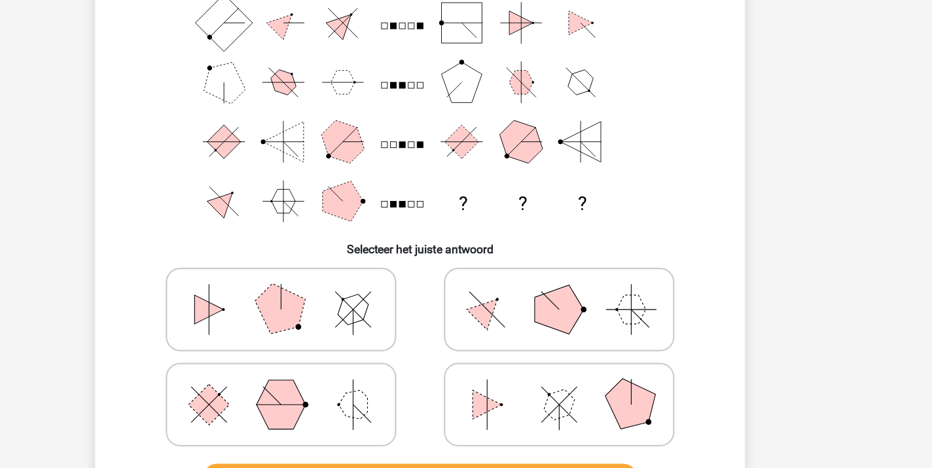
scroll to position [69, 0]
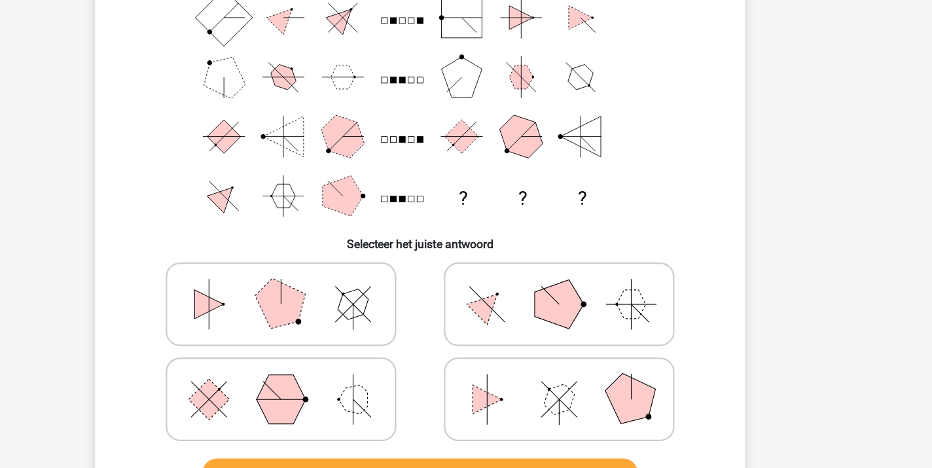
click at [494, 373] on icon at bounding box center [592, 405] width 196 height 65
click at [592, 381] on input "radio" at bounding box center [596, 385] width 9 height 9
radio input "true"
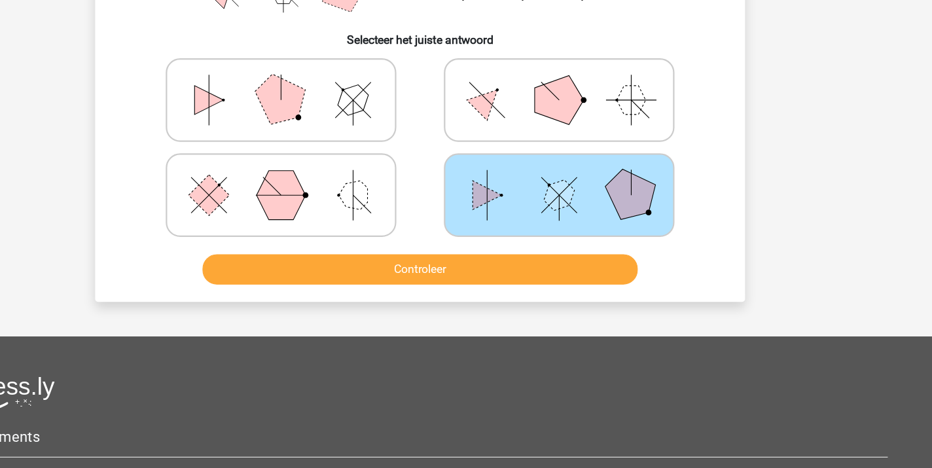
scroll to position [258, 0]
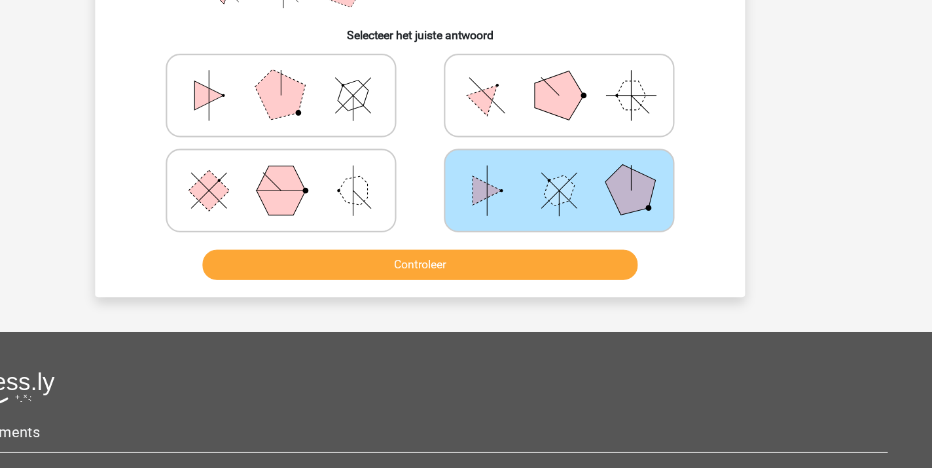
click at [388, 270] on button "Controleer" at bounding box center [466, 283] width 396 height 27
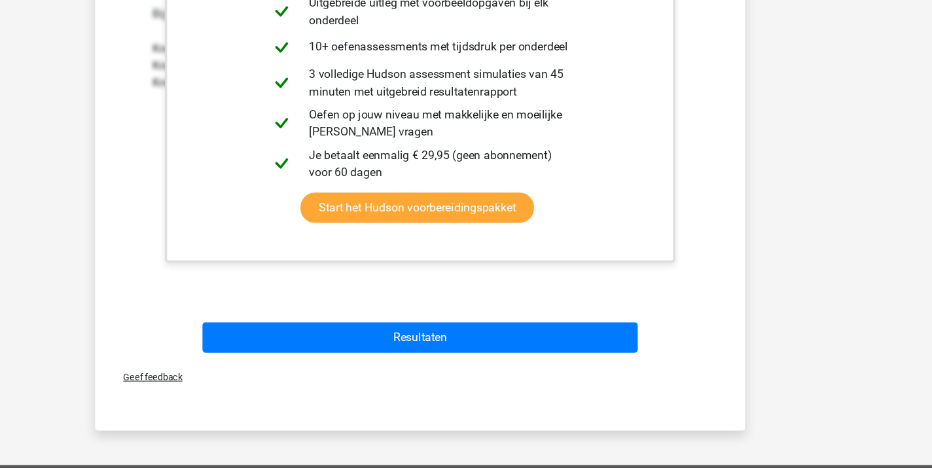
scroll to position [627, 0]
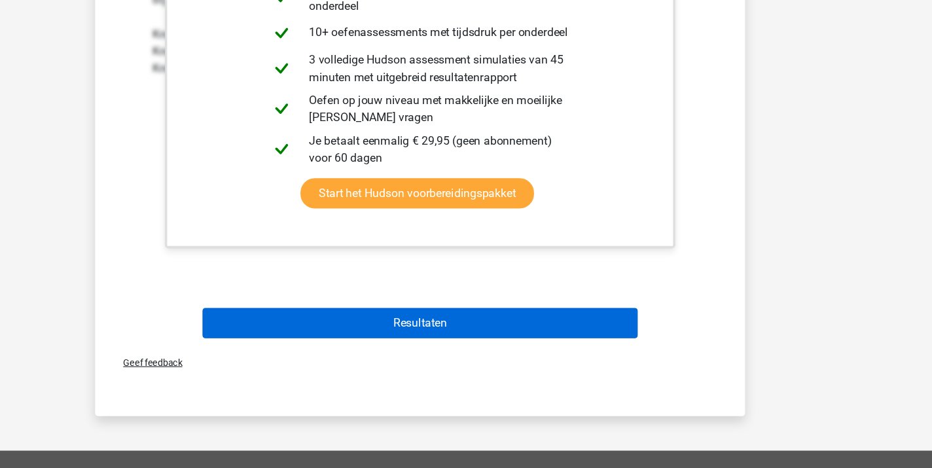
click at [395, 323] on button "Resultaten" at bounding box center [466, 336] width 396 height 27
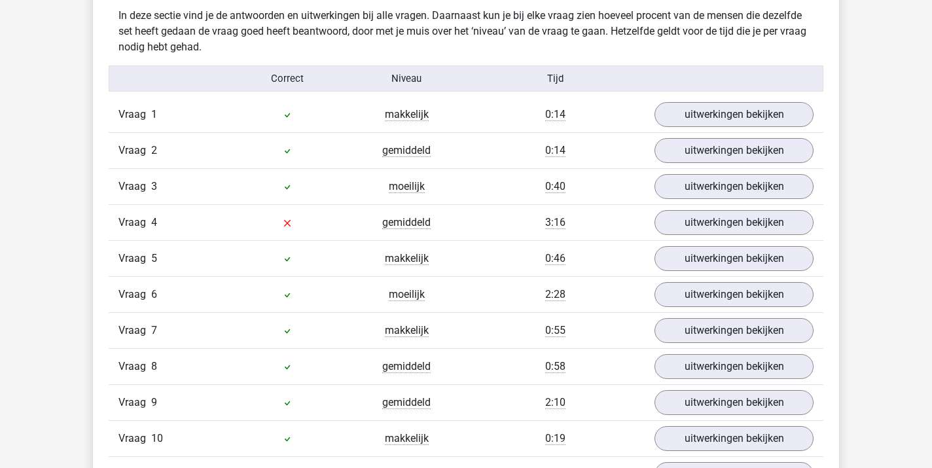
scroll to position [1337, 0]
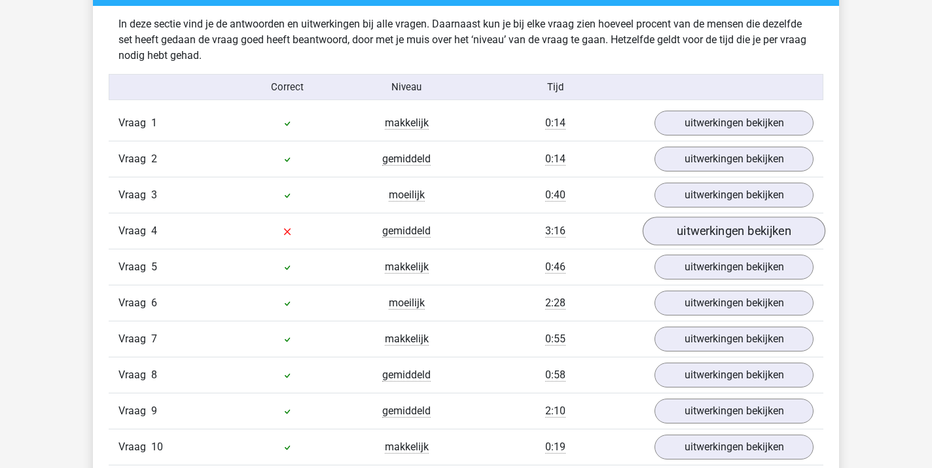
click at [755, 230] on link "uitwerkingen bekijken" at bounding box center [733, 231] width 183 height 29
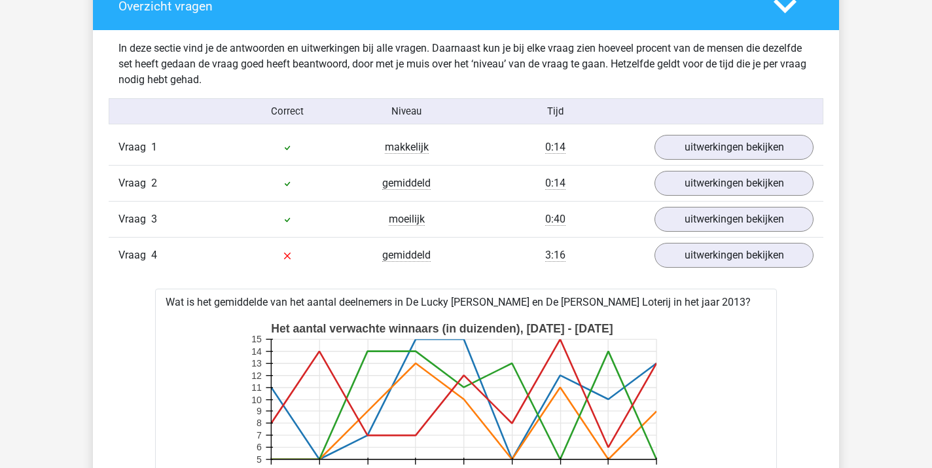
scroll to position [1305, 0]
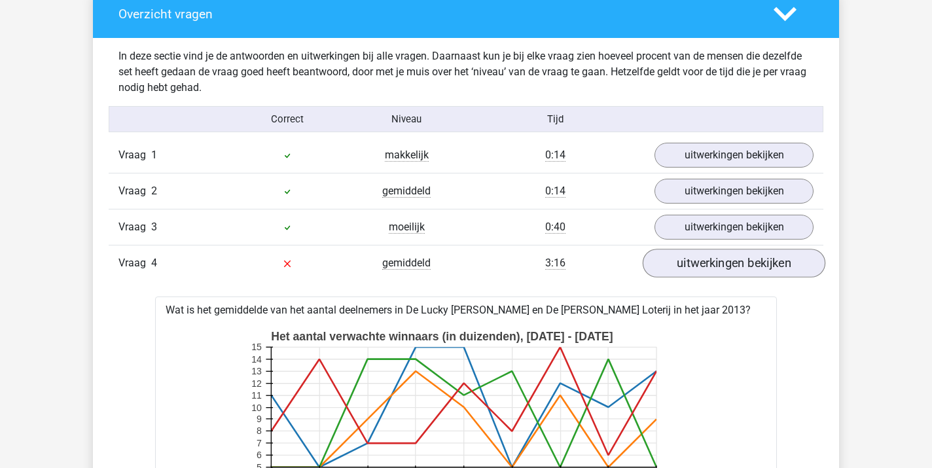
click at [744, 268] on link "uitwerkingen bekijken" at bounding box center [733, 263] width 183 height 29
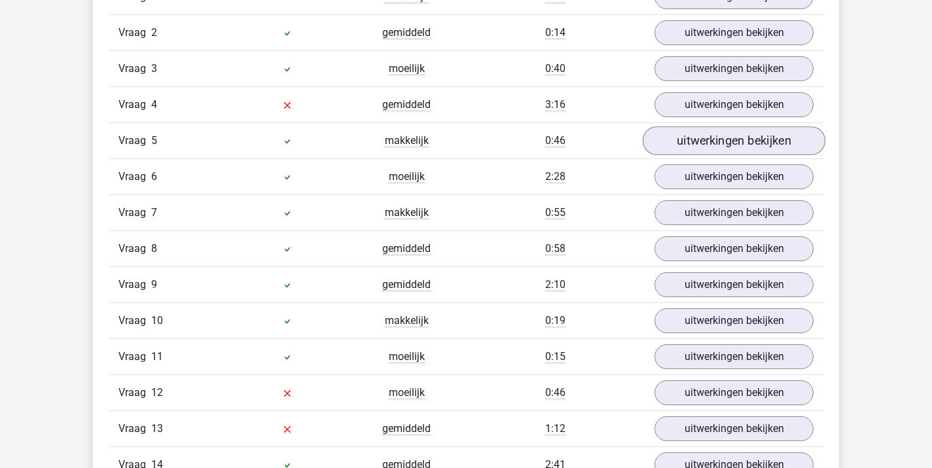
scroll to position [1489, 0]
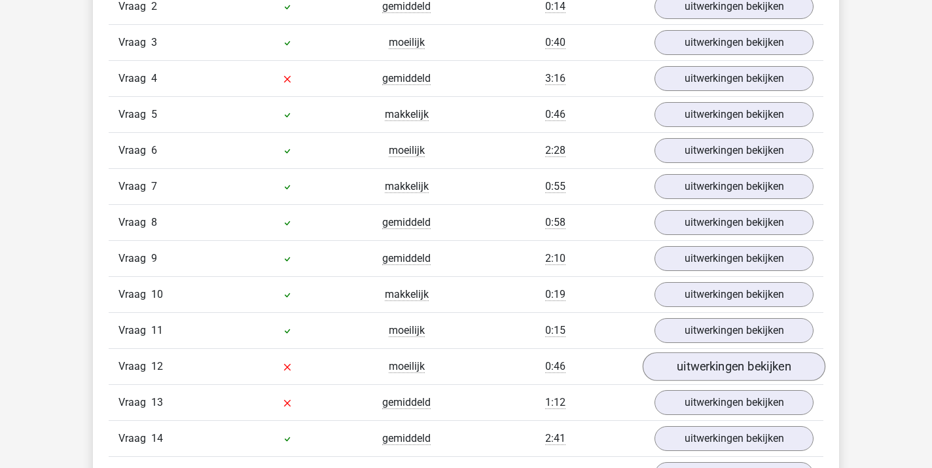
click at [718, 366] on link "uitwerkingen bekijken" at bounding box center [733, 366] width 183 height 29
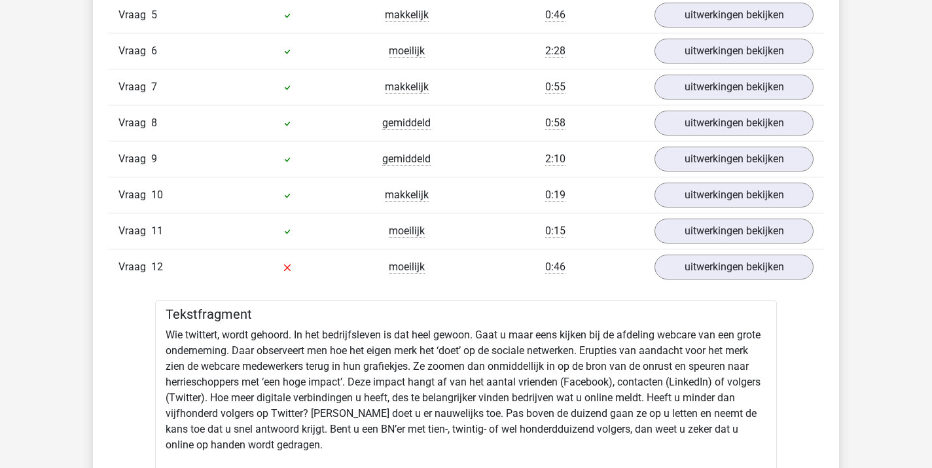
scroll to position [1568, 0]
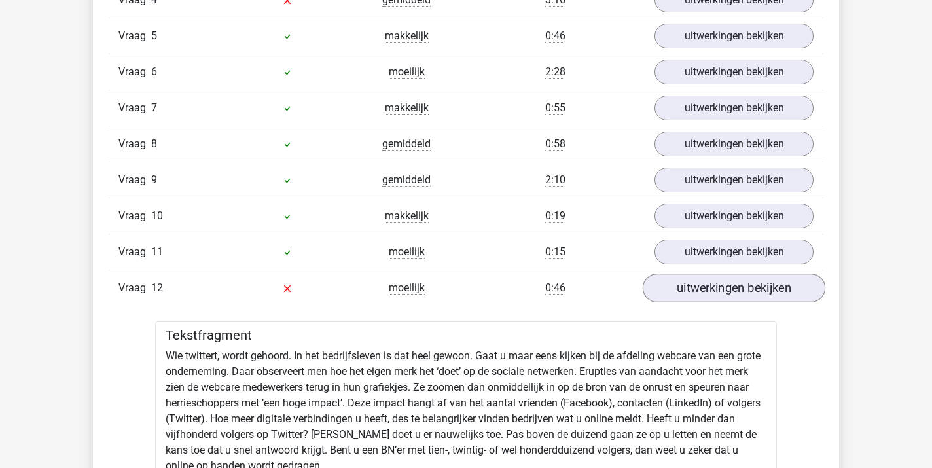
click at [709, 285] on link "uitwerkingen bekijken" at bounding box center [733, 287] width 183 height 29
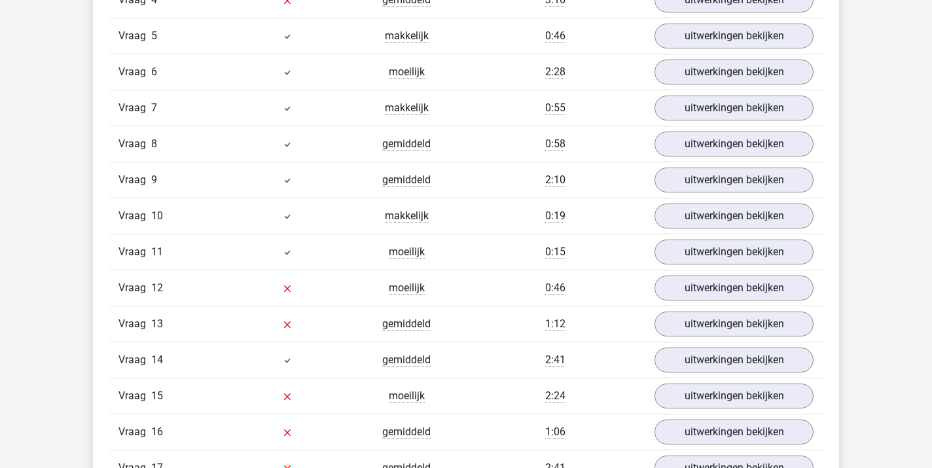
click at [824, 370] on div "In deze sectie vind je de antwoorden en uitwerkingen bij alle vragen. Daarnaast…" at bounding box center [466, 441] width 726 height 1333
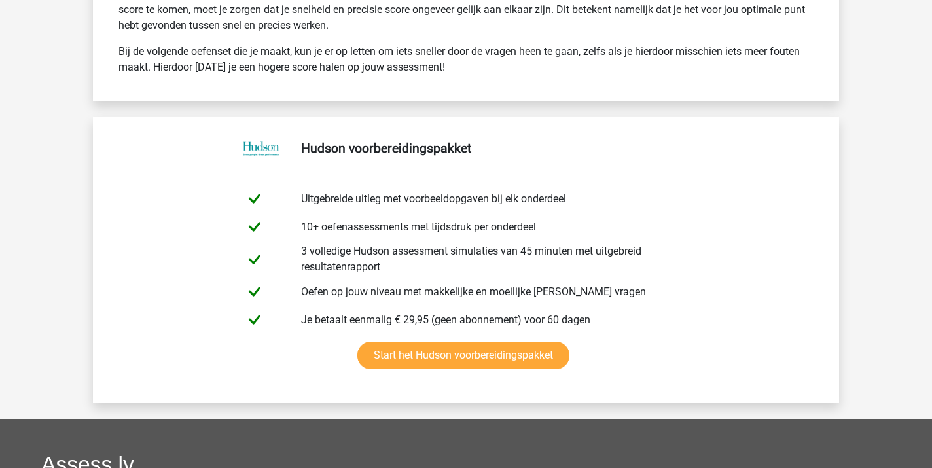
scroll to position [3309, 0]
